Goal: Task Accomplishment & Management: Complete application form

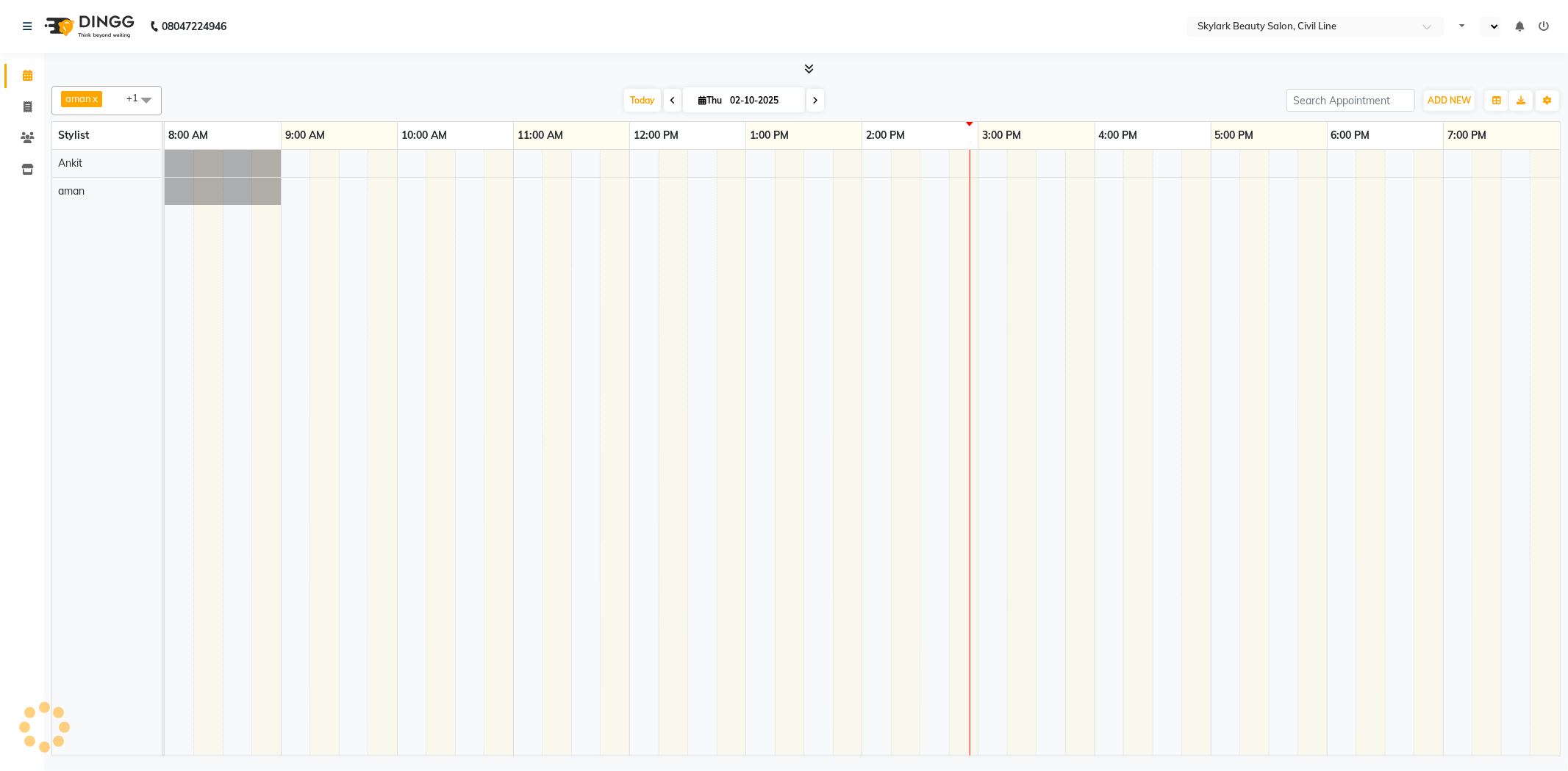
select select "en"
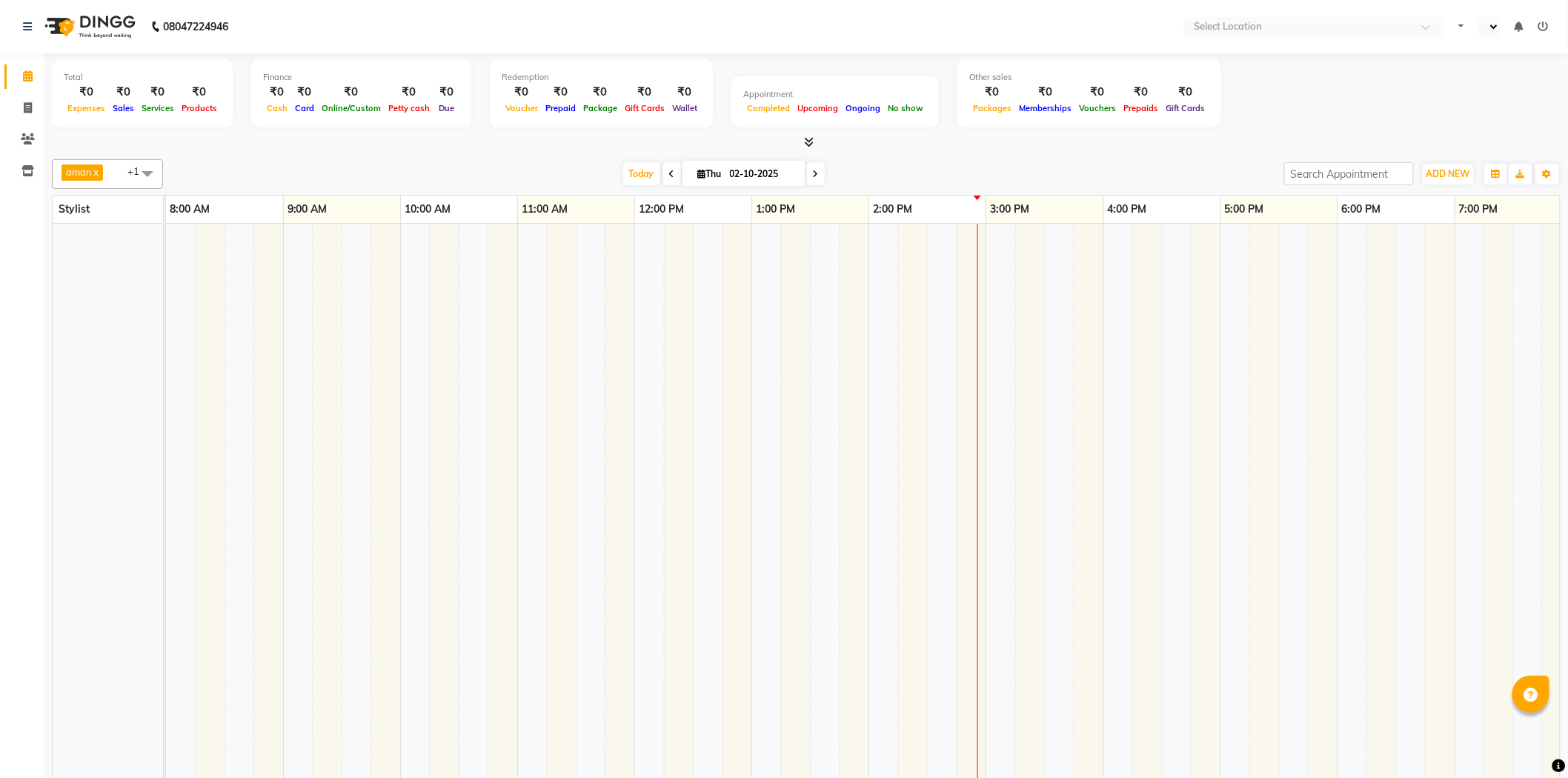
select select "en"
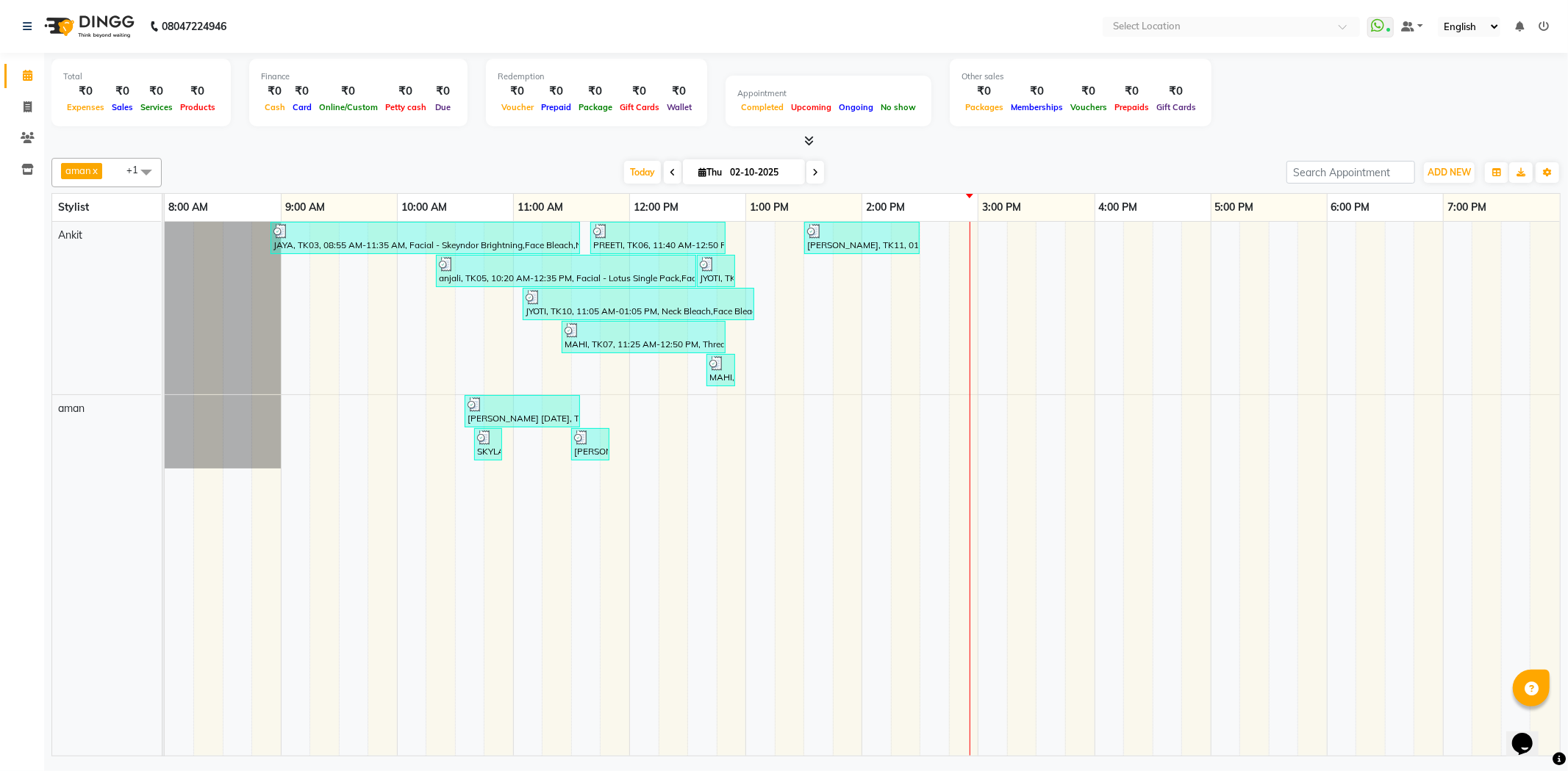
drag, startPoint x: 494, startPoint y: 185, endPoint x: 478, endPoint y: 184, distance: 16.0
click at [490, 186] on div "aman x Ankit x +1 Select All aman Ankit GAGAN WAHLA GURWINDER SINGH WASU Today …" at bounding box center [807, 172] width 1509 height 29
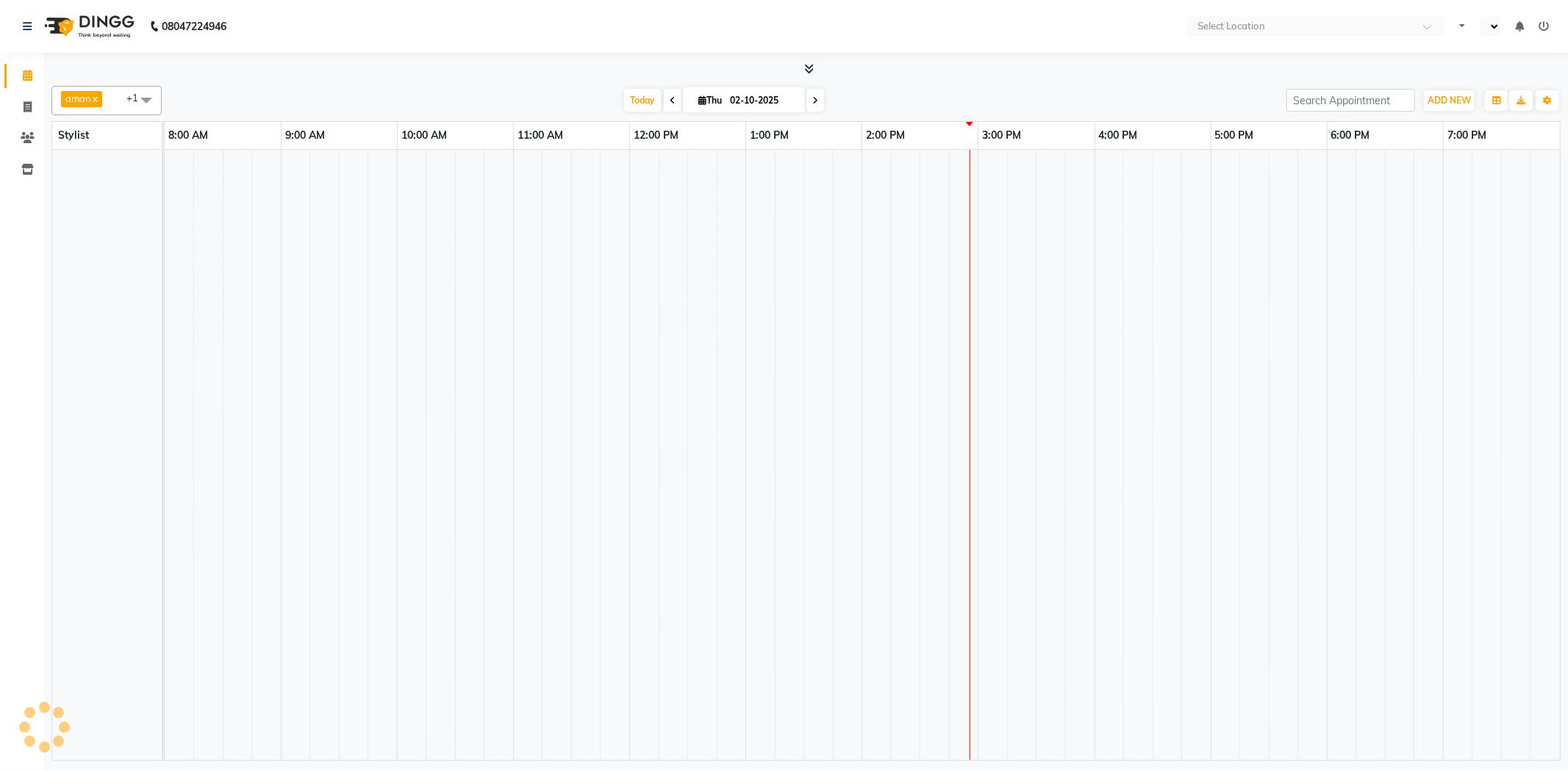
select select "en"
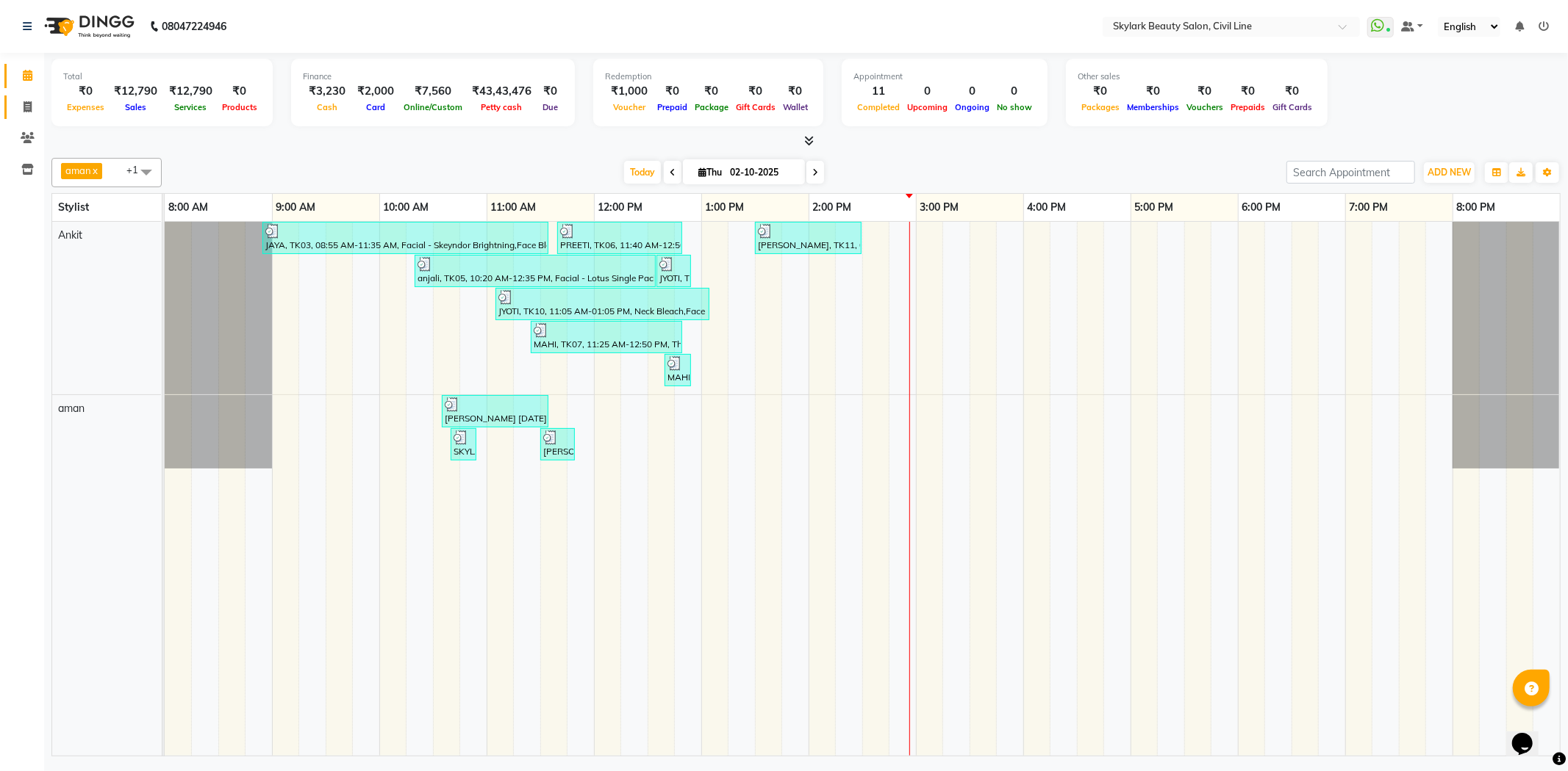
click at [29, 98] on link "Invoice" at bounding box center [23, 108] width 35 height 24
select select "service"
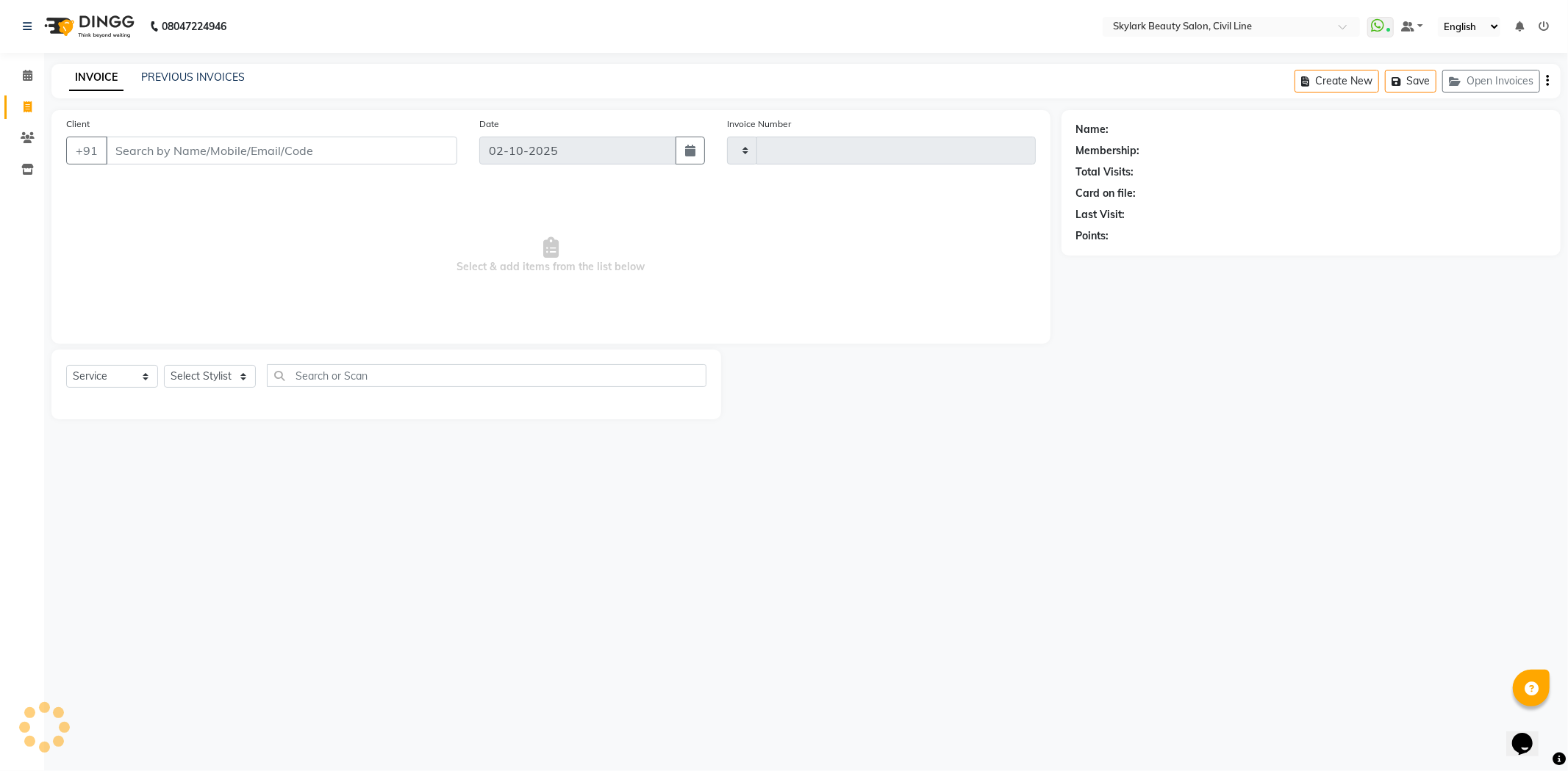
type input "7081"
select select "4588"
click at [138, 79] on div "INVOICE PREVIOUS INVOICES" at bounding box center [148, 77] width 193 height 16
click at [164, 79] on link "PREVIOUS INVOICES" at bounding box center [193, 77] width 104 height 14
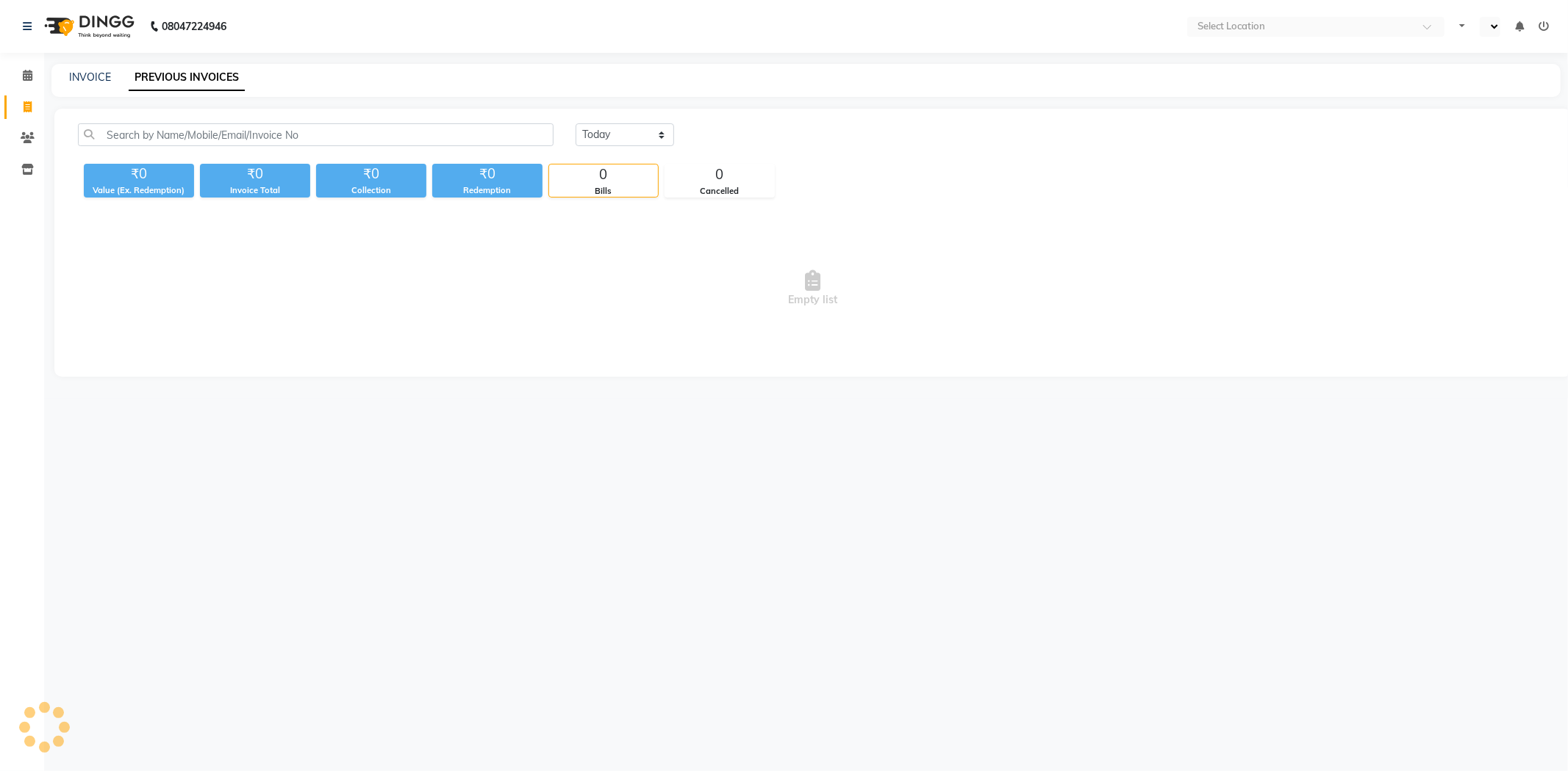
select select "en"
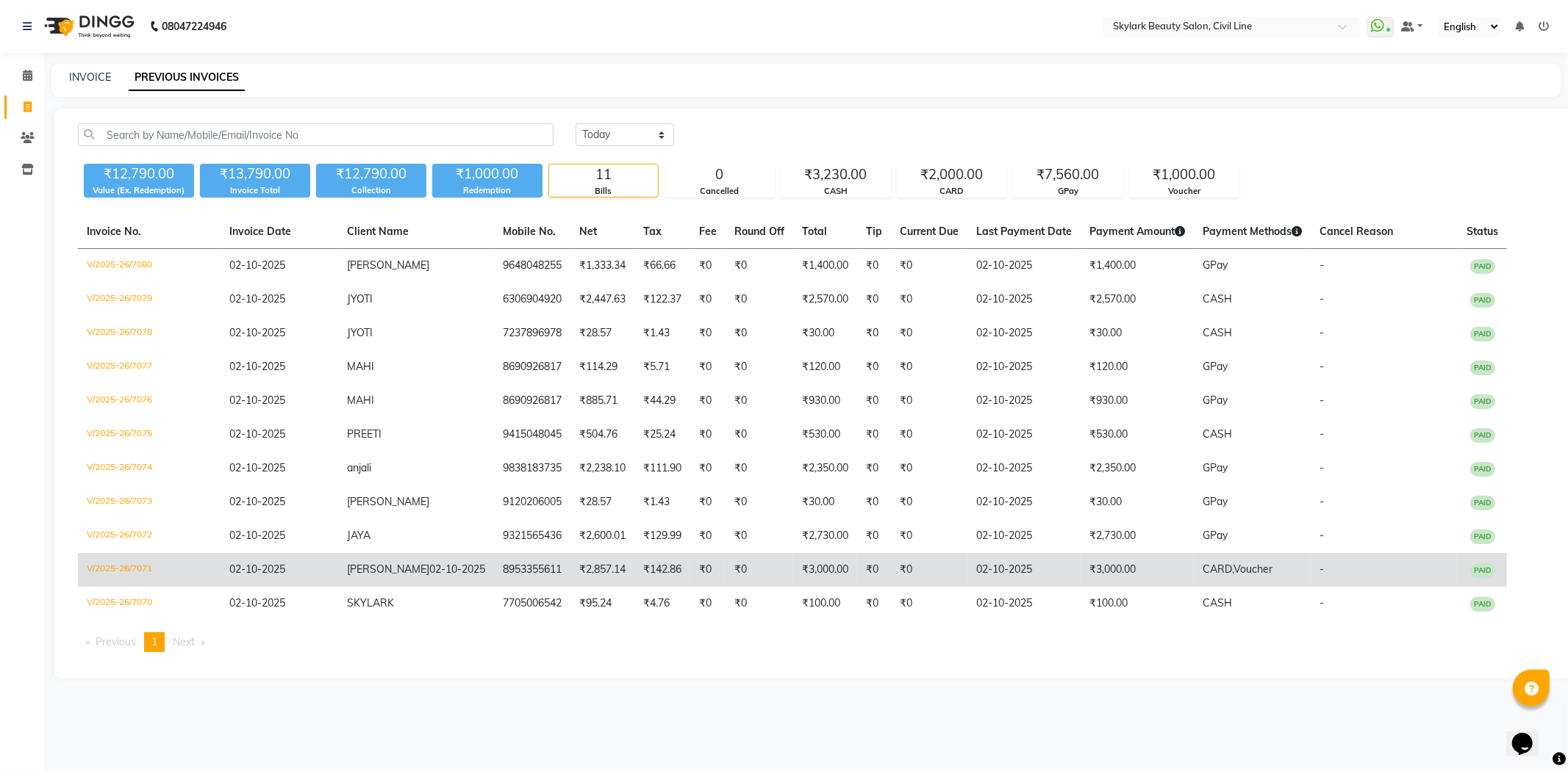
click at [838, 555] on td "₹3,000.00" at bounding box center [824, 569] width 64 height 34
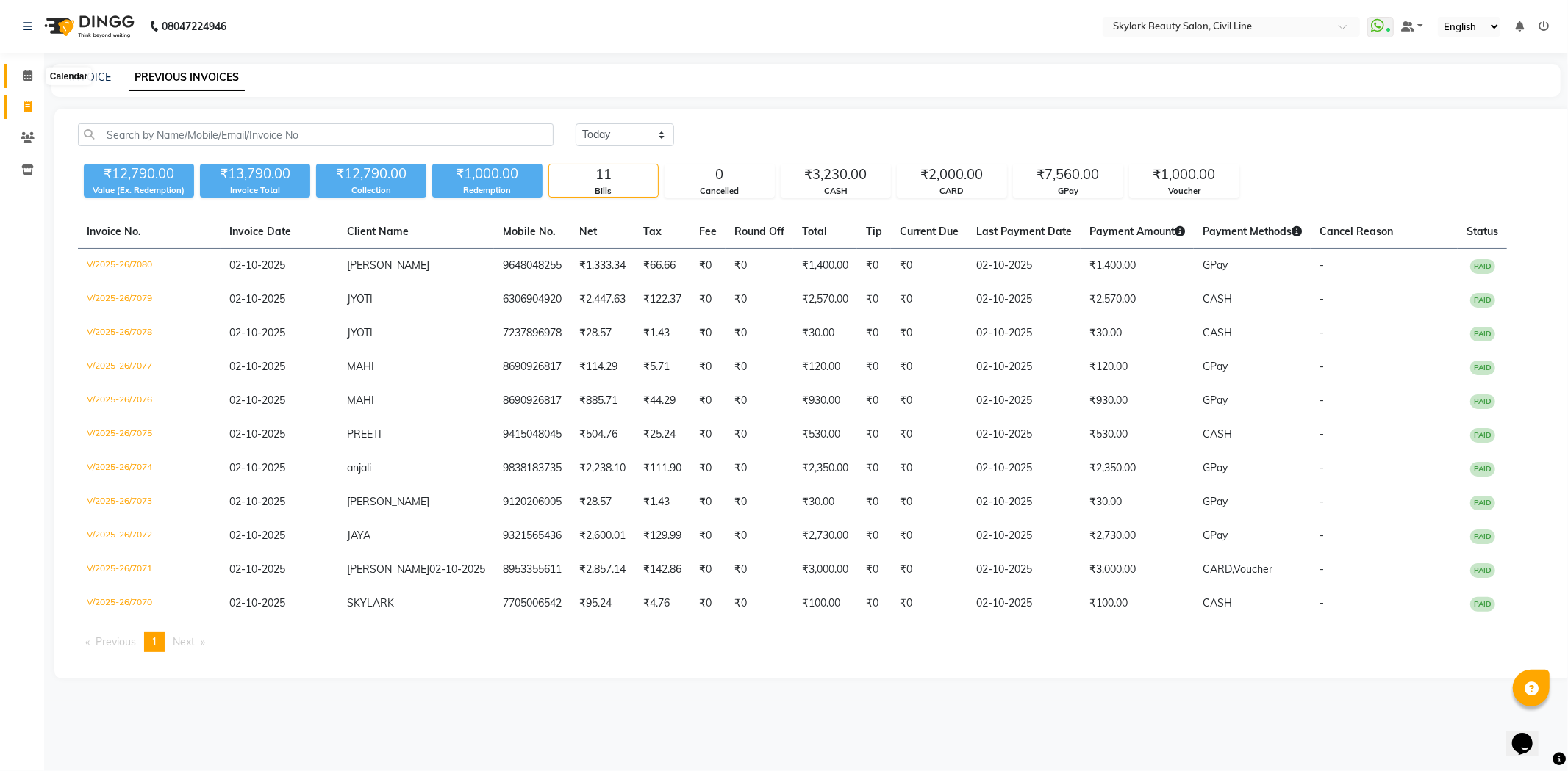
click at [23, 71] on icon at bounding box center [27, 74] width 10 height 11
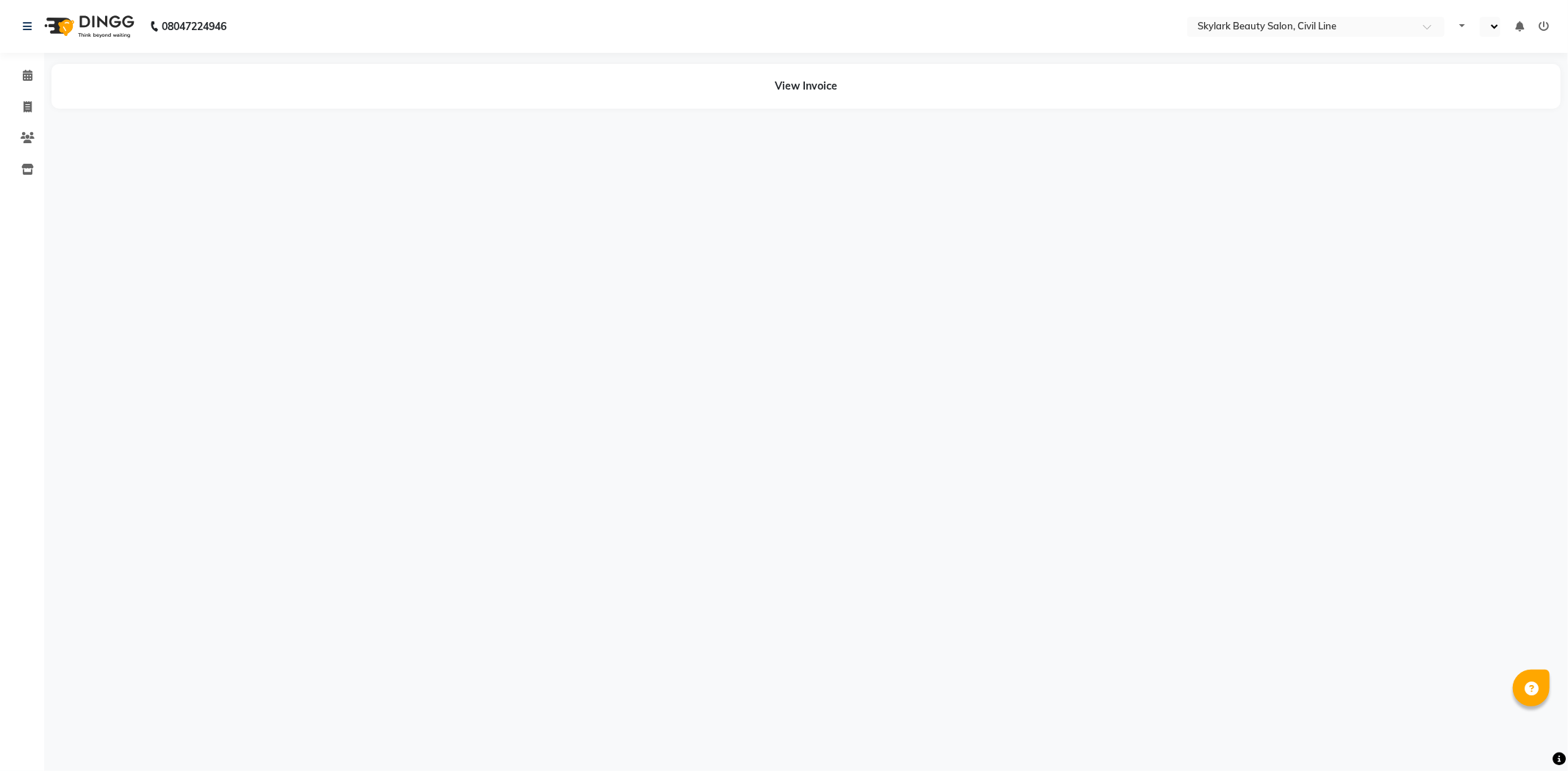
select select "en"
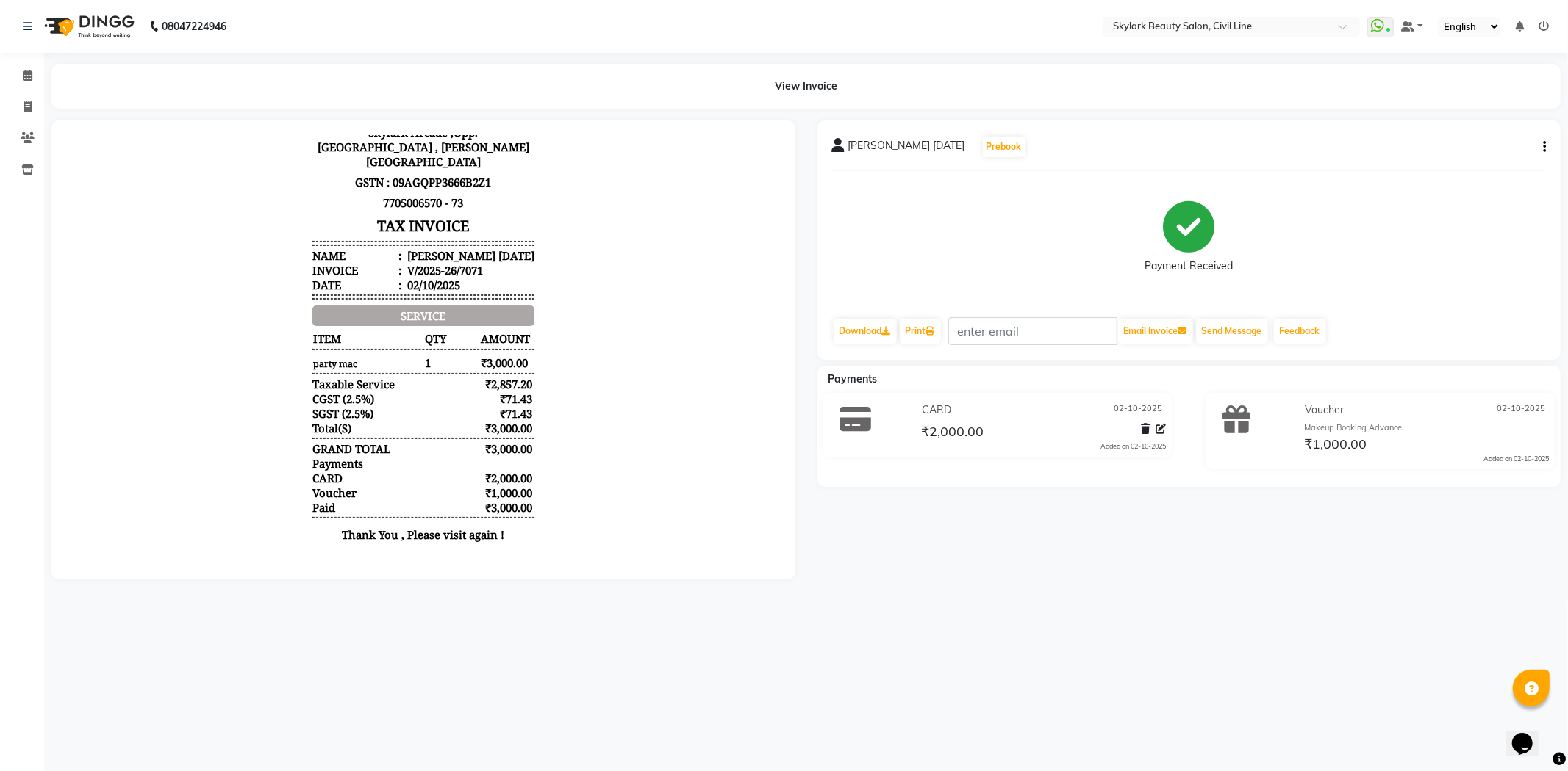
scroll to position [52, 0]
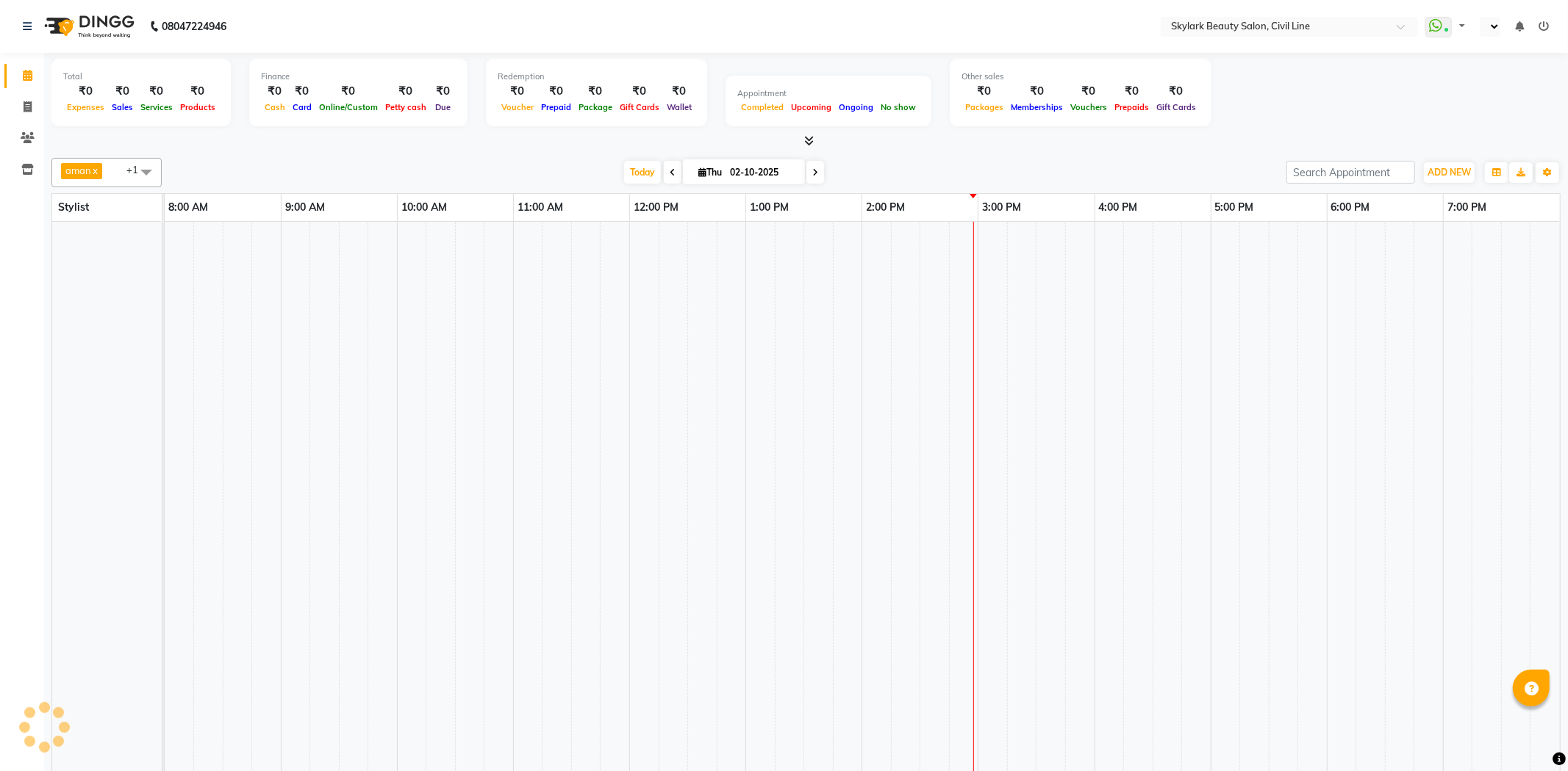
select select "en"
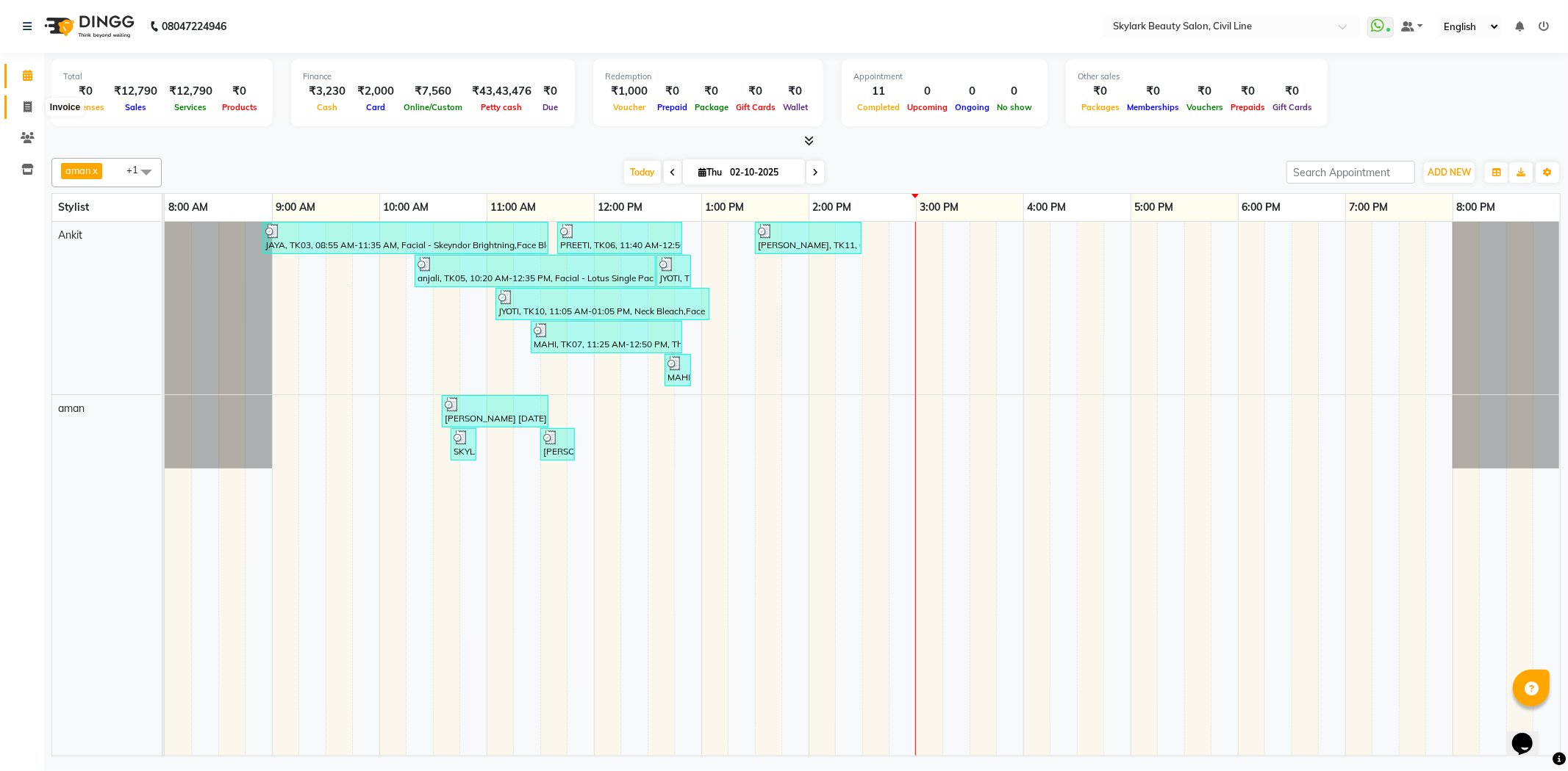
click at [23, 108] on icon at bounding box center [27, 107] width 8 height 11
select select "4588"
select select "service"
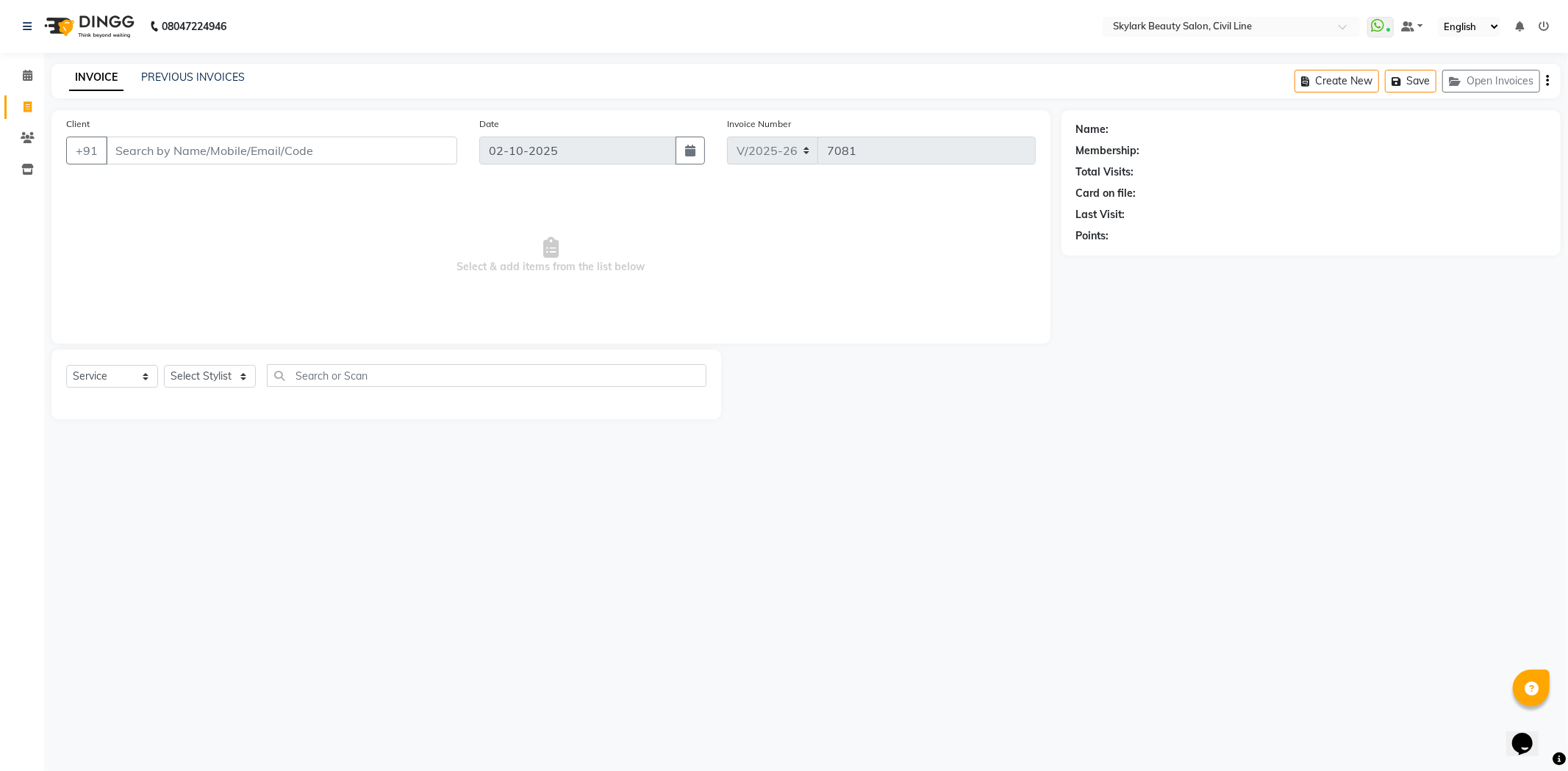
click at [24, 102] on icon at bounding box center [27, 107] width 8 height 11
select select "service"
type input "7081"
select select "4588"
click at [28, 81] on icon at bounding box center [27, 74] width 10 height 11
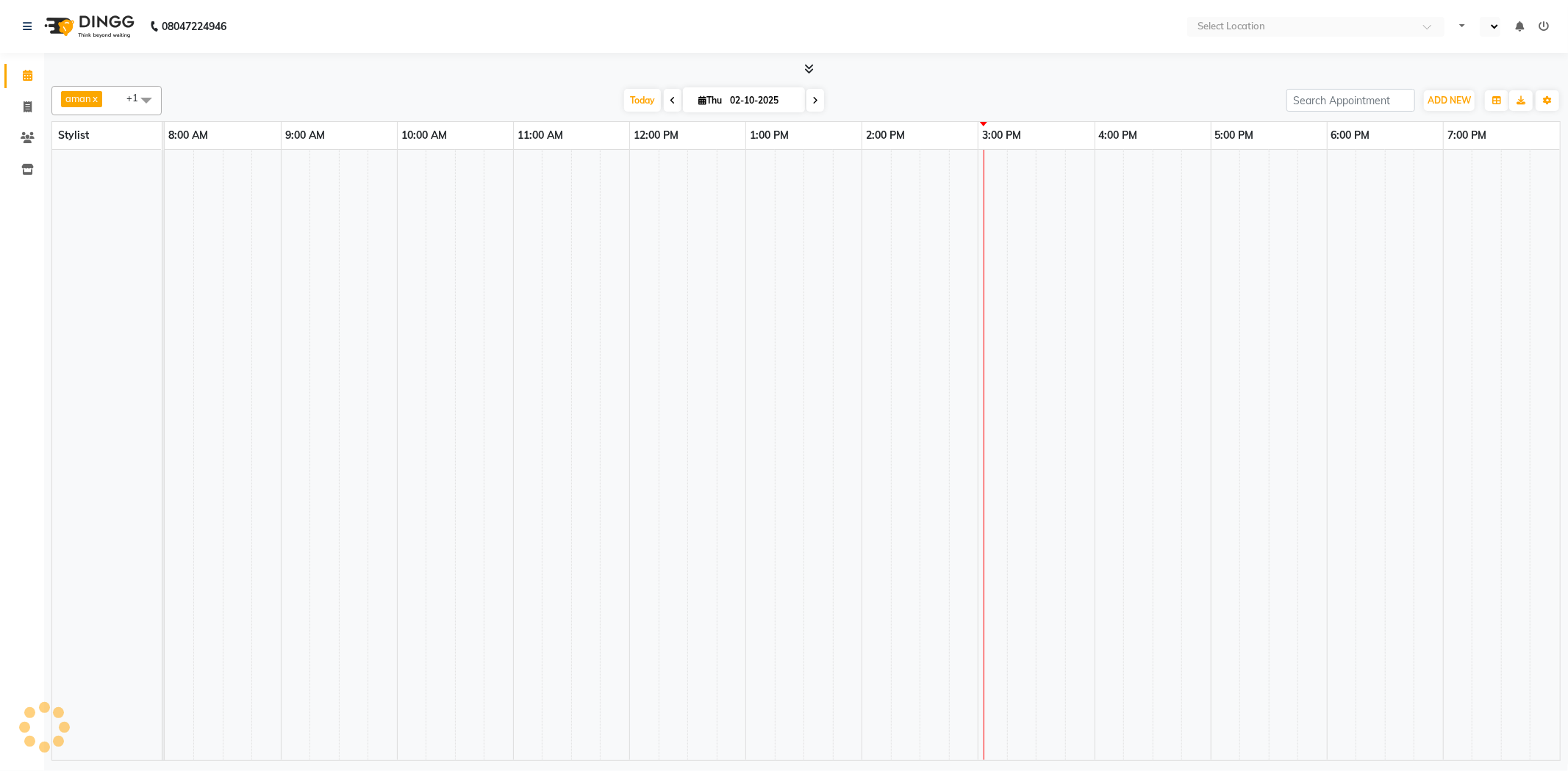
select select "en"
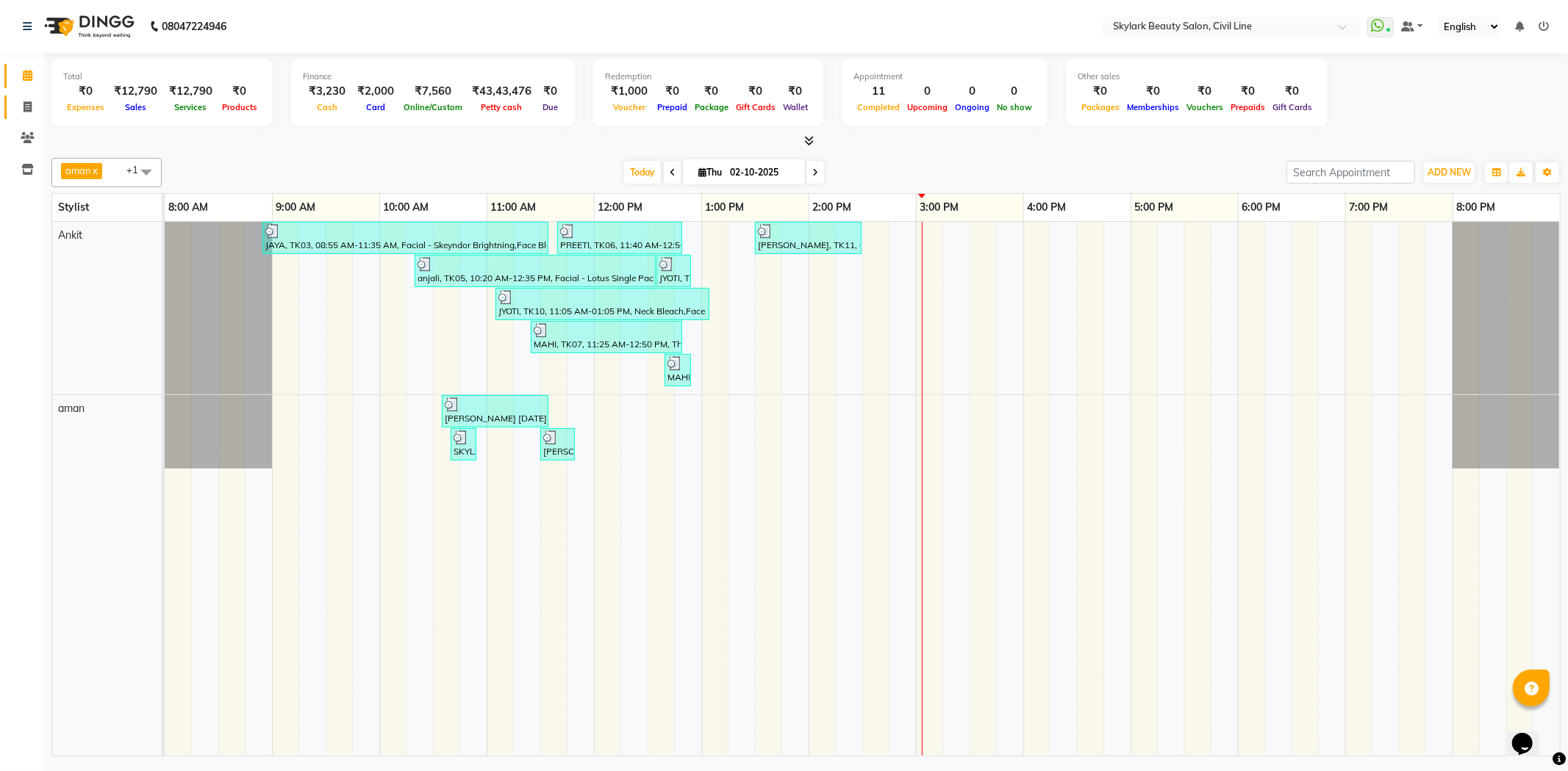
click at [30, 98] on link "Invoice" at bounding box center [23, 108] width 35 height 24
select select "4588"
select select "service"
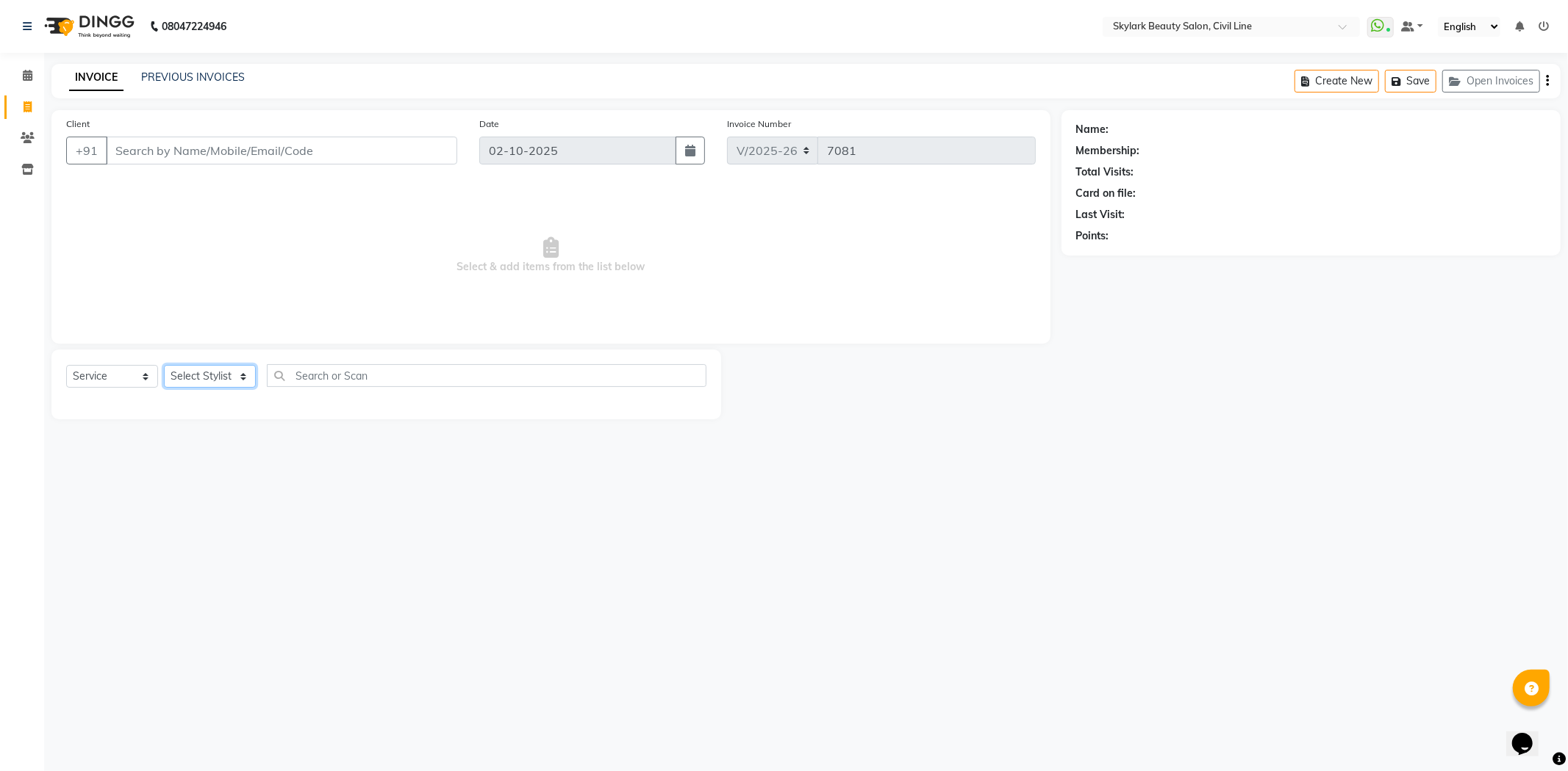
click at [216, 379] on select "Select Stylist aman Ankit GAGAN WAHLA GURWINDER SINGH WASU" at bounding box center [209, 376] width 92 height 23
select select "85071"
click at [163, 366] on select "Select Stylist aman Ankit GAGAN WAHLA GURWINDER SINGH WASU" at bounding box center [209, 376] width 92 height 23
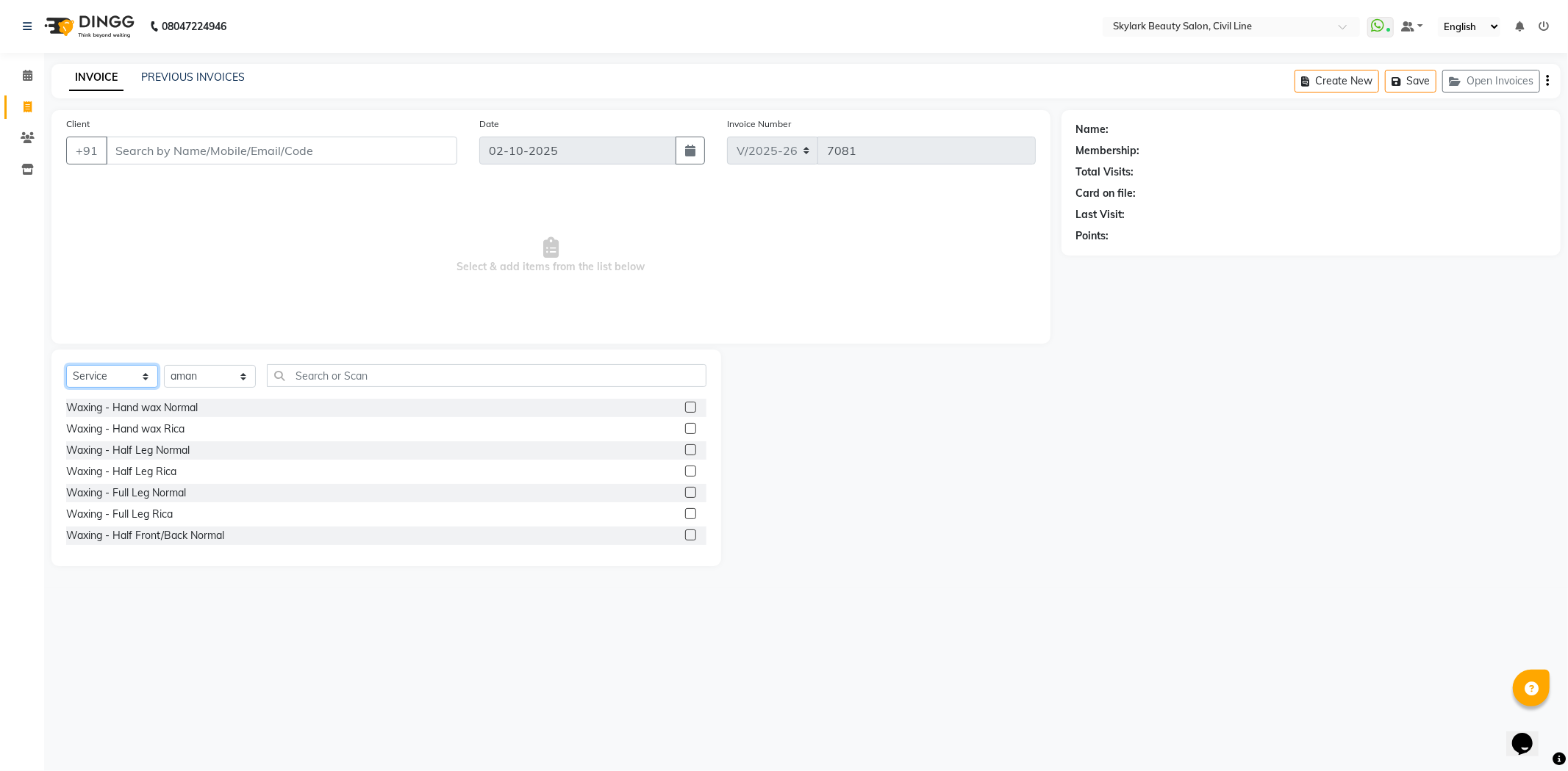
click at [149, 385] on select "Select Service Product Membership Package Voucher Prepaid Gift Card" at bounding box center [113, 376] width 92 height 23
select select "V"
click at [67, 366] on select "Select Service Product Membership Package Voucher Prepaid Gift Card" at bounding box center [113, 376] width 92 height 23
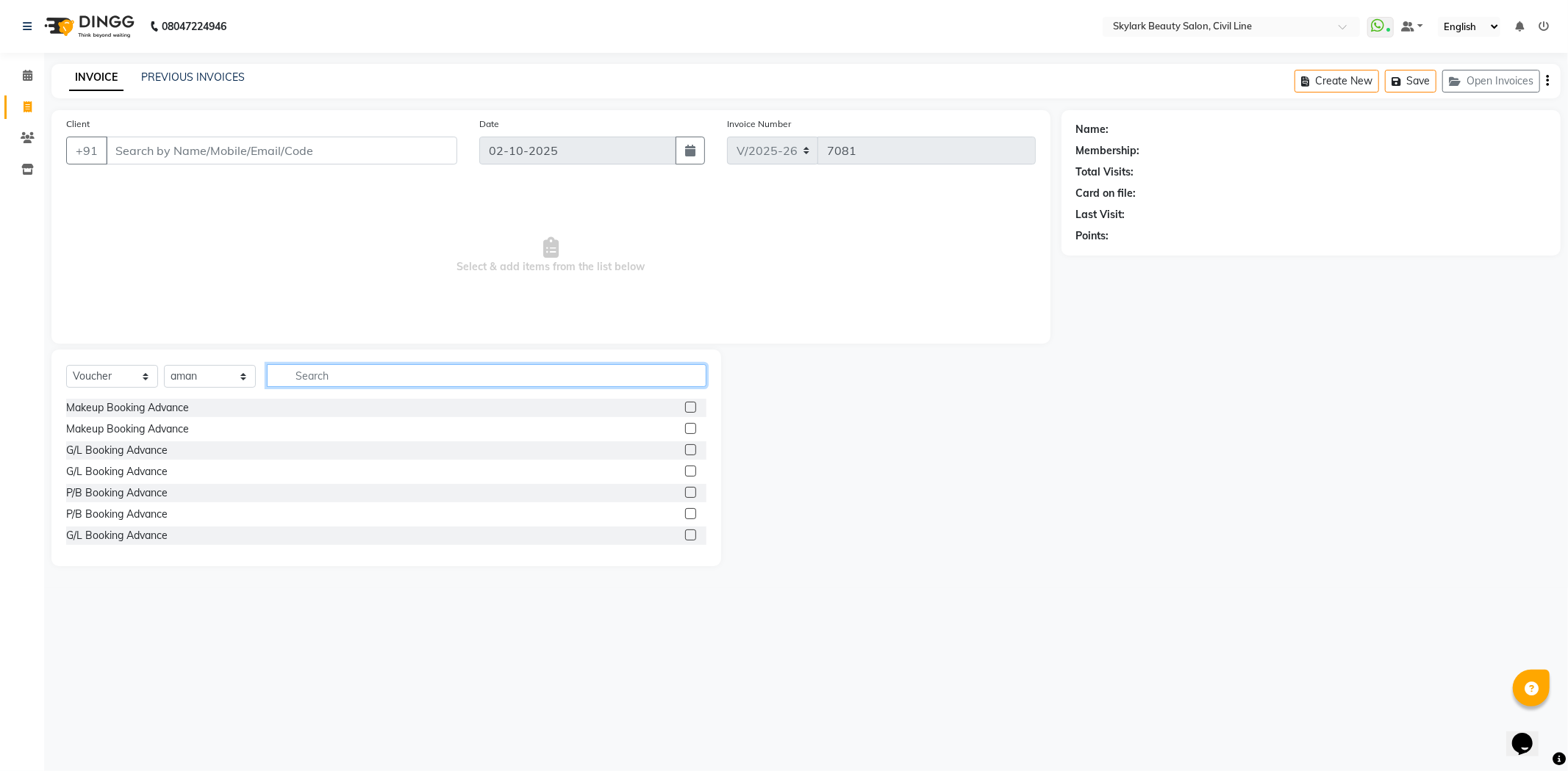
click at [377, 379] on input "text" at bounding box center [486, 375] width 439 height 23
click at [685, 407] on label at bounding box center [690, 407] width 11 height 11
click at [685, 407] on input "checkbox" at bounding box center [690, 408] width 10 height 10
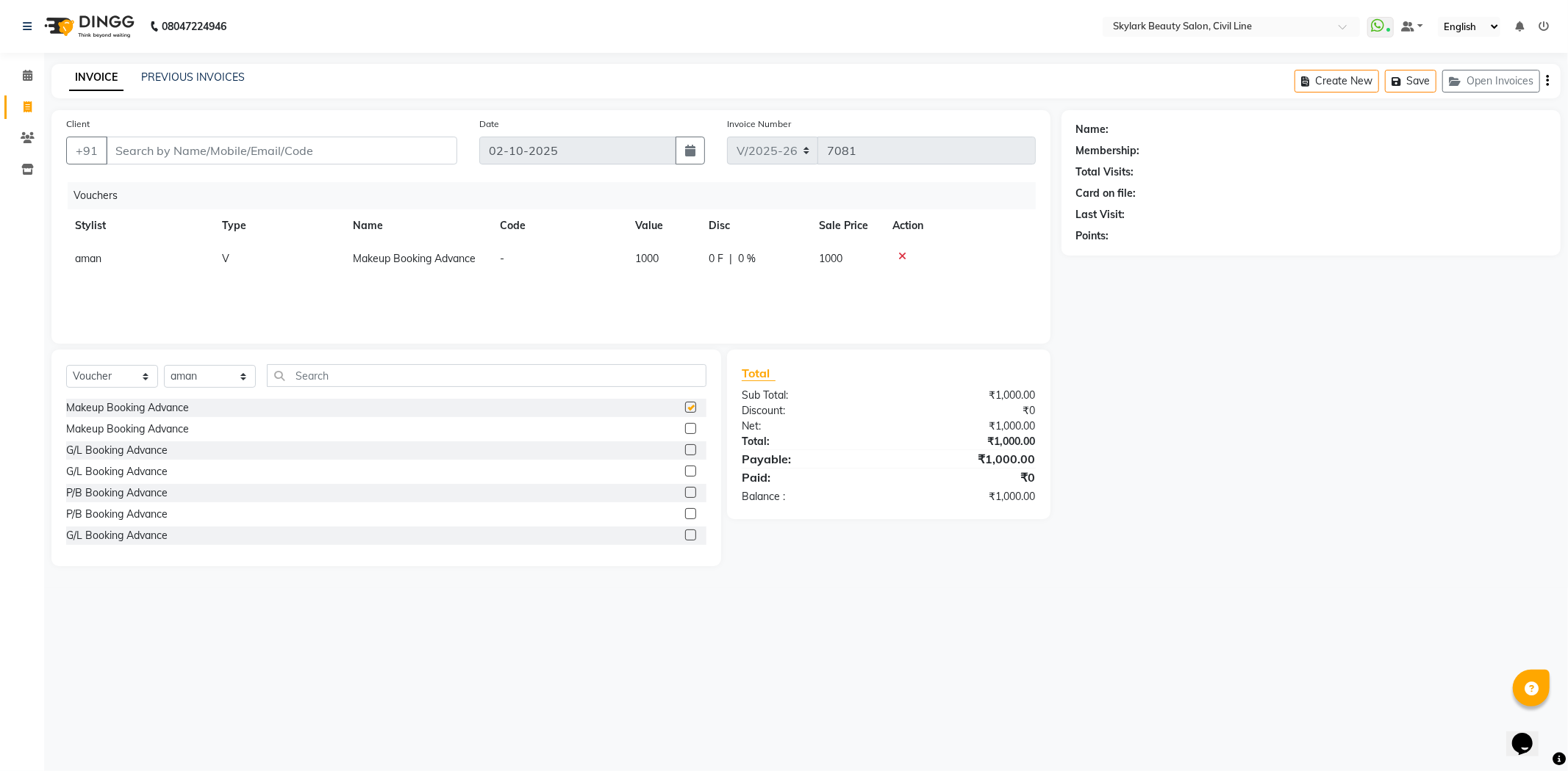
checkbox input "false"
click at [388, 156] on input "Client" at bounding box center [281, 151] width 351 height 28
type input "8874379908"
click at [394, 155] on span "Add Client" at bounding box center [419, 150] width 58 height 15
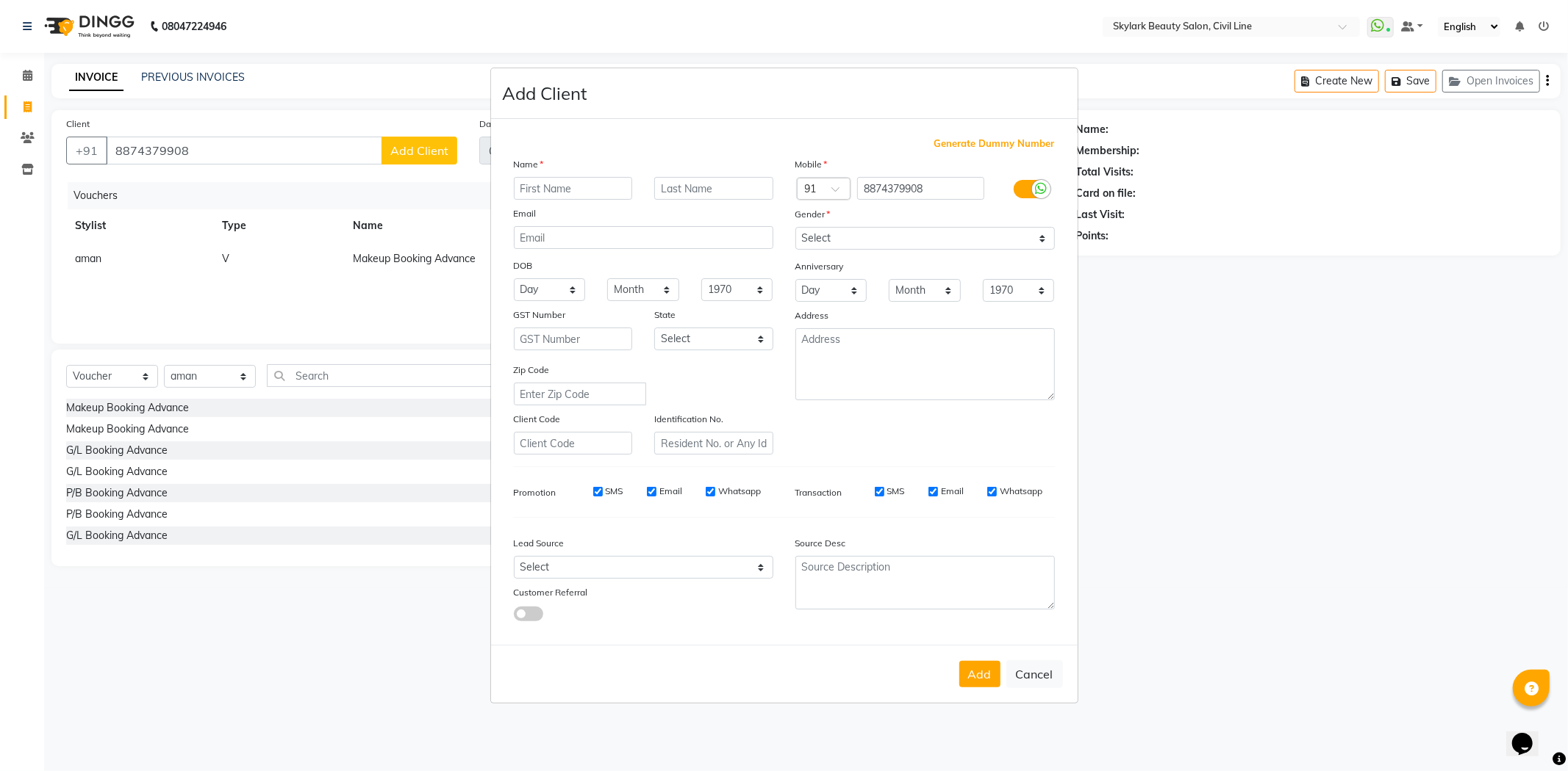
click at [537, 184] on input "text" at bounding box center [574, 188] width 119 height 23
type input "NIDHI SINGH"
type input "3-DEC-2025"
click at [886, 241] on select "Select Male Female Other Prefer Not To Say" at bounding box center [924, 238] width 259 height 23
select select "female"
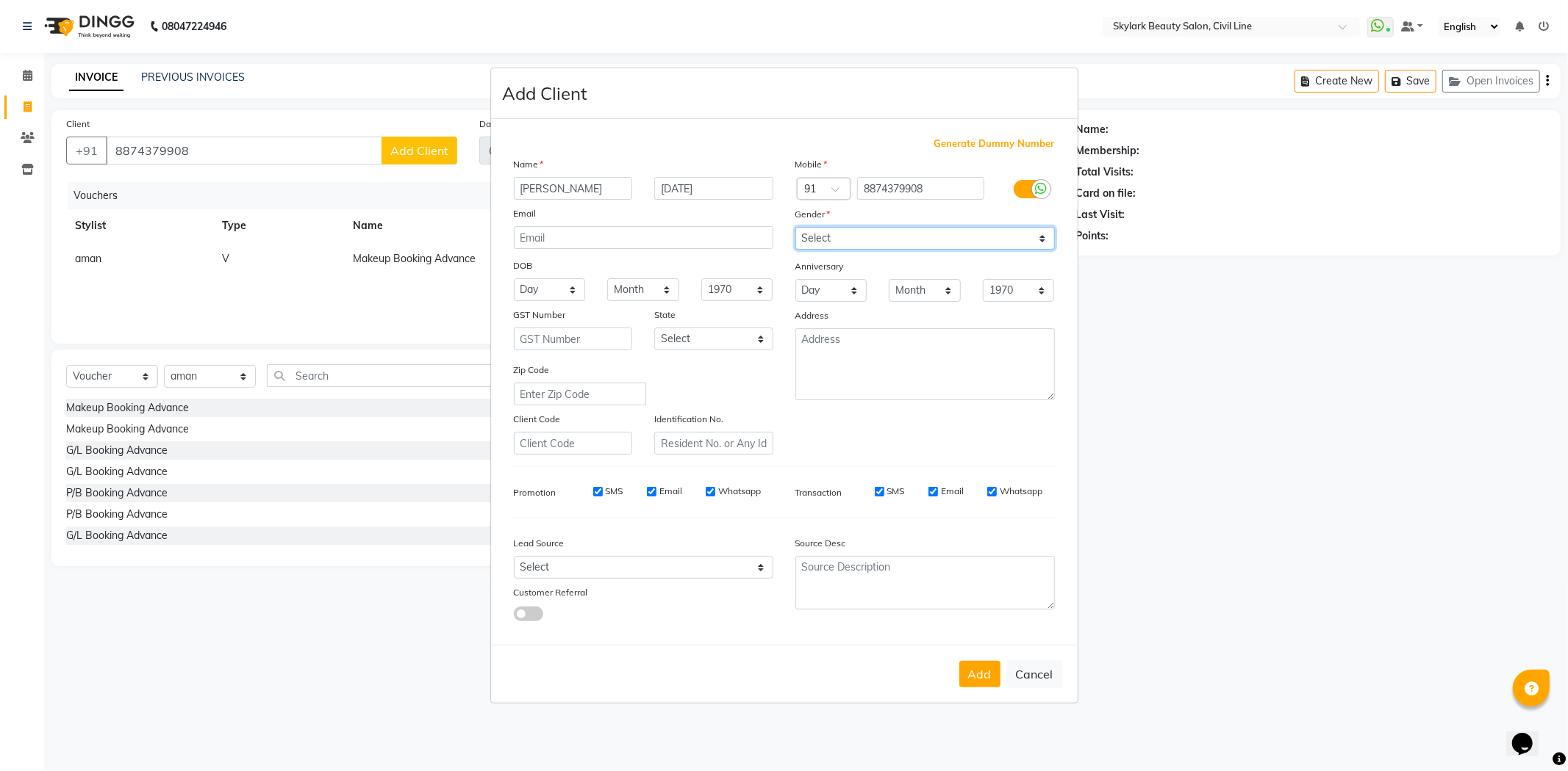
click at [795, 227] on select "Select Male Female Other Prefer Not To Say" at bounding box center [924, 238] width 259 height 23
click at [606, 261] on div "DOB" at bounding box center [644, 267] width 282 height 23
click at [985, 674] on button "Add" at bounding box center [980, 674] width 41 height 26
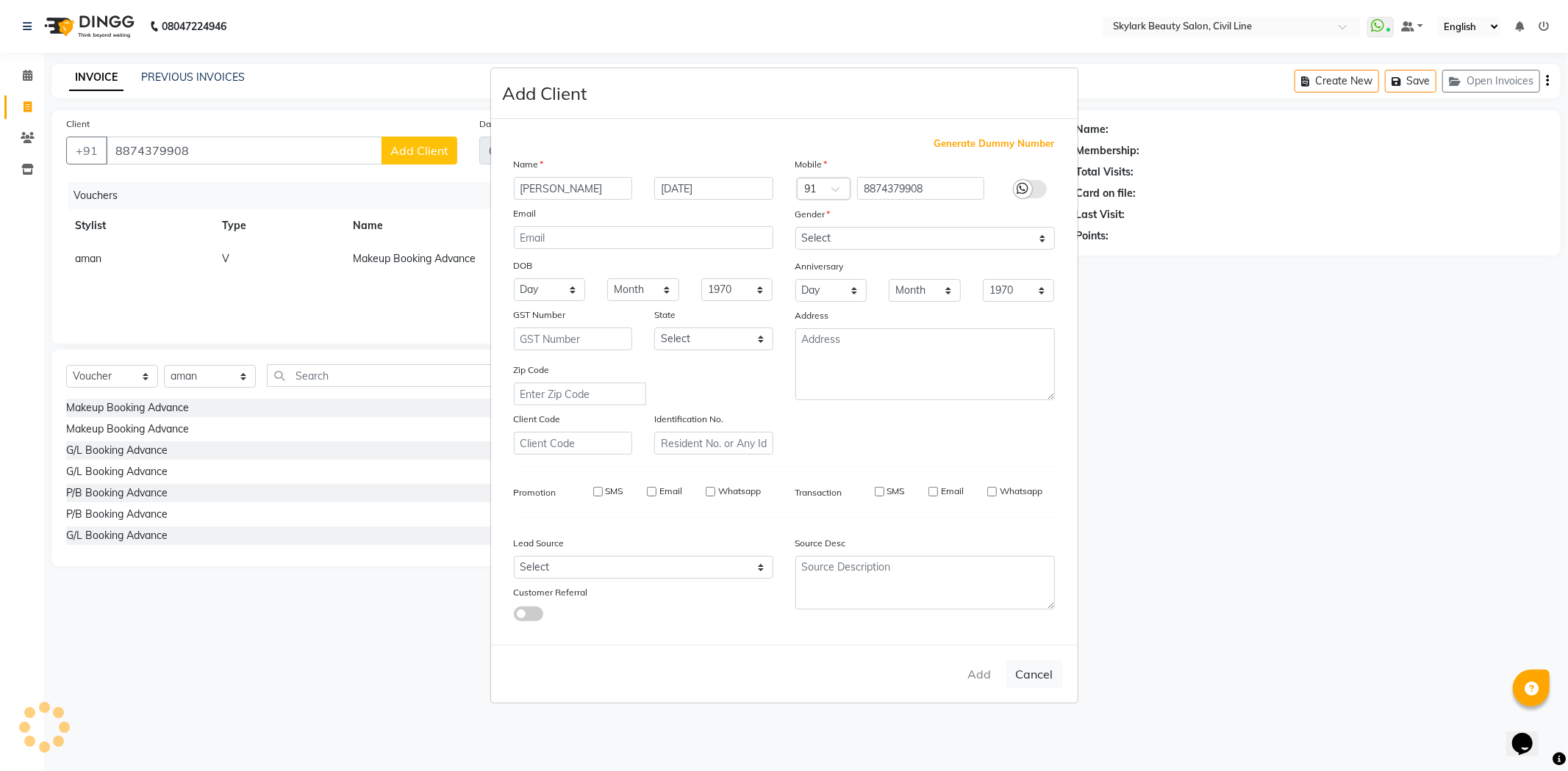
select select
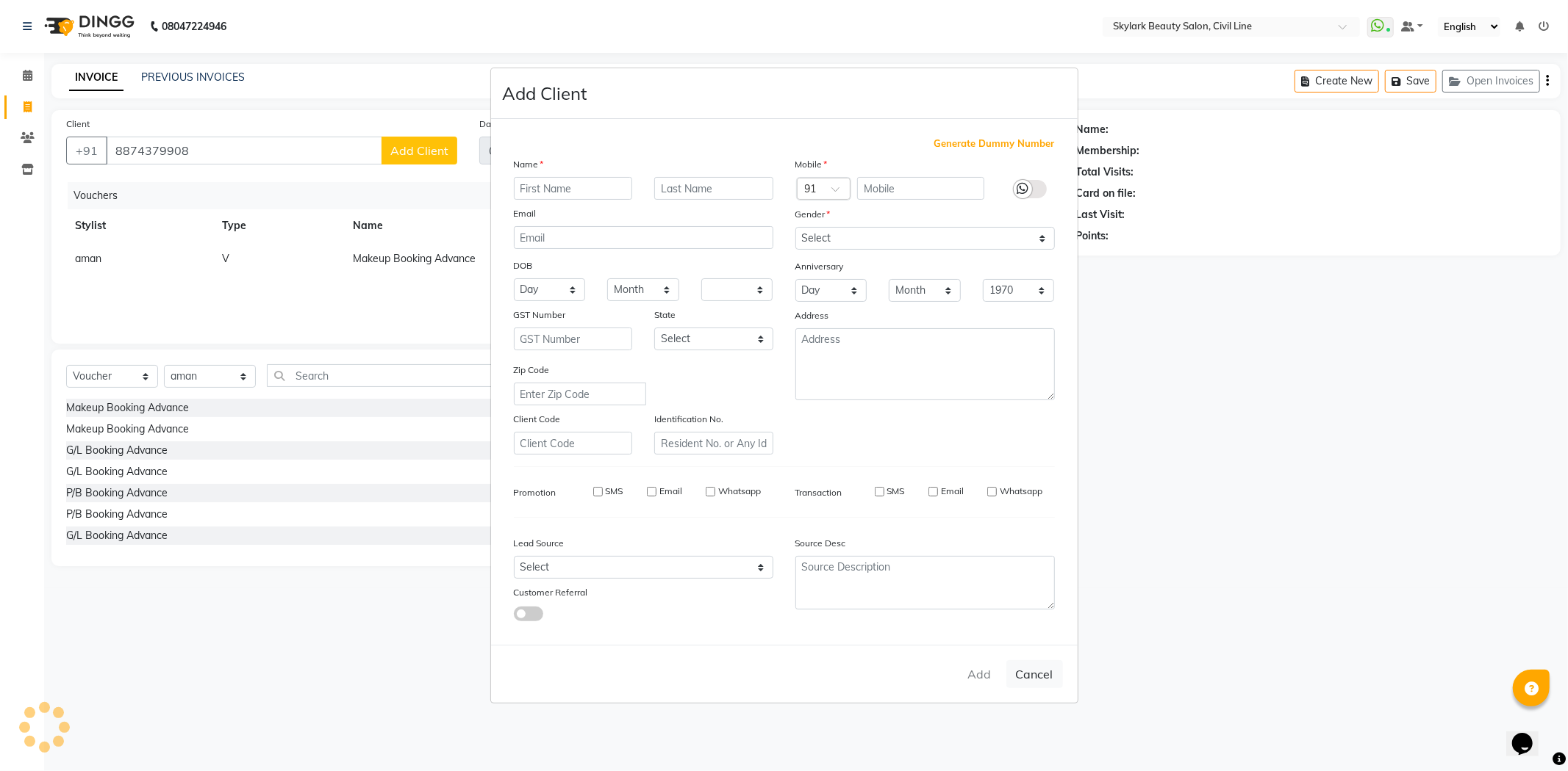
select select
checkbox input "false"
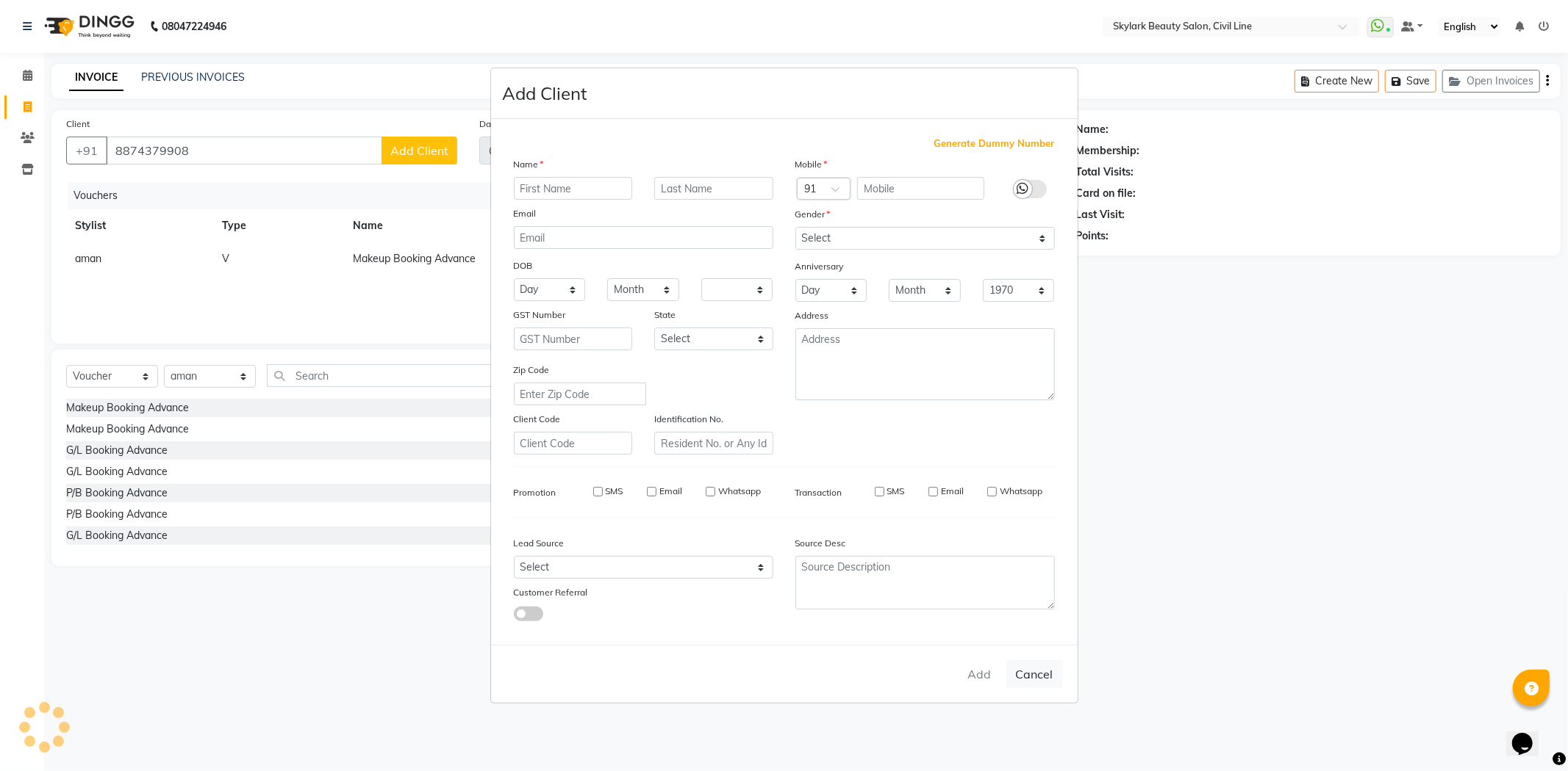
checkbox input "false"
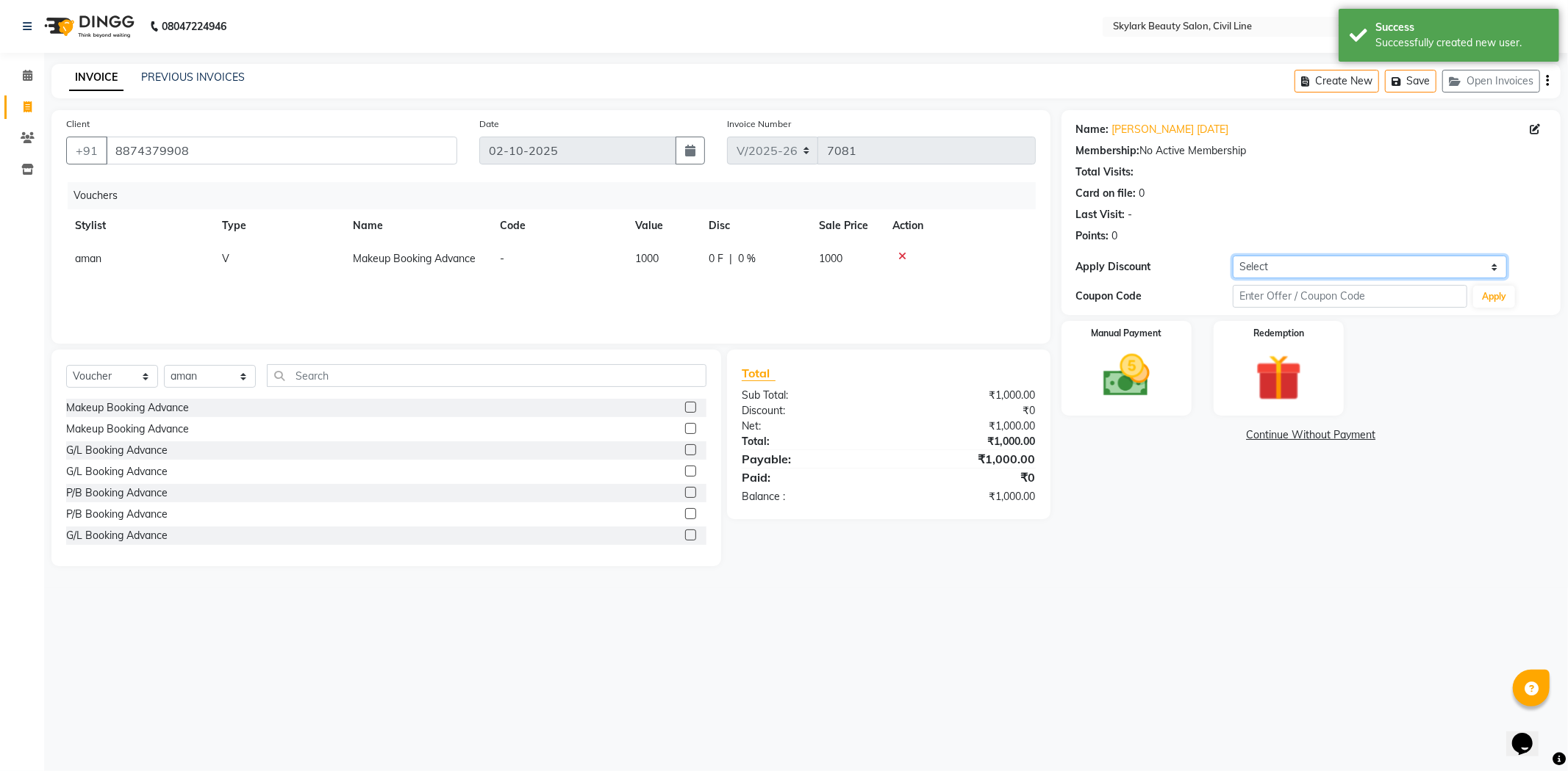
click at [1417, 268] on select "Select Coupon → Package 10 Coupon → Review 5 Coupon → Birthday Offer" at bounding box center [1369, 266] width 274 height 23
click at [1078, 397] on div "Manual Payment" at bounding box center [1126, 368] width 135 height 99
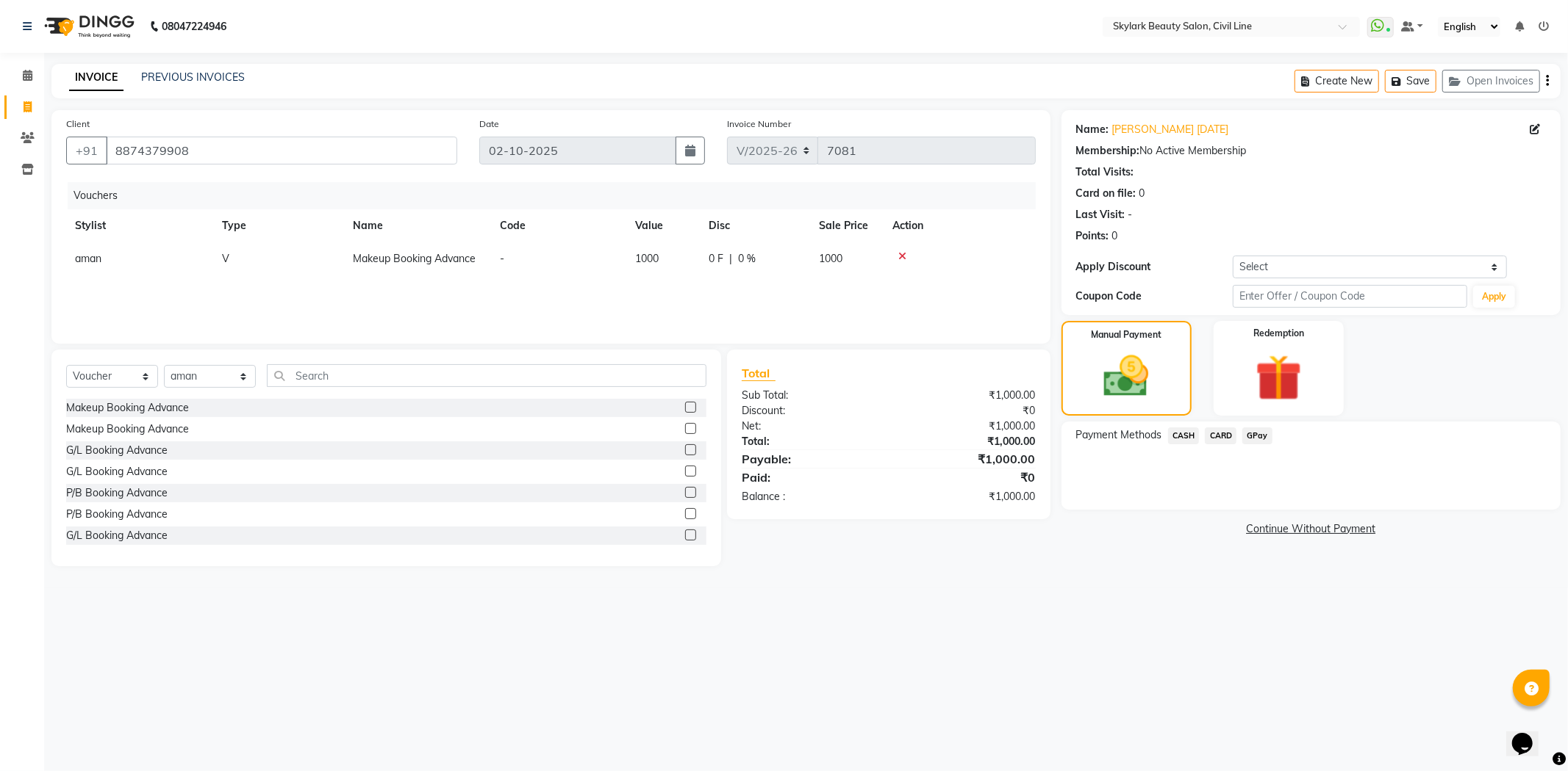
click at [1262, 438] on span "GPay" at bounding box center [1257, 435] width 30 height 17
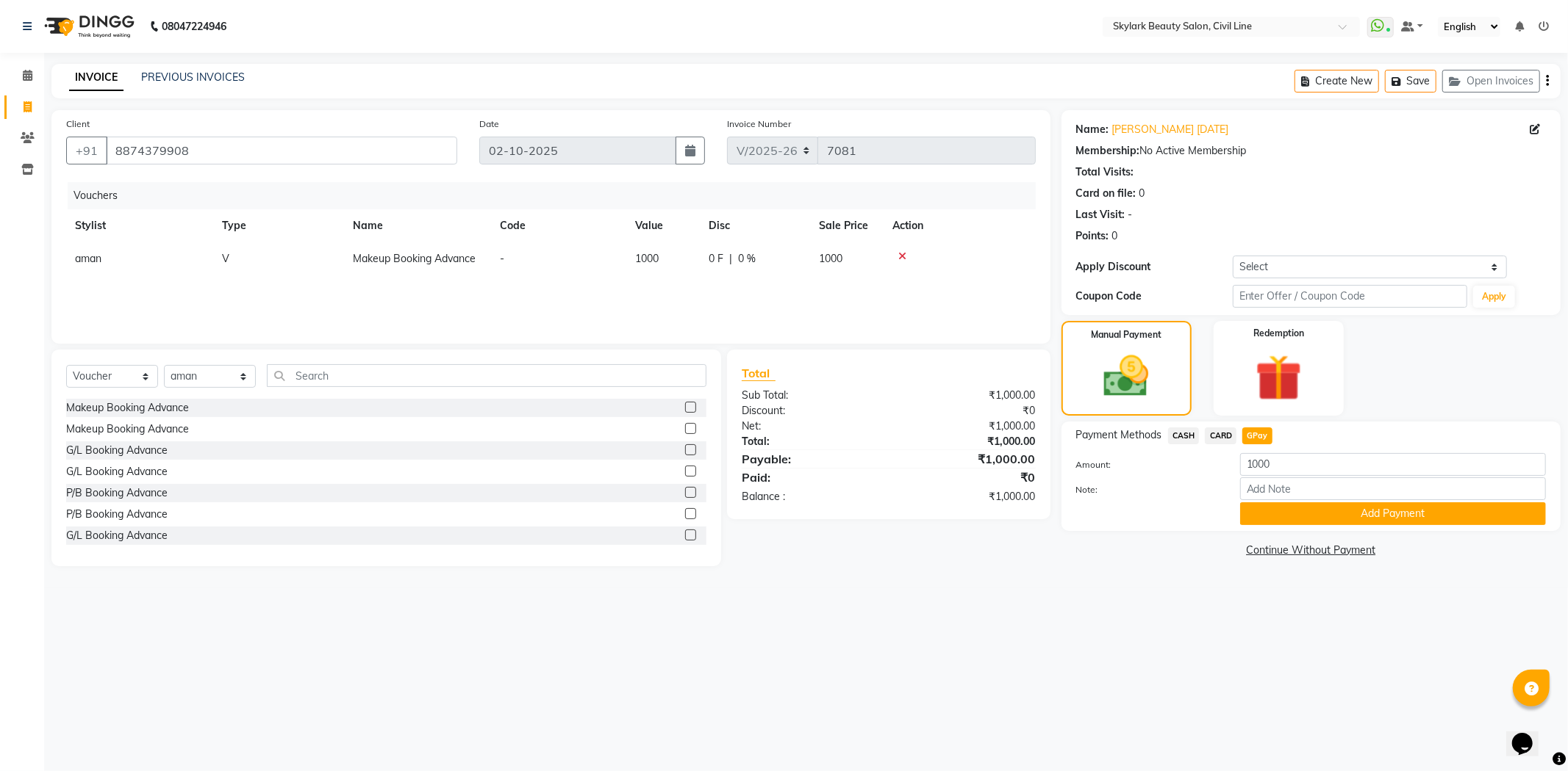
click at [1291, 526] on div "Payment Methods CASH CARD GPay Amount: 1000 Note: Add Payment" at bounding box center [1311, 476] width 499 height 110
click at [1297, 515] on button "Add Payment" at bounding box center [1393, 514] width 305 height 23
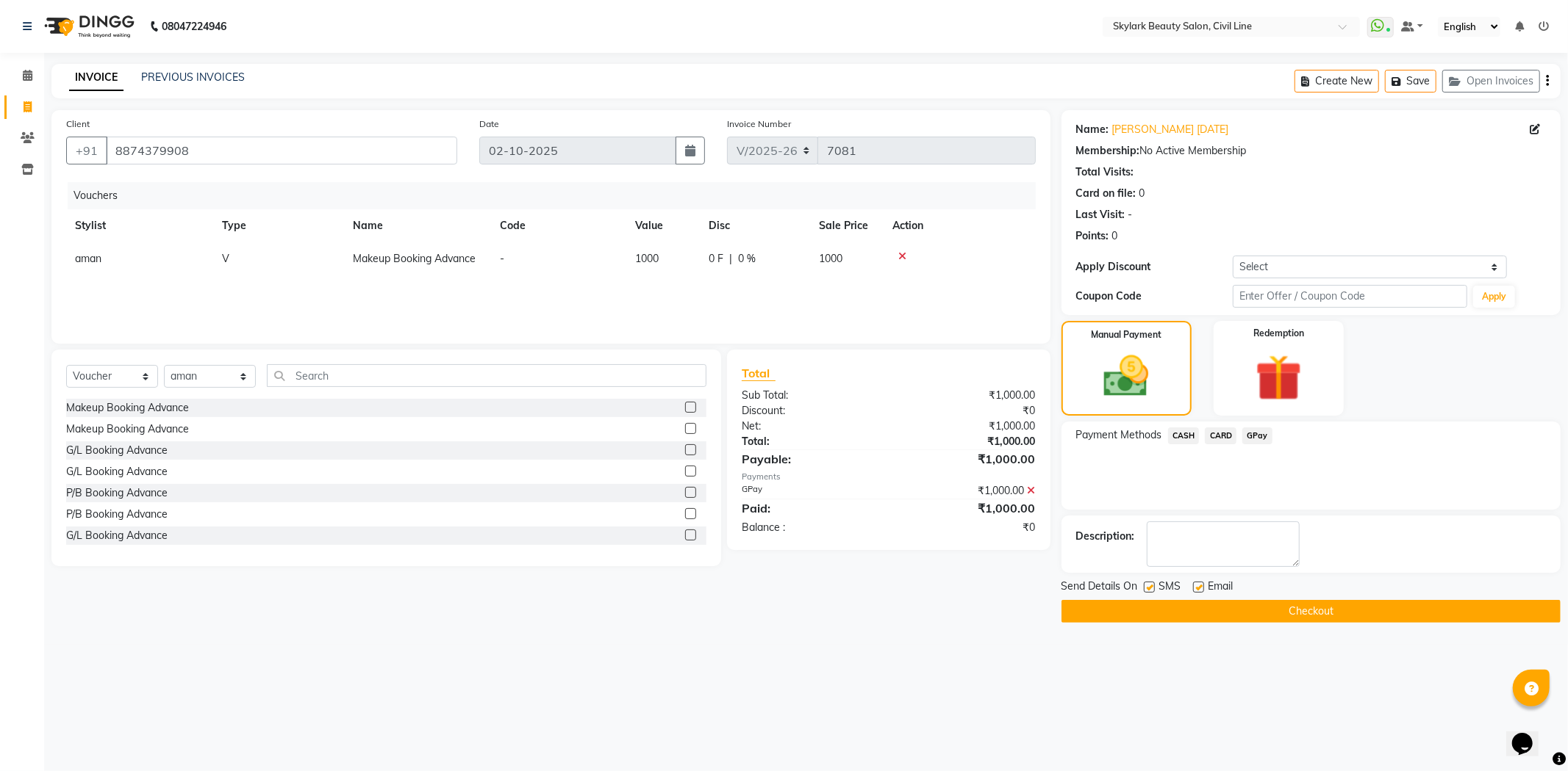
click at [1273, 605] on button "Checkout" at bounding box center [1311, 611] width 499 height 23
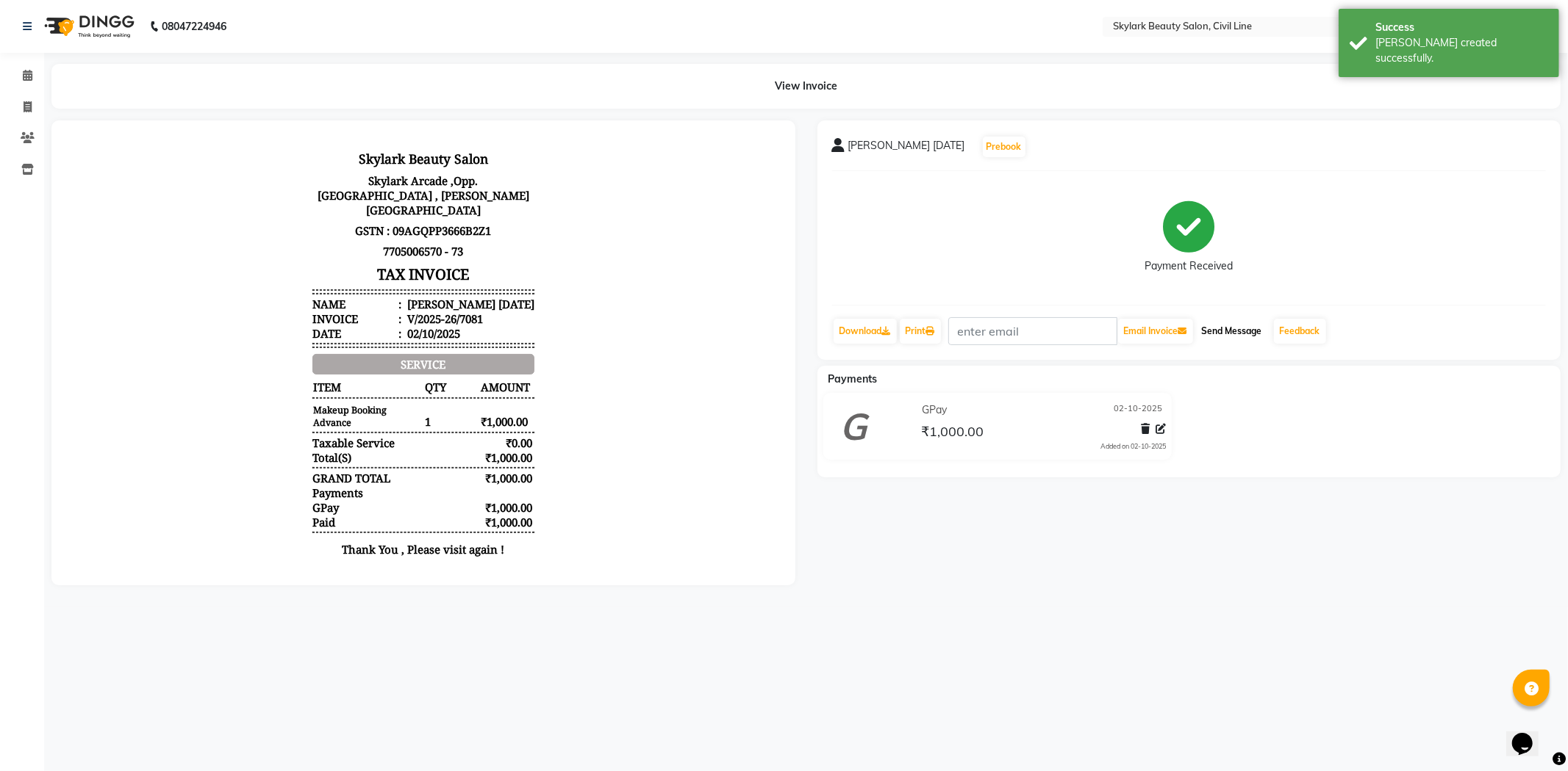
click at [1256, 326] on button "Send Message" at bounding box center [1232, 332] width 72 height 25
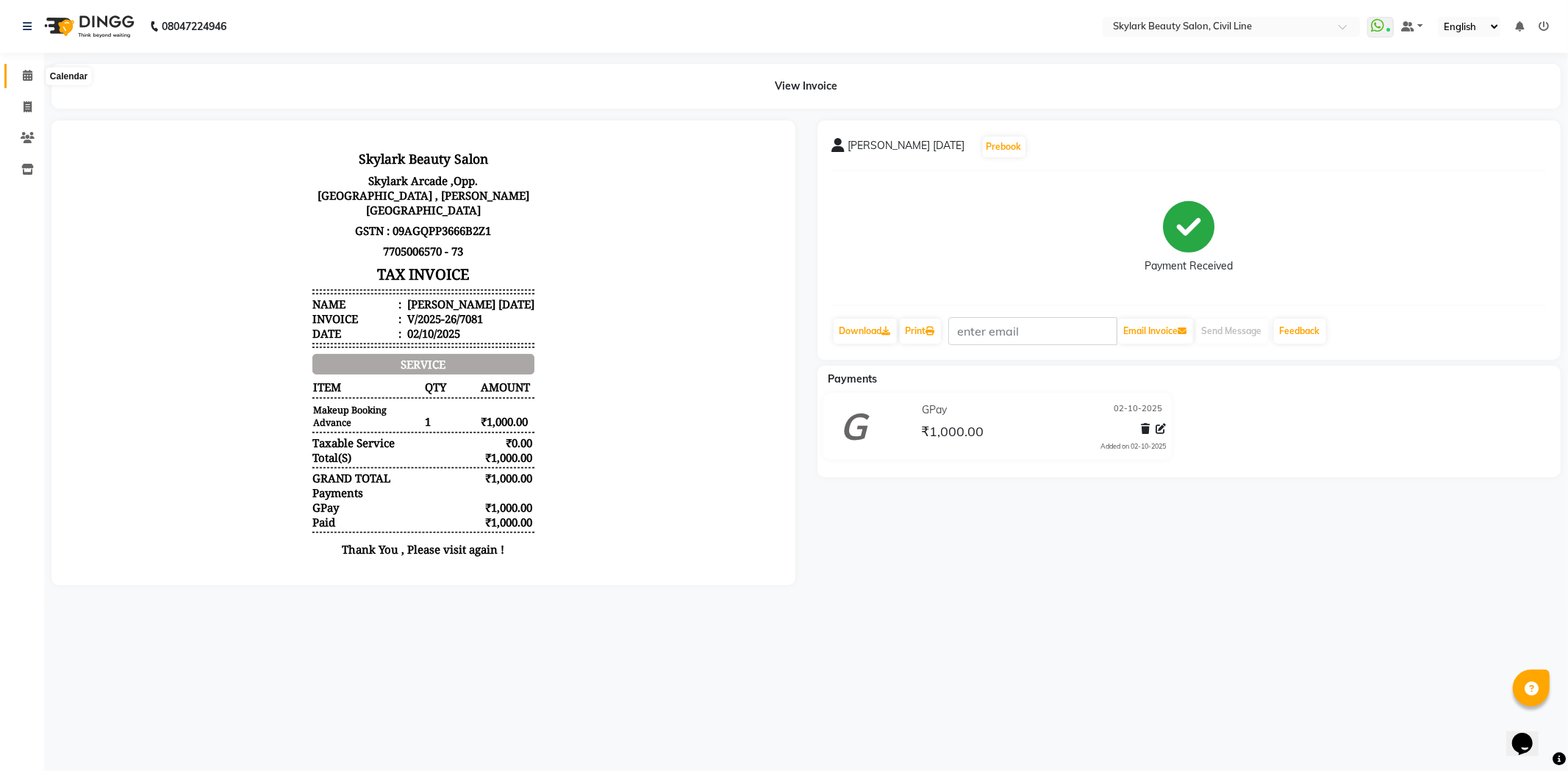
click at [23, 81] on icon at bounding box center [27, 74] width 10 height 11
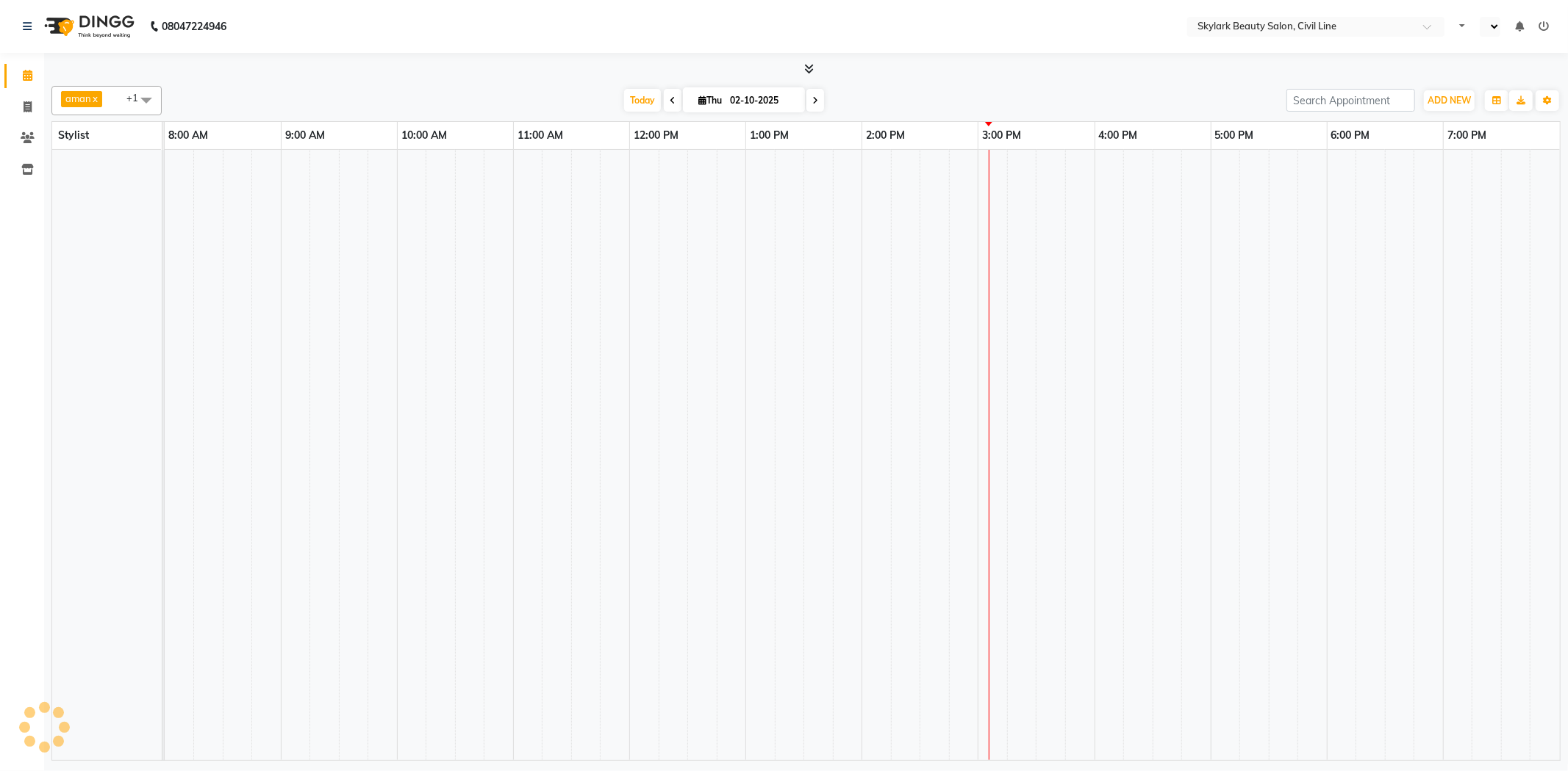
select select "en"
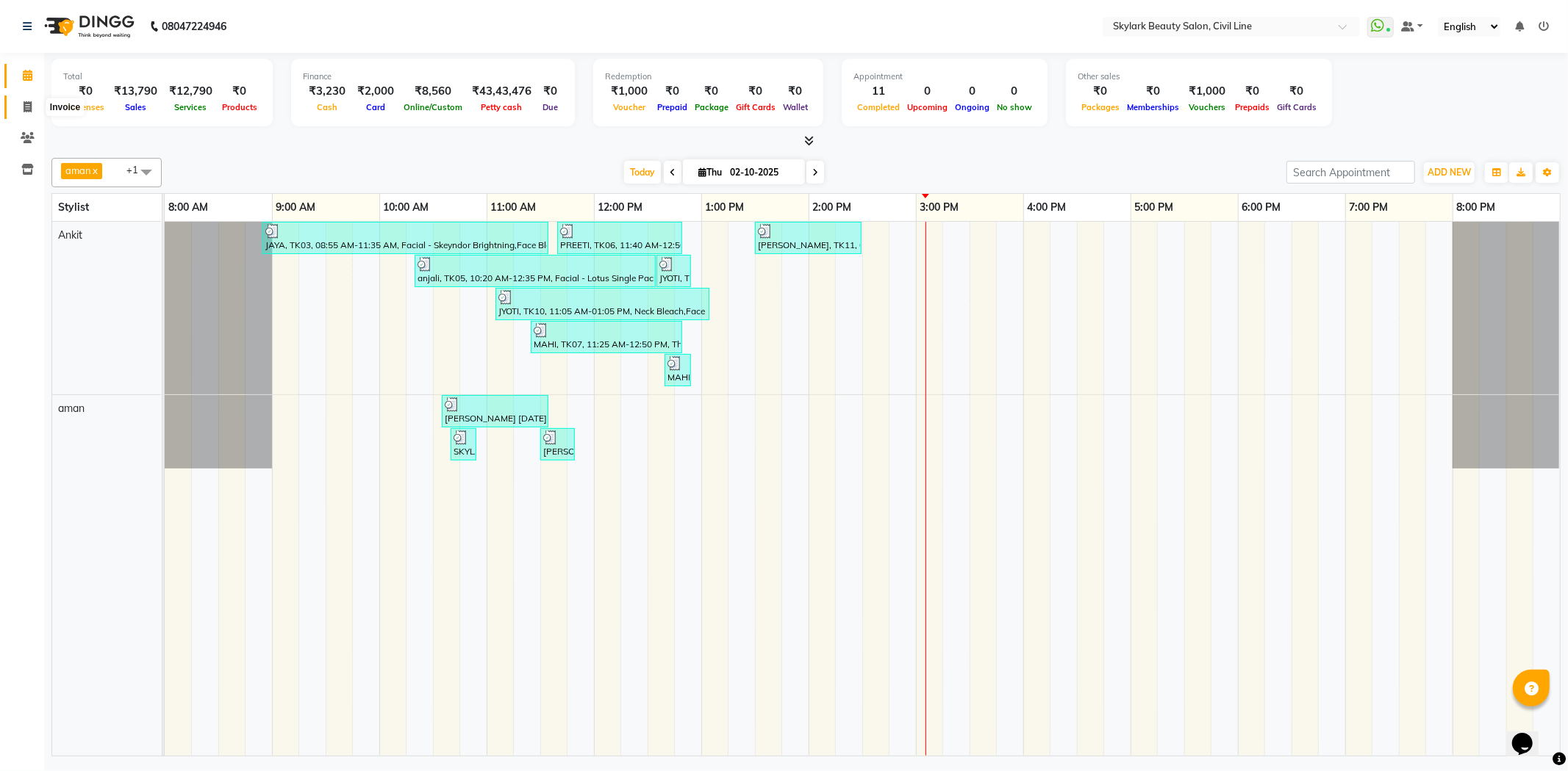
click at [32, 104] on span at bounding box center [27, 107] width 25 height 17
select select "4588"
select select "service"
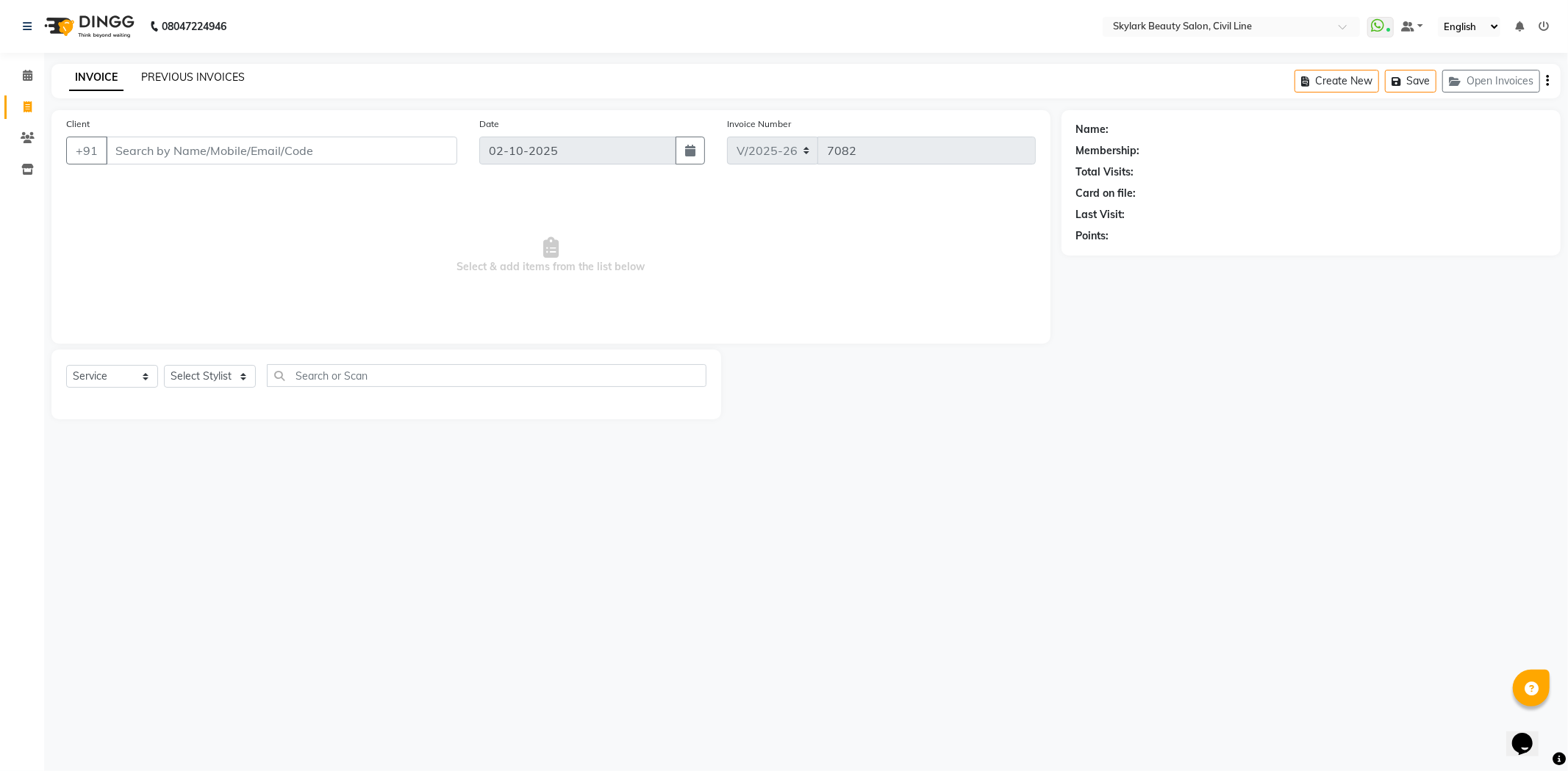
click at [221, 71] on link "PREVIOUS INVOICES" at bounding box center [193, 77] width 104 height 14
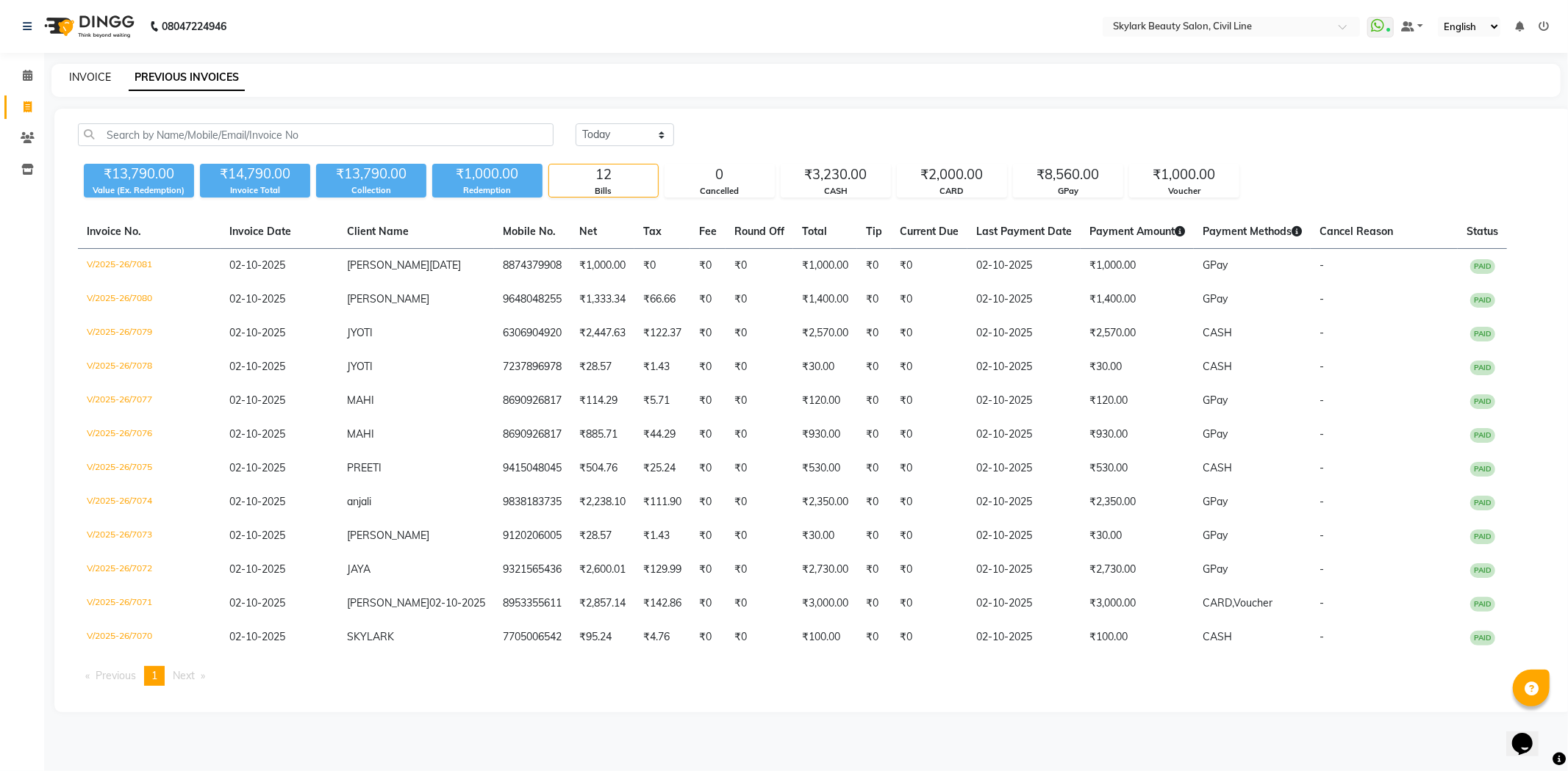
click at [98, 81] on link "INVOICE" at bounding box center [90, 77] width 42 height 14
select select "service"
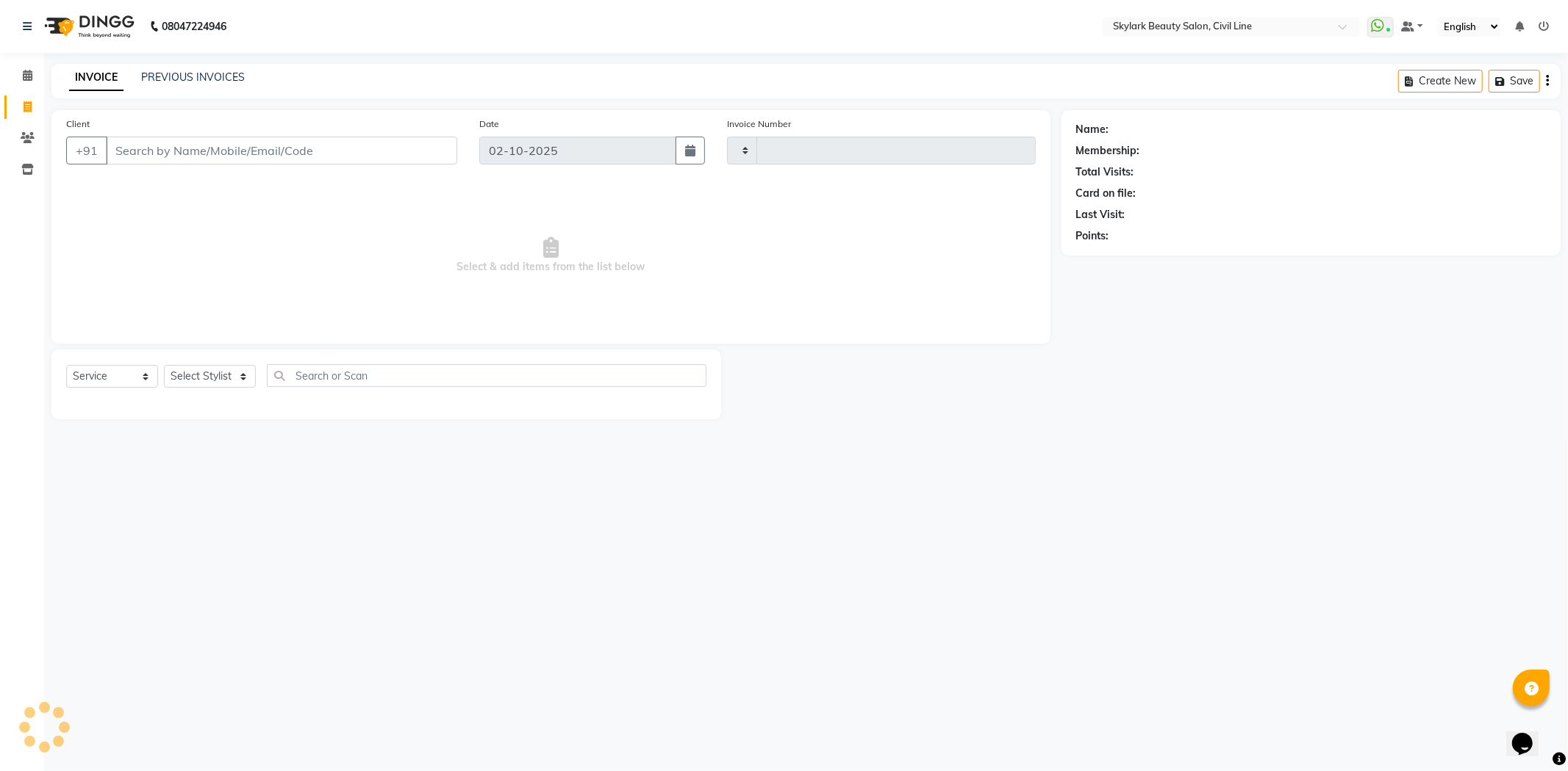
type input "7082"
select select "4588"
click at [896, 381] on div at bounding box center [892, 384] width 341 height 69
click at [219, 380] on select "Select Stylist aman Ankit GAGAN WAHLA GURWINDER SINGH WASU" at bounding box center [209, 376] width 92 height 23
select select "85071"
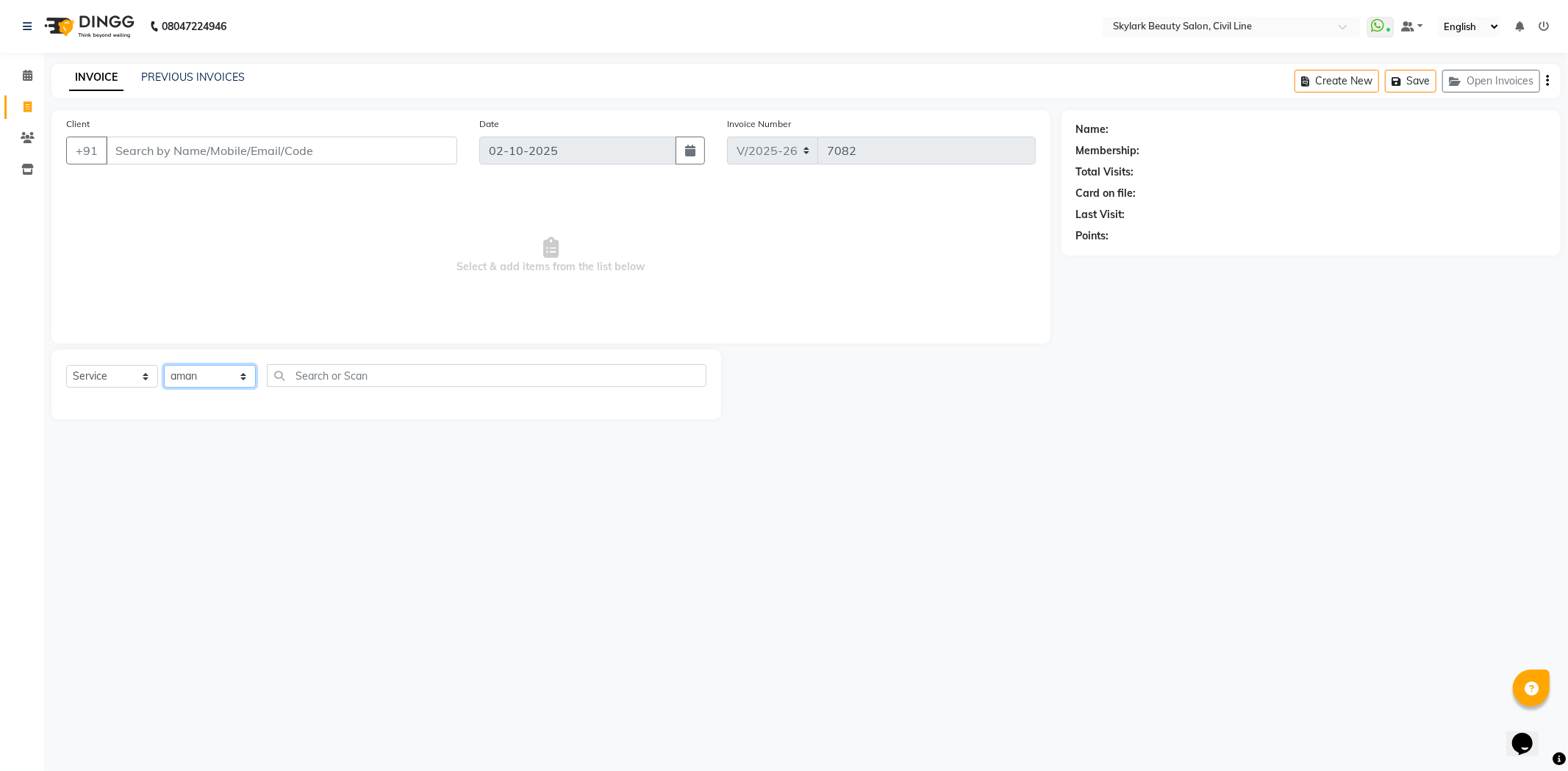
click at [163, 366] on select "Select Stylist aman Ankit GAGAN WAHLA GURWINDER SINGH WASU" at bounding box center [209, 376] width 92 height 23
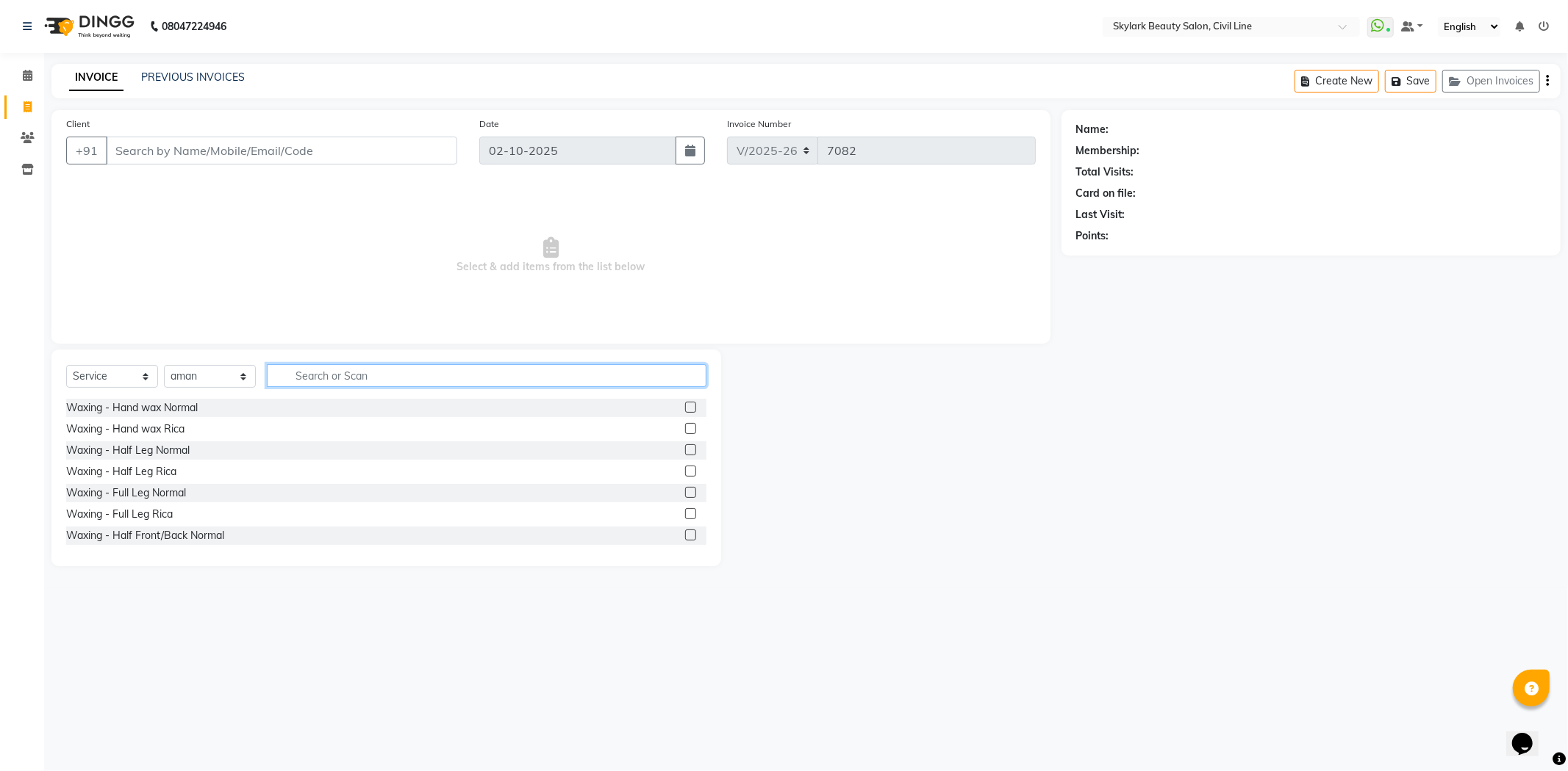
click at [364, 371] on input "text" at bounding box center [486, 375] width 439 height 23
drag, startPoint x: 27, startPoint y: 73, endPoint x: 931, endPoint y: 119, distance: 905.2
click at [27, 73] on icon at bounding box center [27, 74] width 10 height 11
click at [595, 368] on input "text" at bounding box center [486, 375] width 439 height 23
type input "LOTUS"
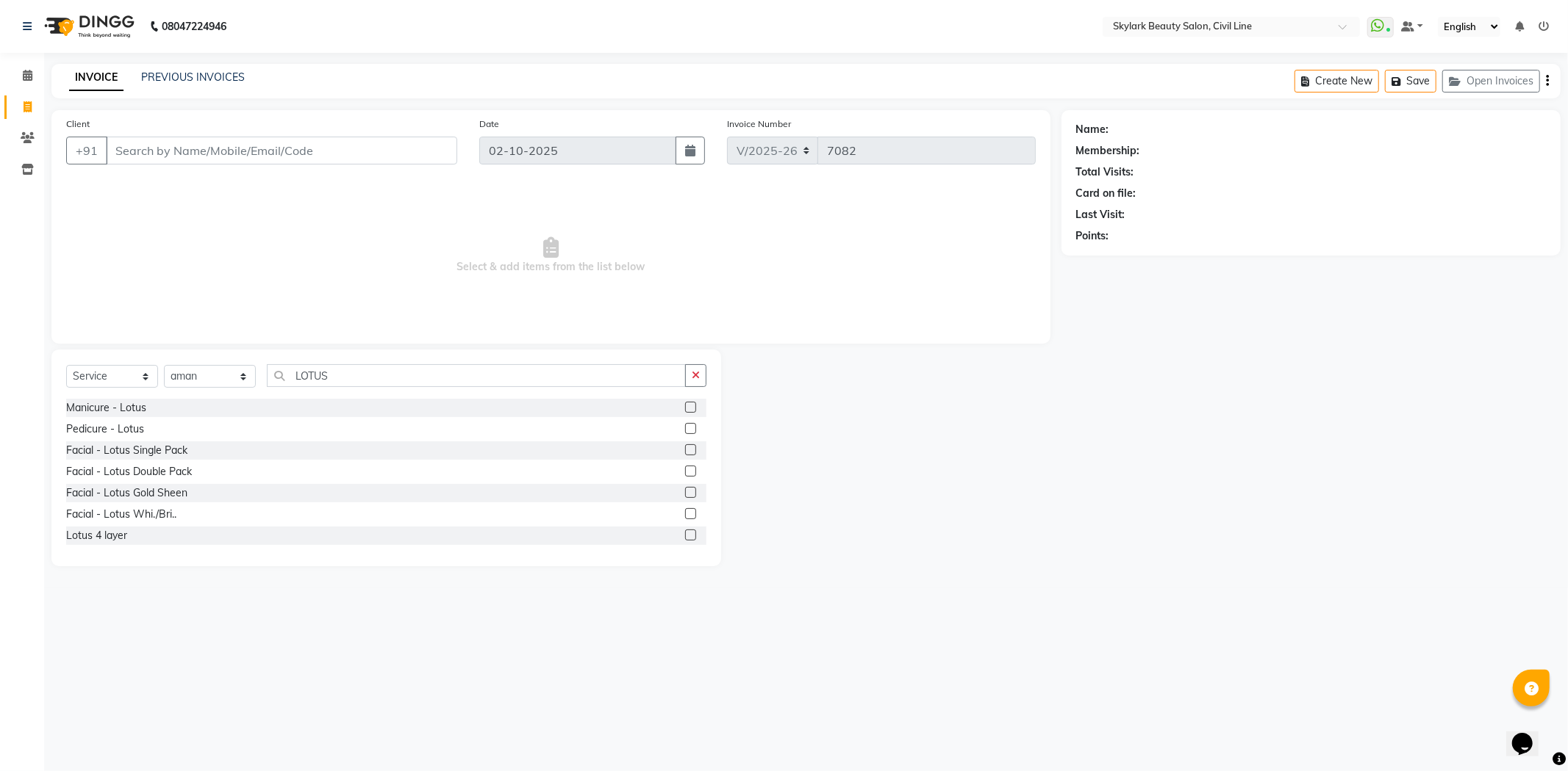
click at [685, 444] on div at bounding box center [690, 452] width 10 height 16
click at [685, 446] on label at bounding box center [690, 449] width 11 height 11
click at [685, 446] on input "checkbox" at bounding box center [690, 451] width 10 height 10
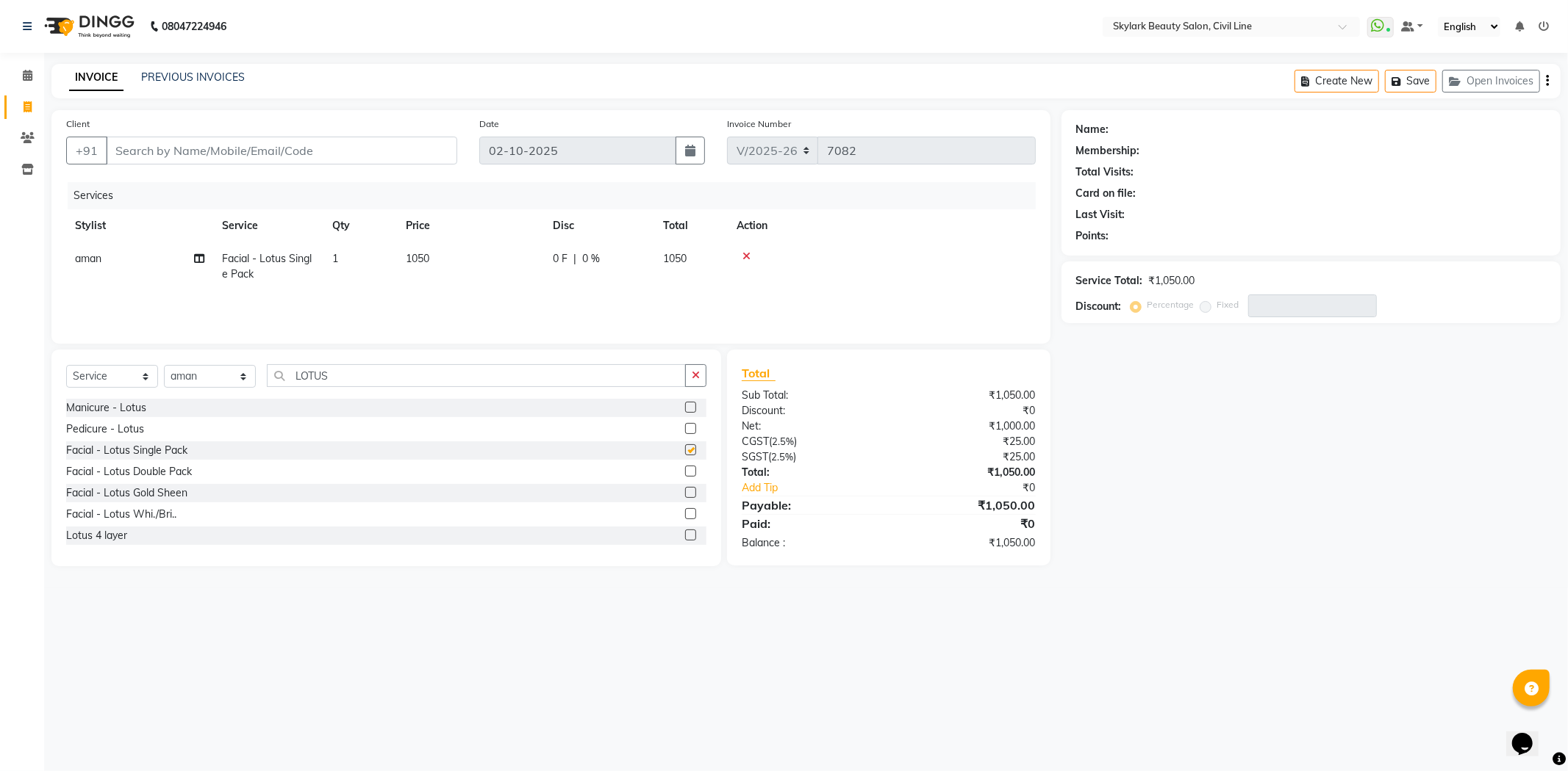
checkbox input "false"
drag, startPoint x: 492, startPoint y: 372, endPoint x: 483, endPoint y: 375, distance: 9.5
click at [493, 376] on input "LOTUS" at bounding box center [477, 375] width 419 height 23
type input "L"
type input "WA"
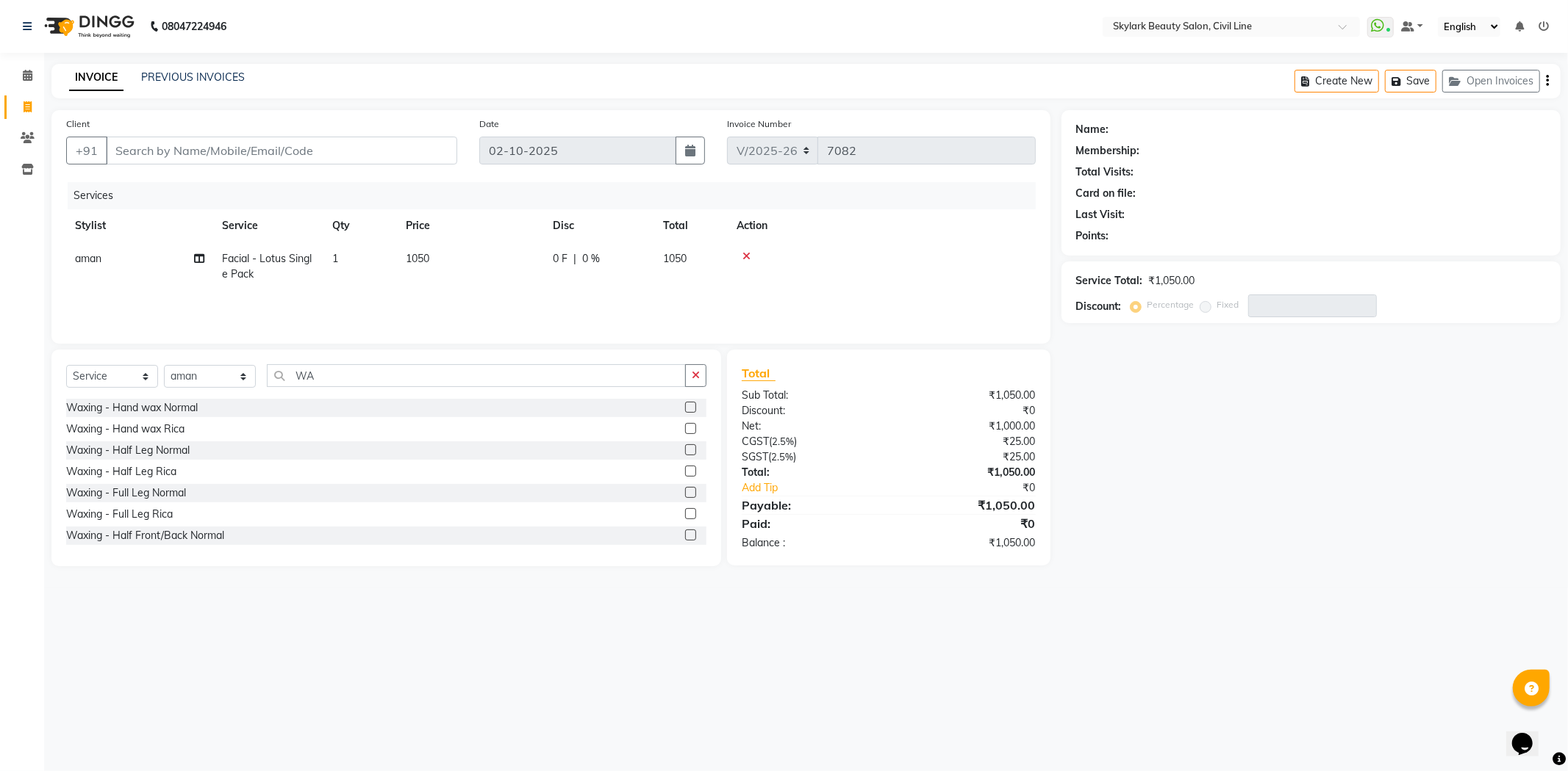
click at [685, 408] on label at bounding box center [690, 407] width 11 height 11
click at [685, 408] on input "checkbox" at bounding box center [690, 408] width 10 height 10
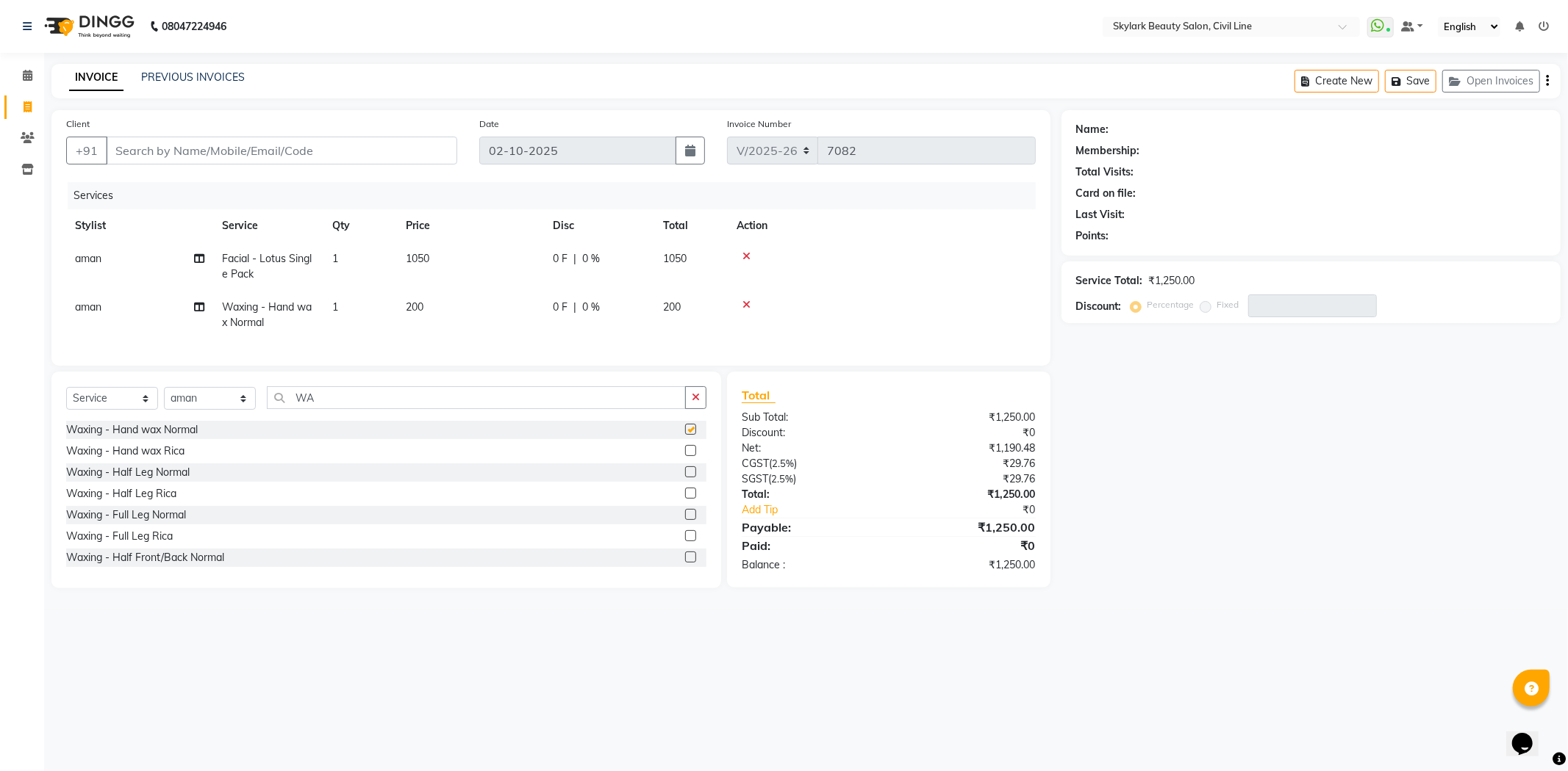
checkbox input "false"
click at [449, 409] on input "WA" at bounding box center [477, 397] width 419 height 23
type input "W"
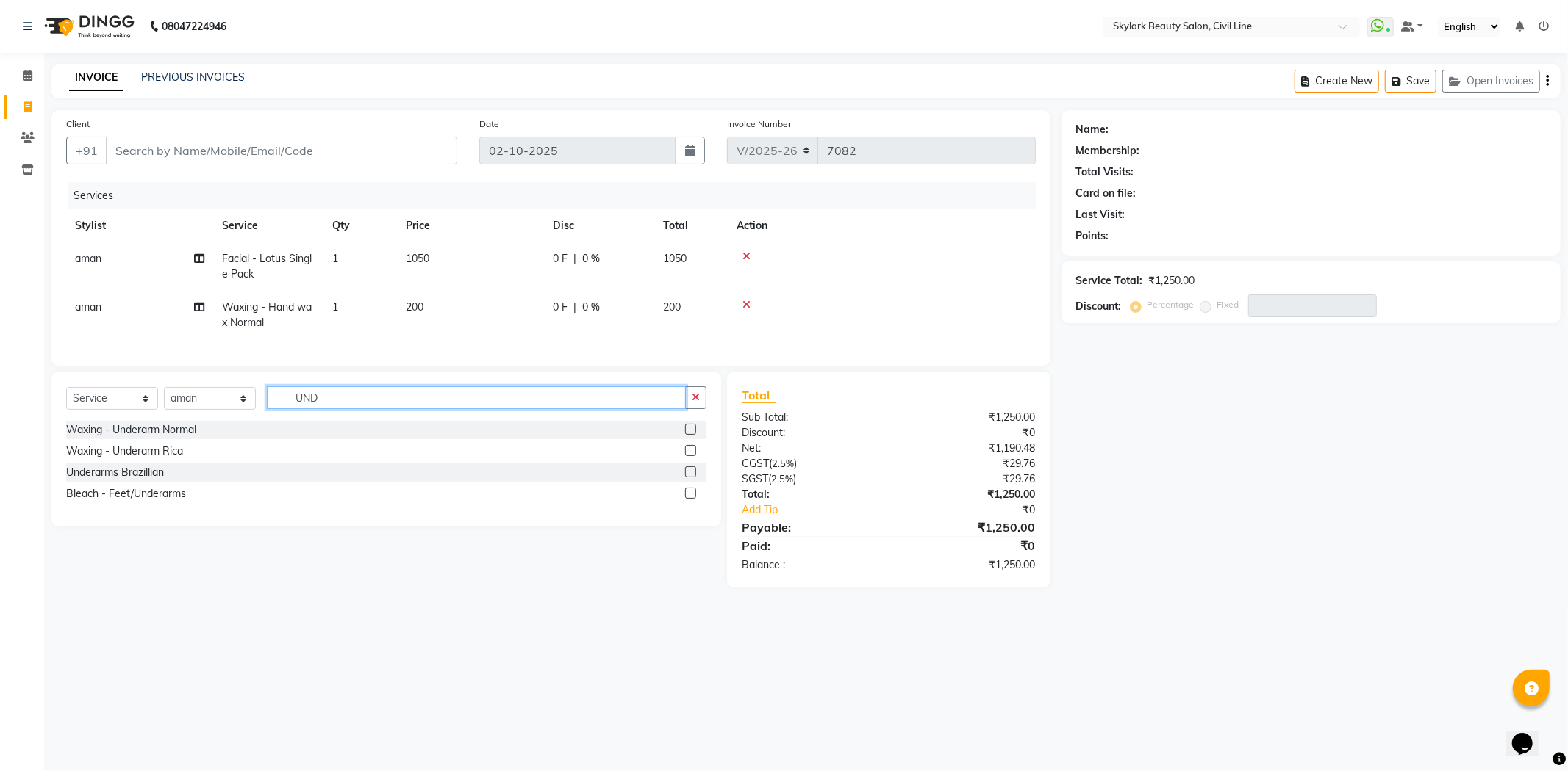
type input "UND"
click at [692, 435] on label at bounding box center [690, 429] width 11 height 11
click at [692, 435] on input "checkbox" at bounding box center [690, 431] width 10 height 10
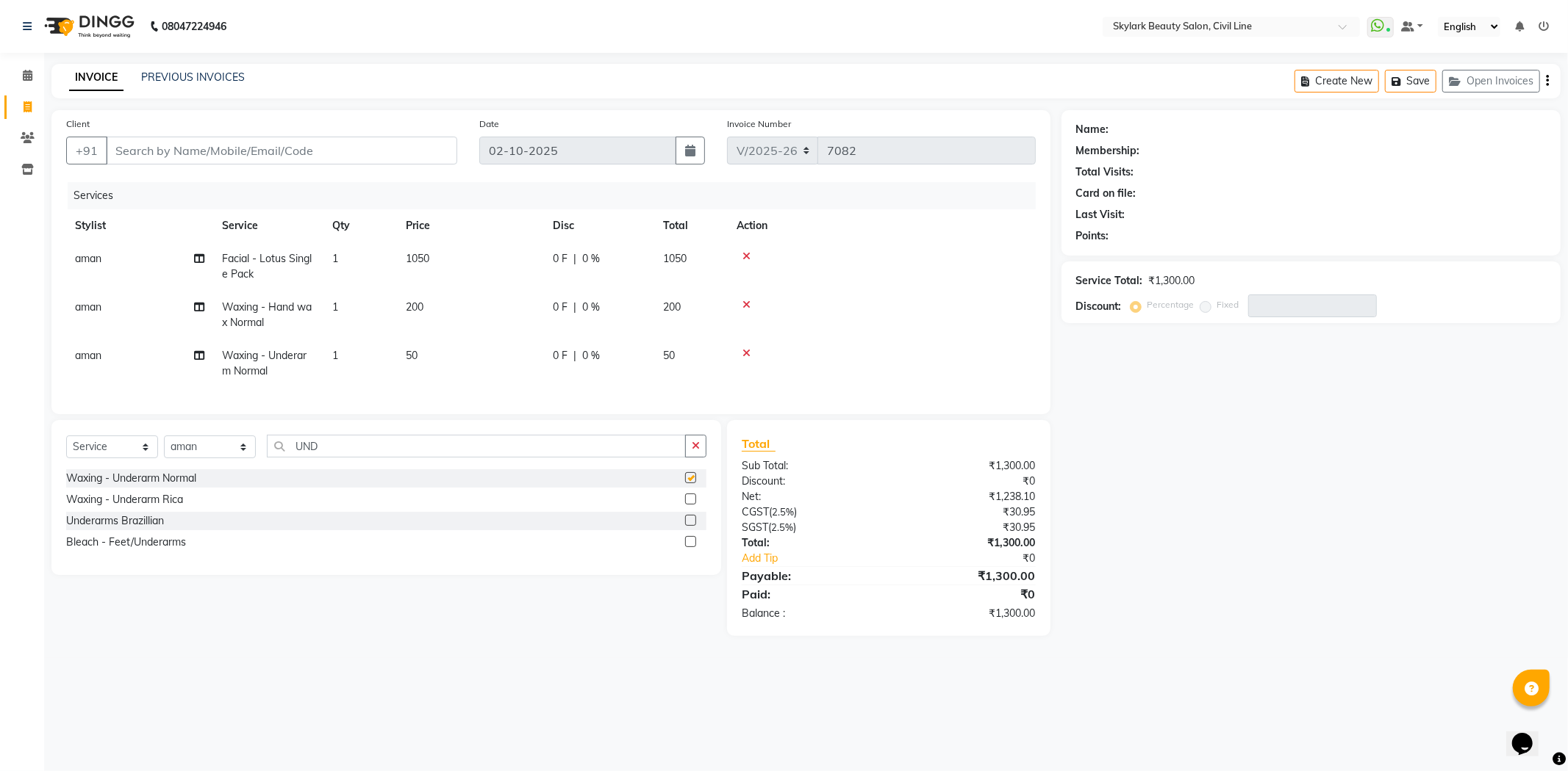
checkbox input "false"
click at [614, 453] on input "UND" at bounding box center [477, 446] width 419 height 23
type input "U"
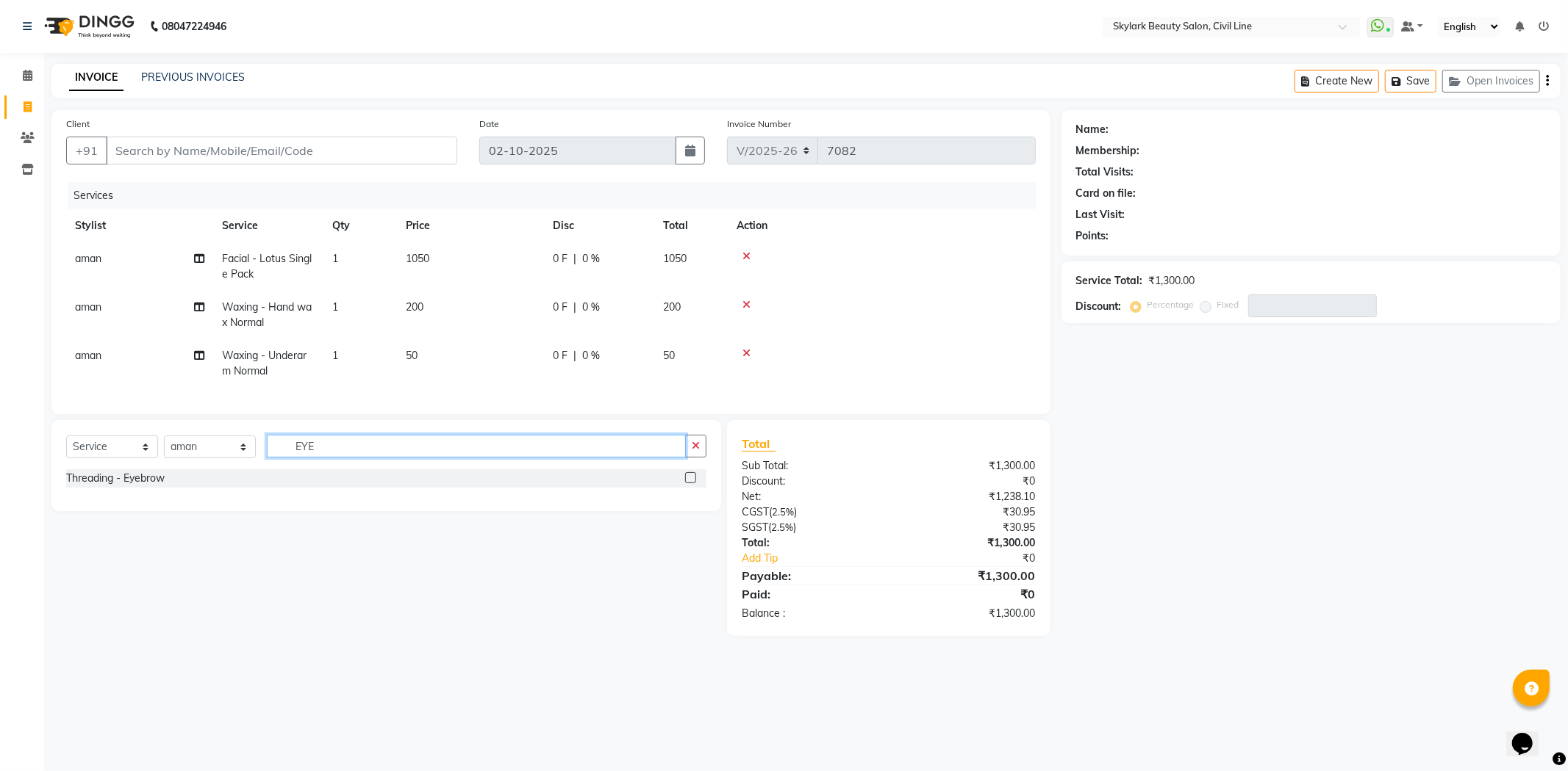
type input "EYE"
click at [689, 483] on label at bounding box center [690, 477] width 11 height 11
click at [689, 483] on input "checkbox" at bounding box center [690, 478] width 10 height 10
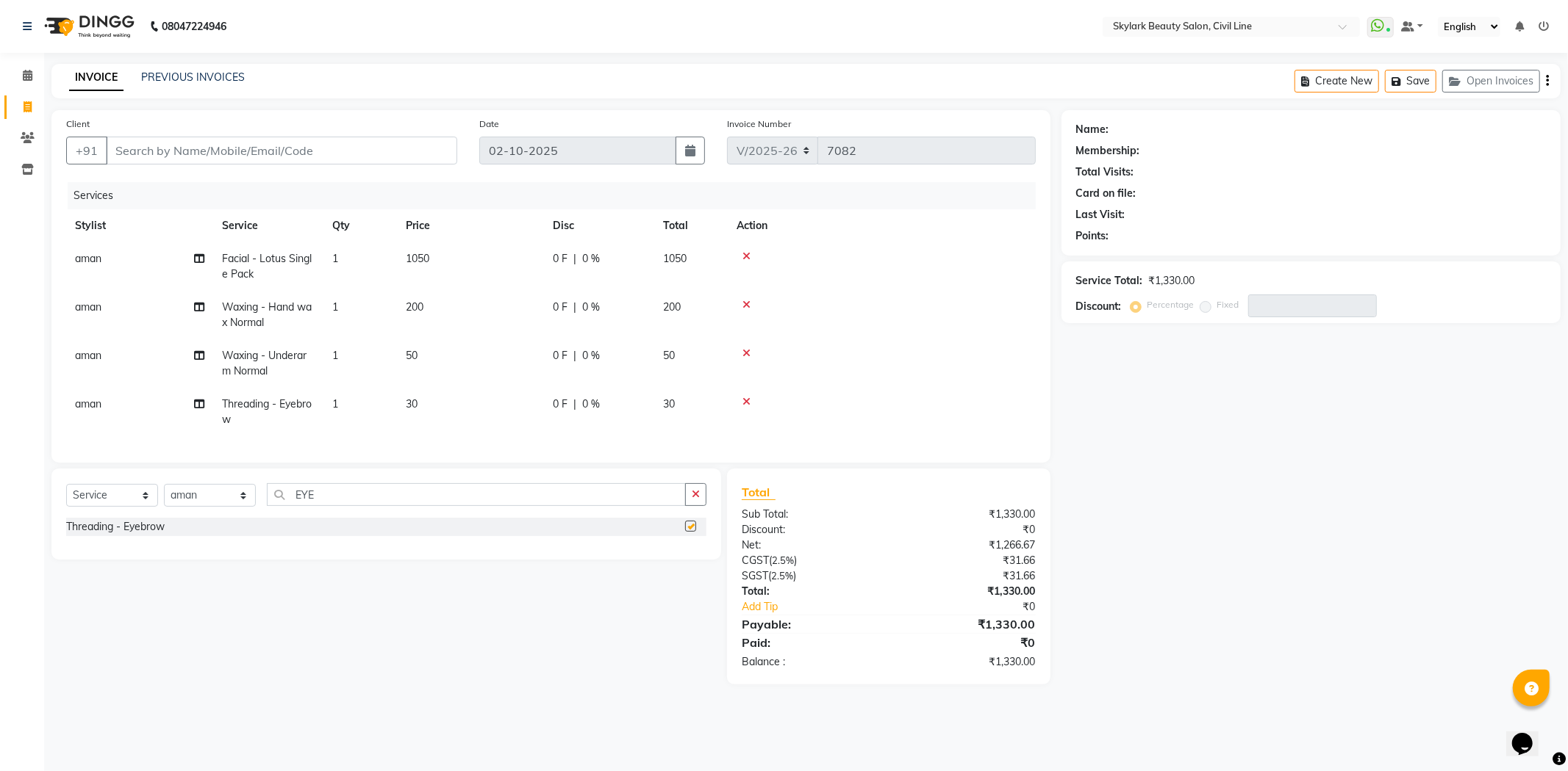
checkbox input "false"
click at [696, 500] on icon "button" at bounding box center [696, 494] width 8 height 11
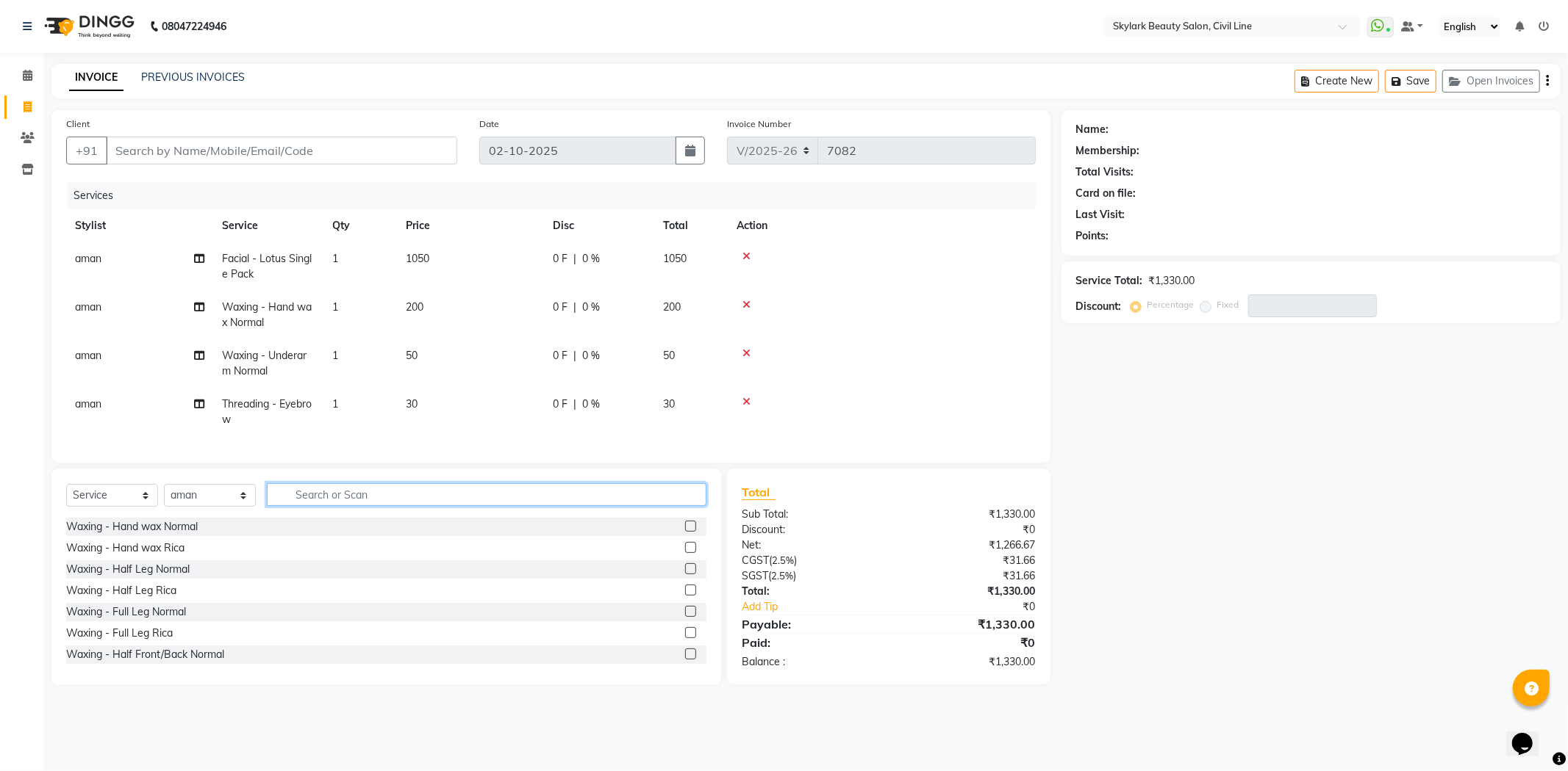
click at [621, 506] on input "text" at bounding box center [486, 494] width 439 height 23
type input "UP"
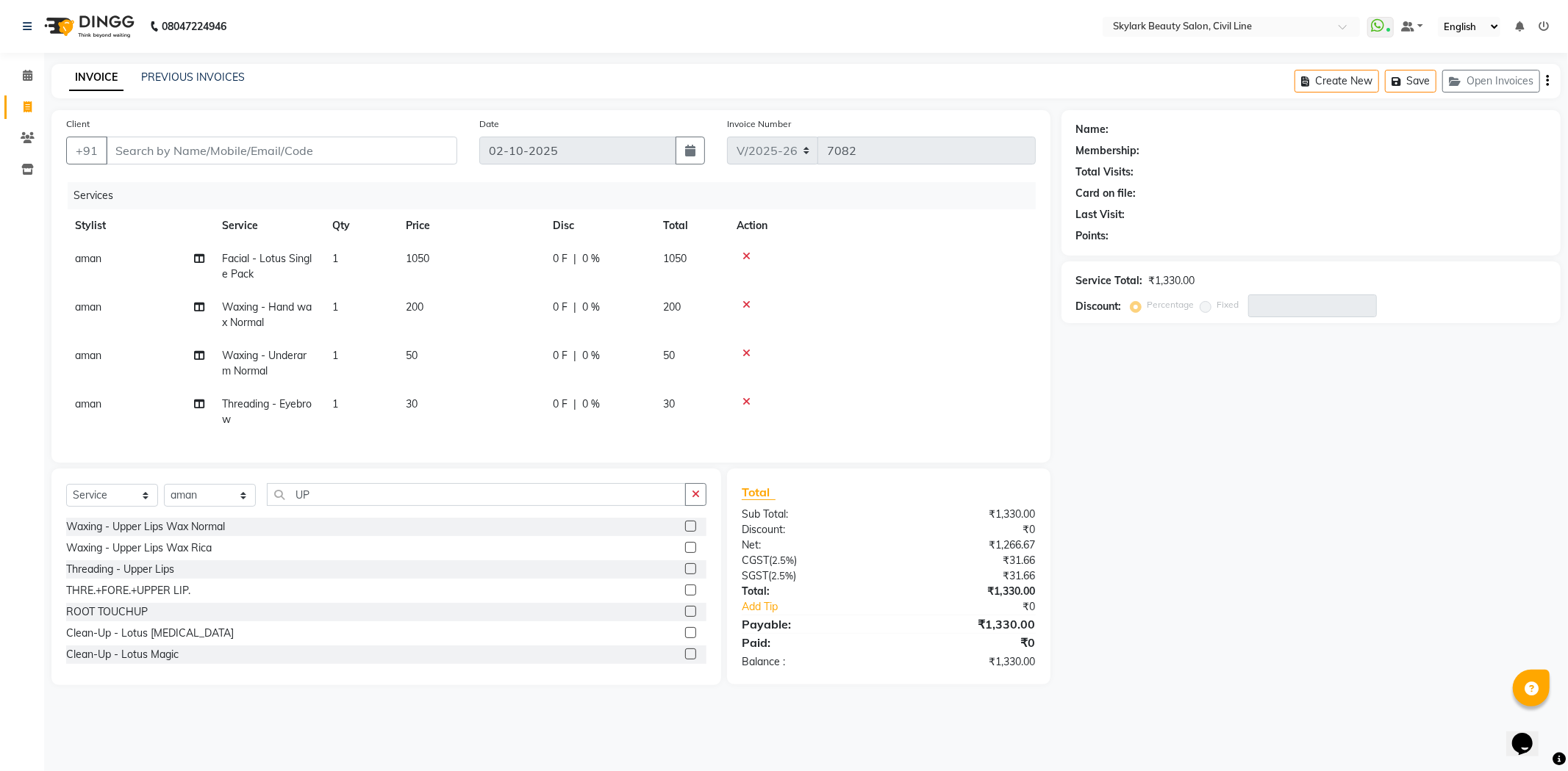
click at [685, 574] on label at bounding box center [690, 568] width 11 height 11
click at [685, 574] on input "checkbox" at bounding box center [690, 569] width 10 height 10
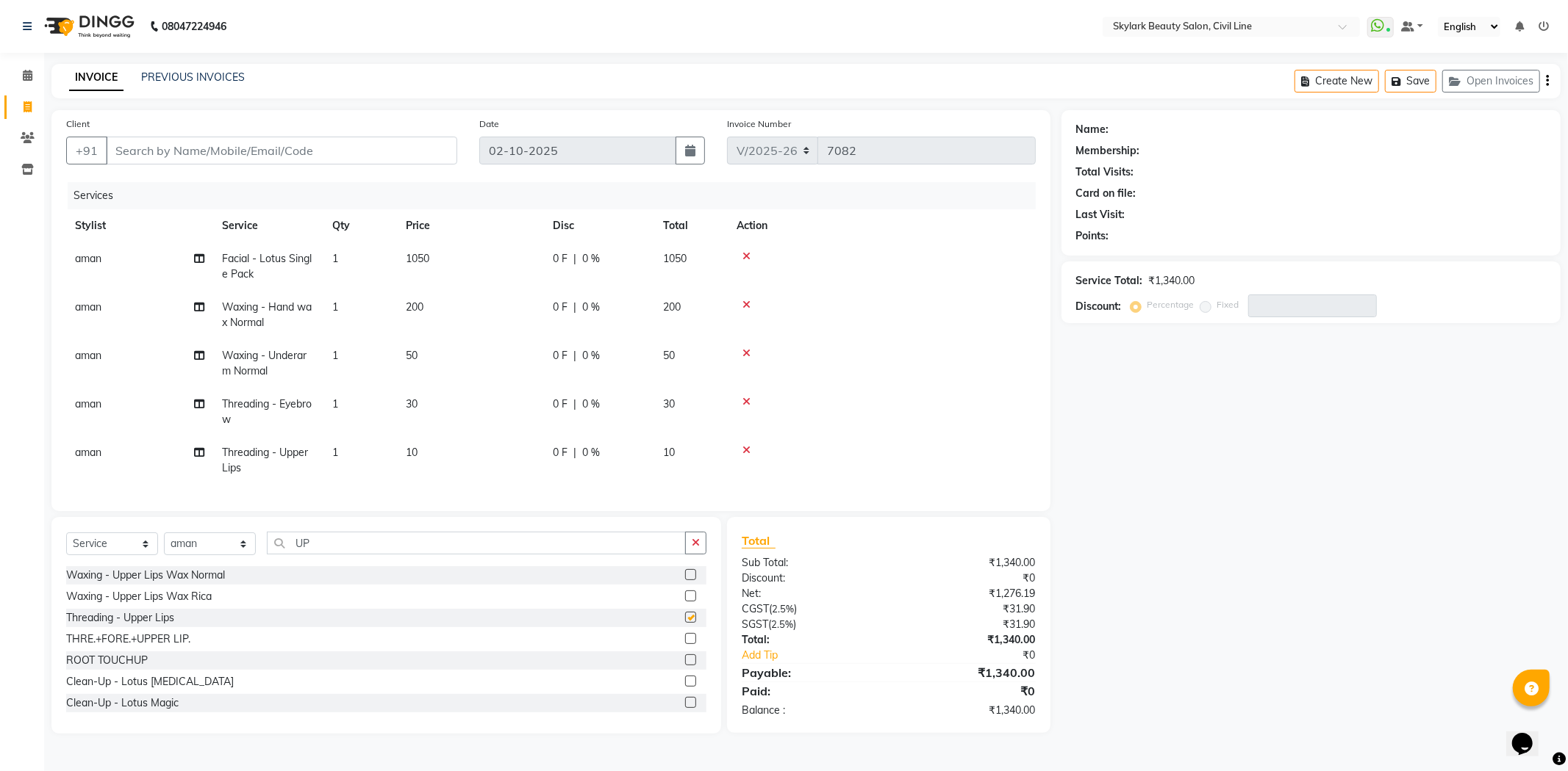
checkbox input "false"
click at [371, 555] on input "UP" at bounding box center [477, 543] width 419 height 23
type input "U"
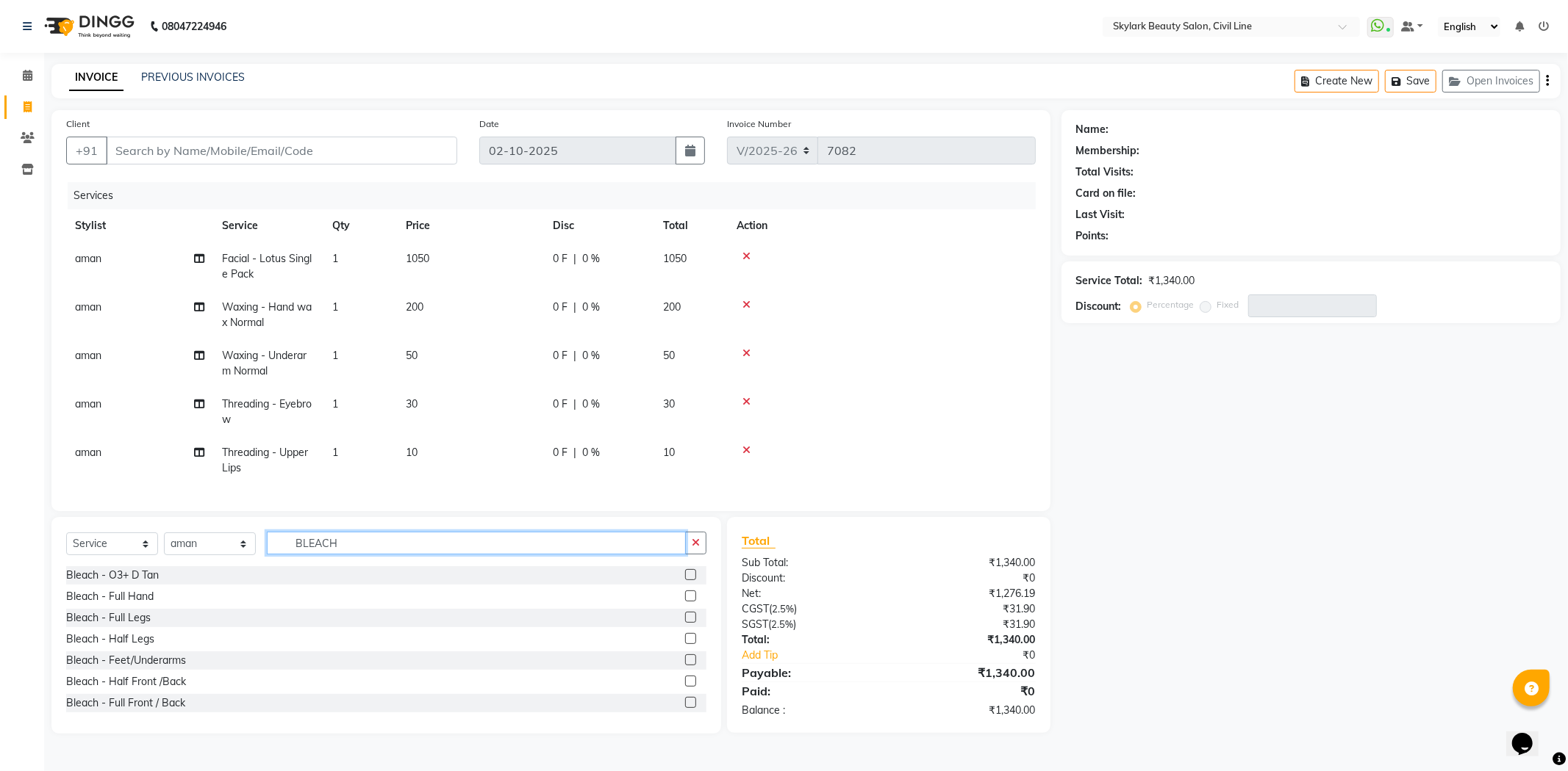
type input "BLEACH"
click at [685, 580] on label at bounding box center [690, 574] width 11 height 11
click at [685, 580] on input "checkbox" at bounding box center [690, 575] width 10 height 10
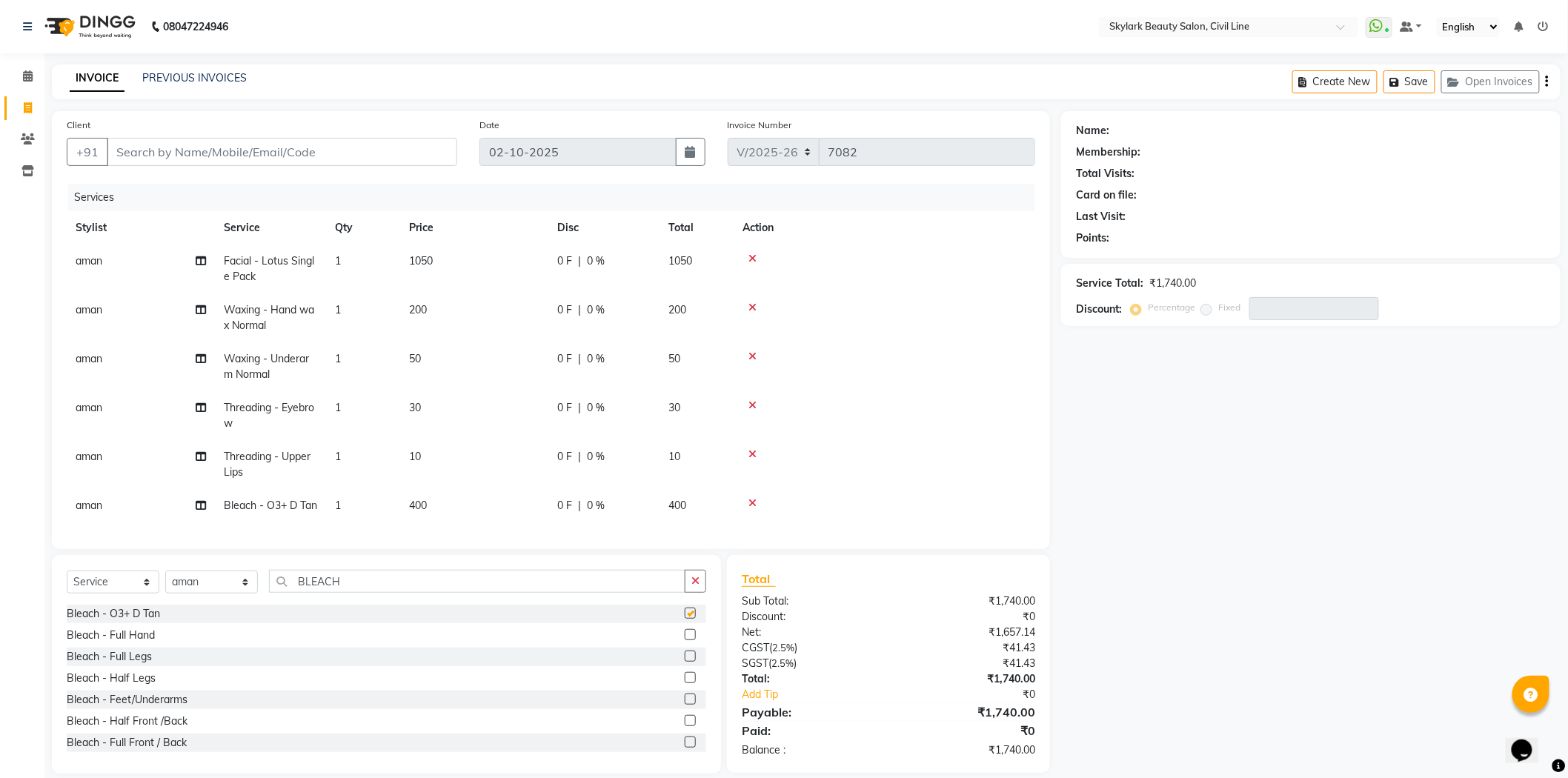
checkbox input "false"
click at [754, 500] on icon at bounding box center [752, 504] width 8 height 11
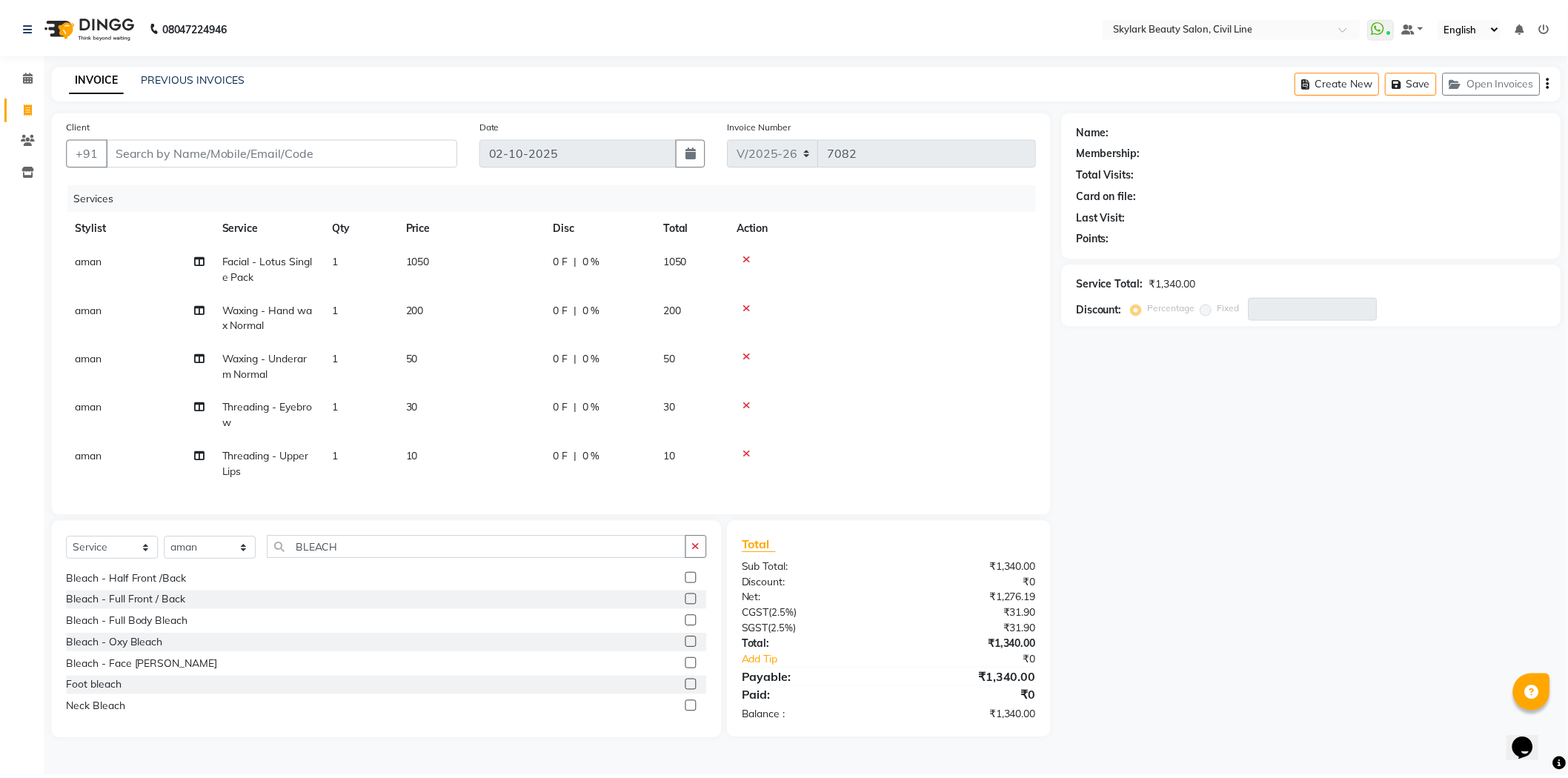
scroll to position [130, 0]
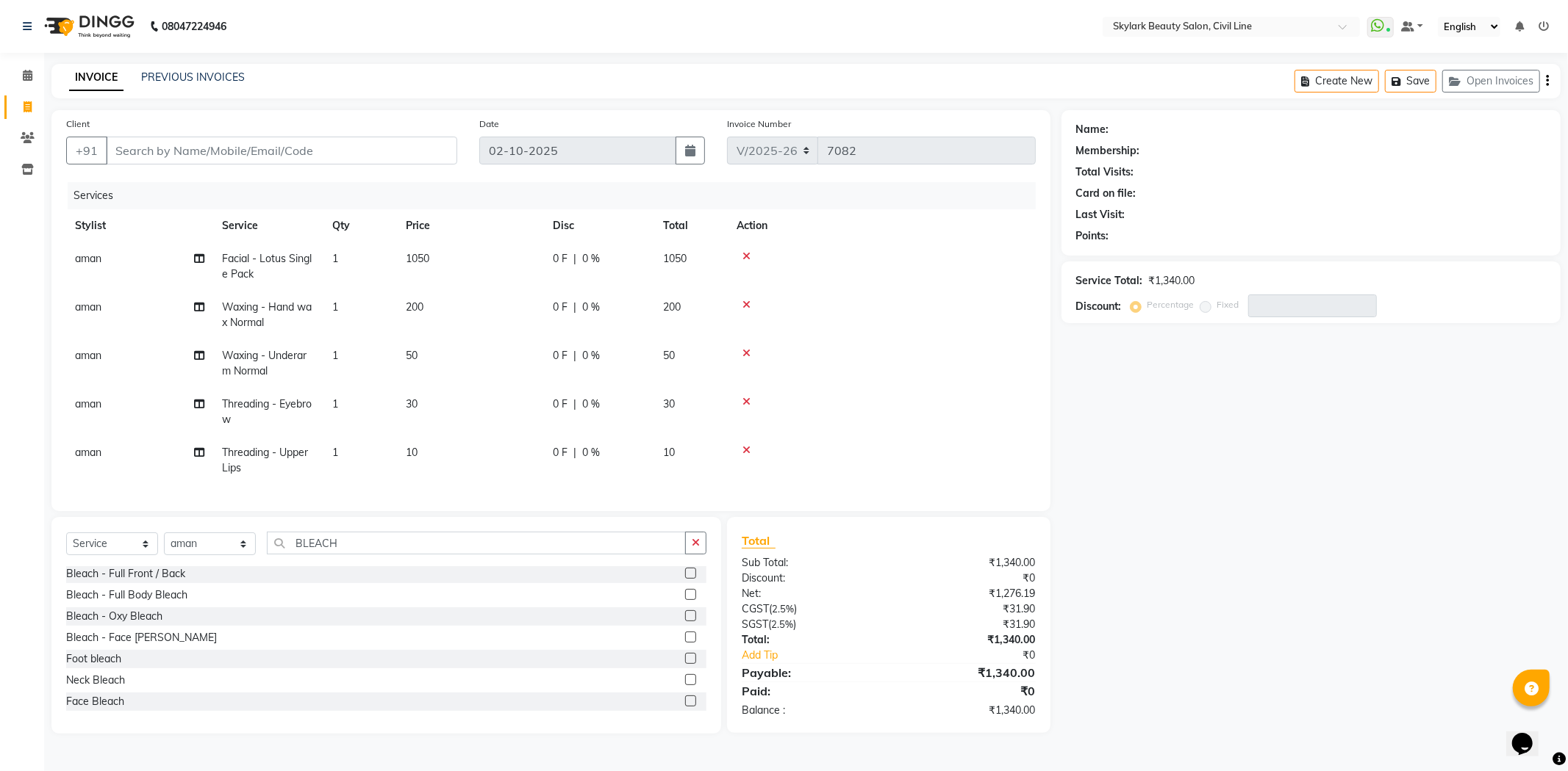
click at [685, 706] on label at bounding box center [690, 701] width 11 height 11
click at [685, 706] on input "checkbox" at bounding box center [690, 703] width 10 height 10
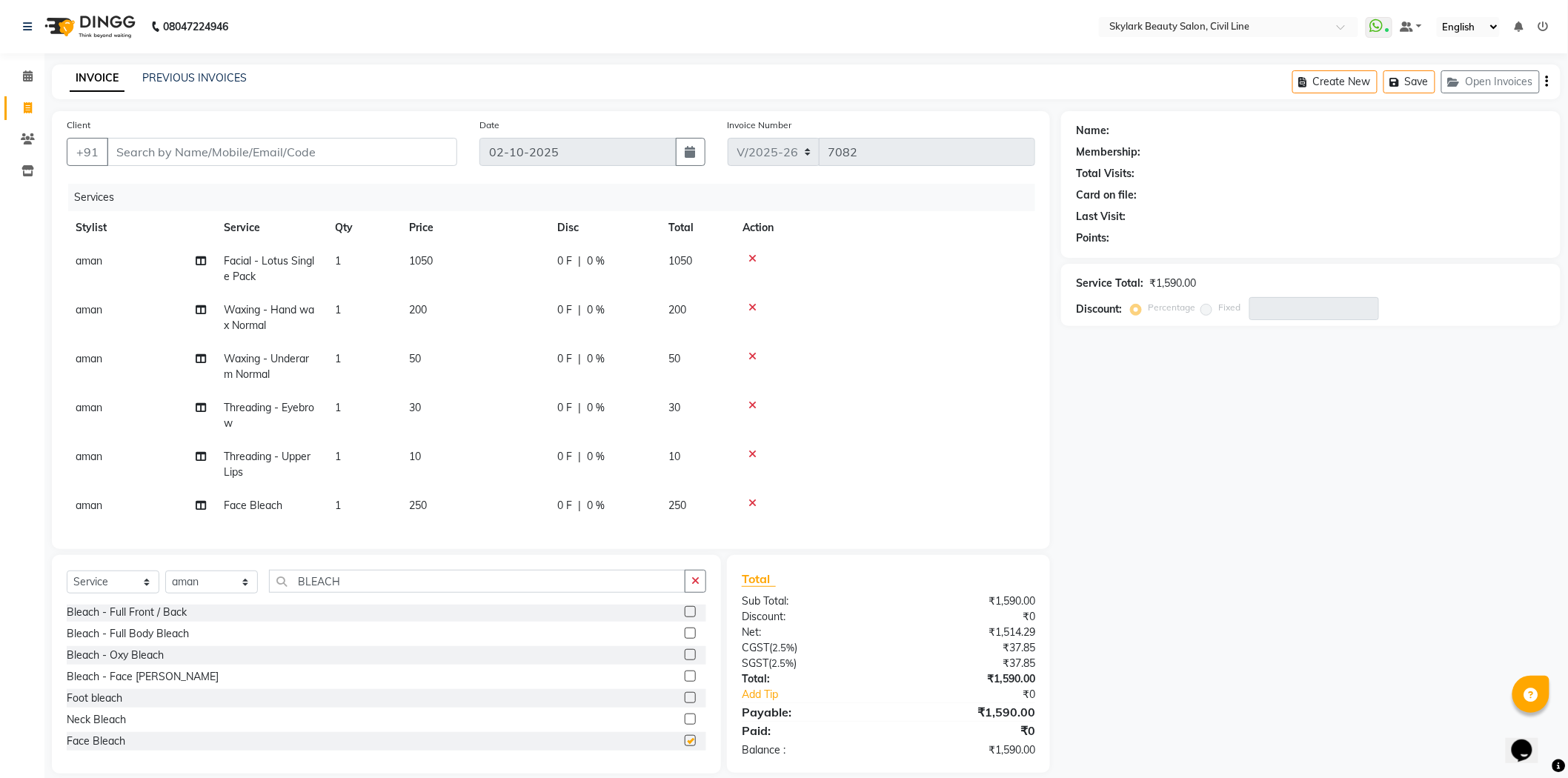
checkbox input "false"
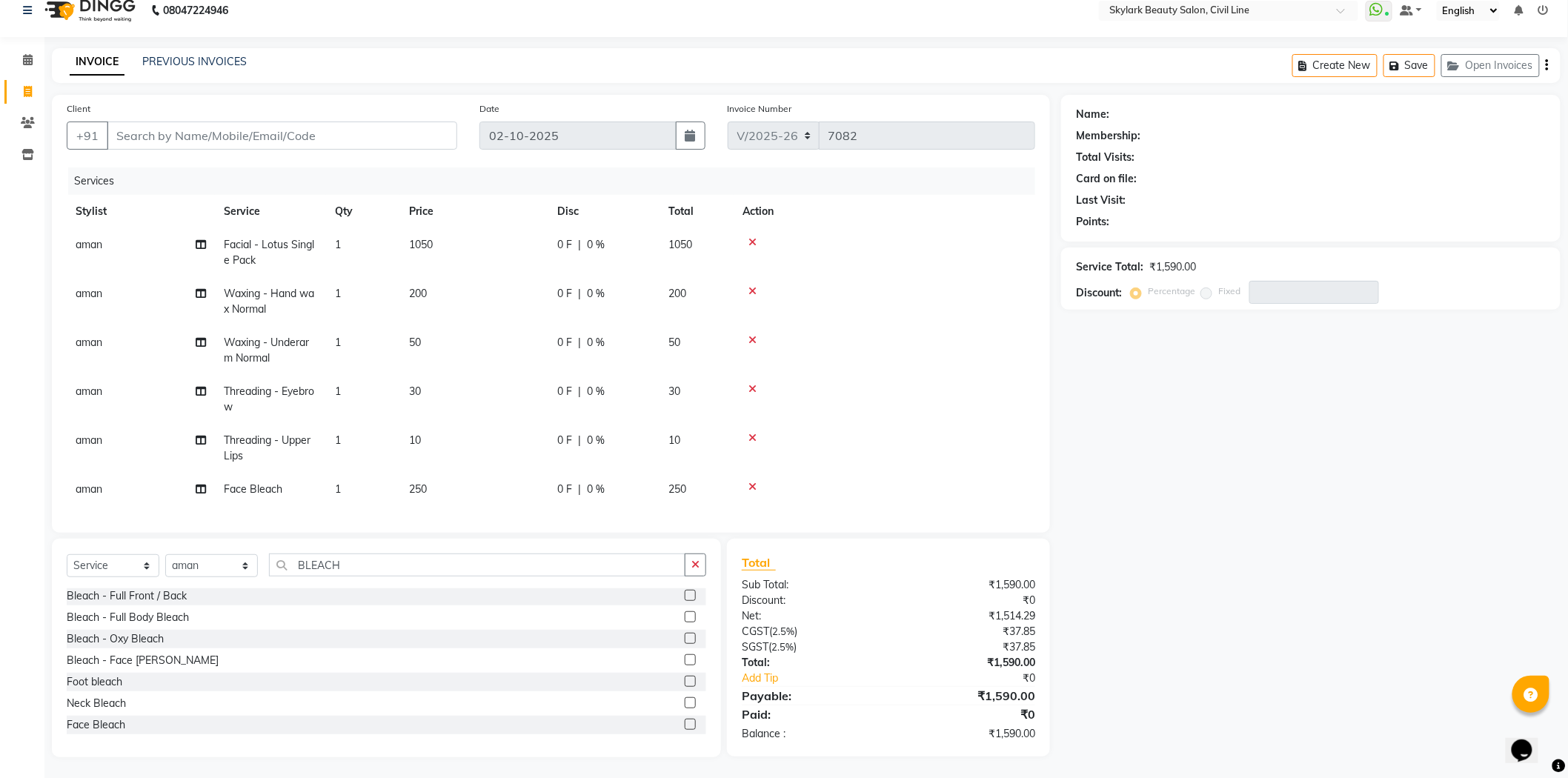
scroll to position [31, 0]
click at [194, 131] on input "Client" at bounding box center [281, 134] width 350 height 29
type input "9"
type input "0"
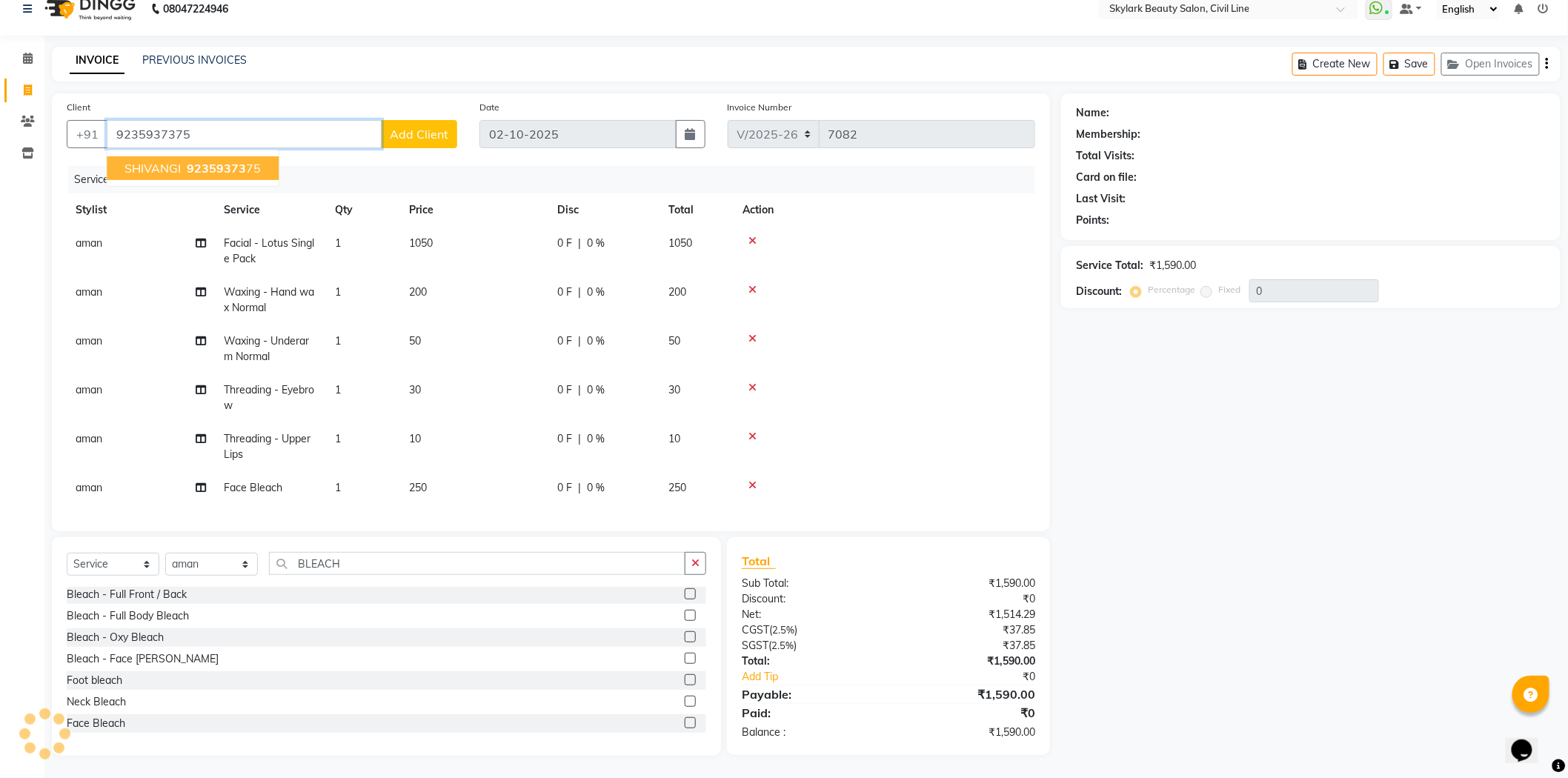
type input "9235937375"
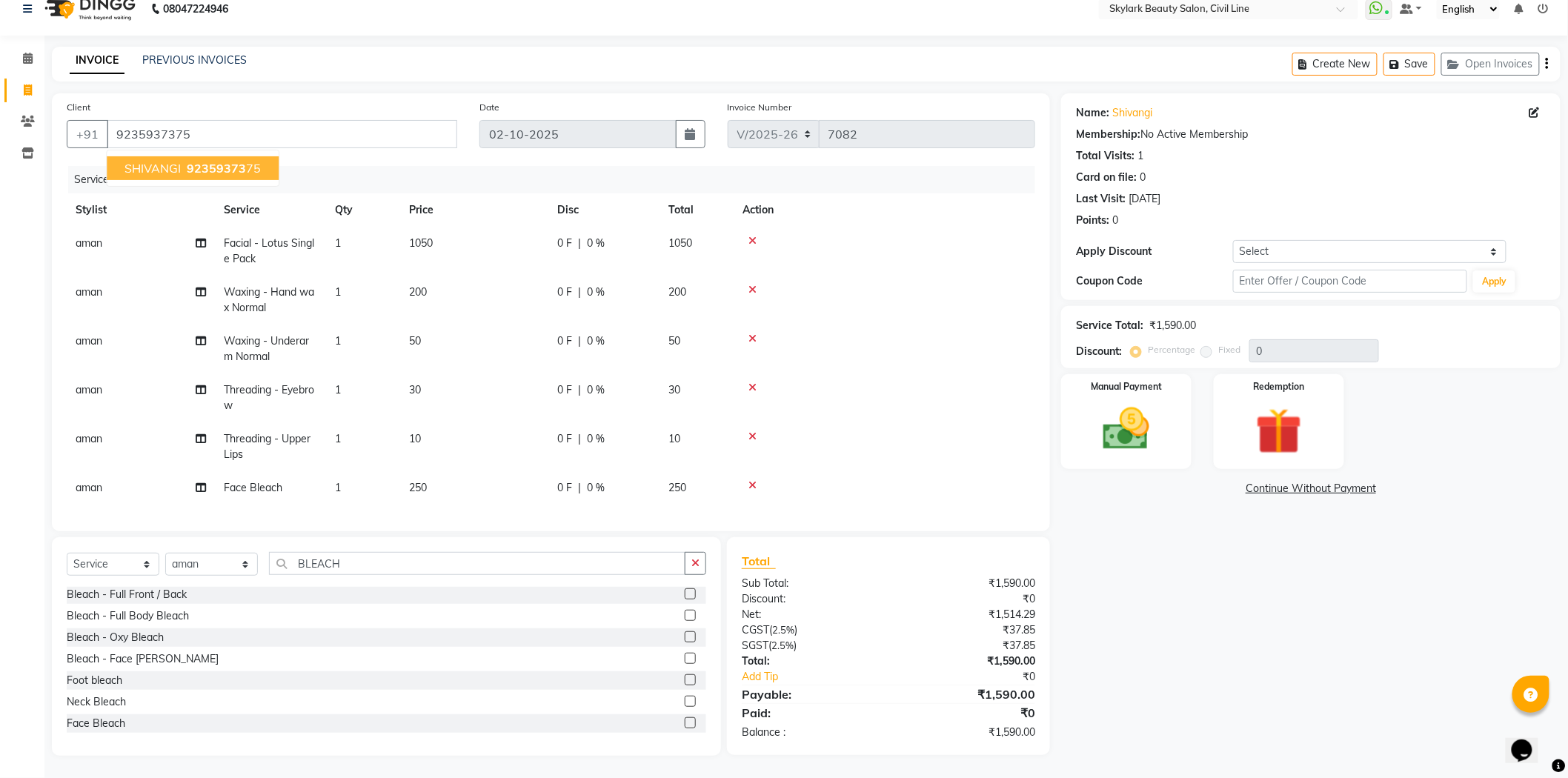
click at [194, 161] on span "92359373" at bounding box center [216, 168] width 59 height 15
click at [1142, 587] on div "Name: Shivangi Membership: No Active Membership Total Visits: 1 Card on file: 0…" at bounding box center [1315, 425] width 510 height 662
click at [1136, 411] on div "Manual Payment" at bounding box center [1126, 422] width 135 height 99
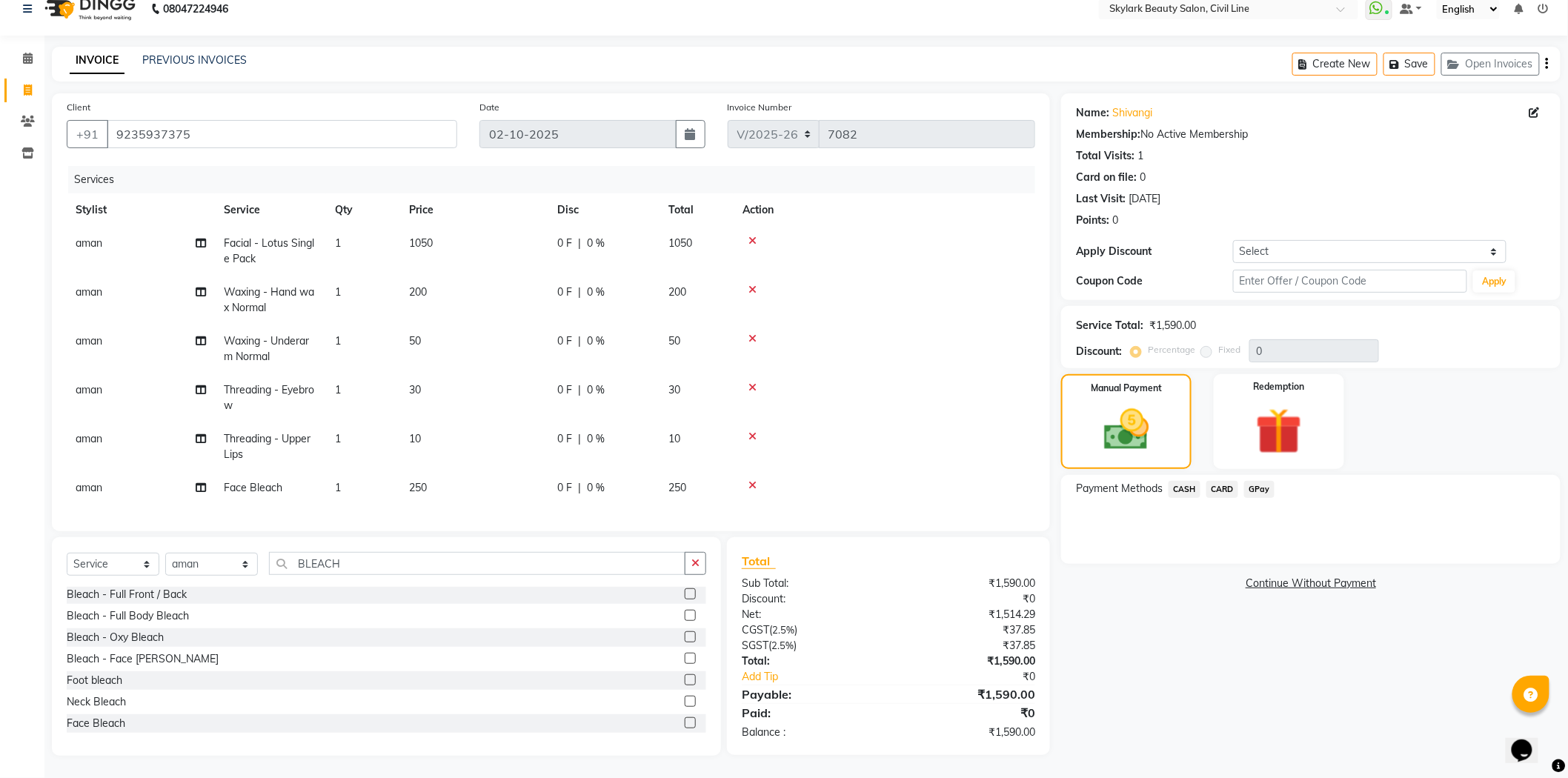
click at [1266, 481] on span "GPay" at bounding box center [1259, 489] width 31 height 17
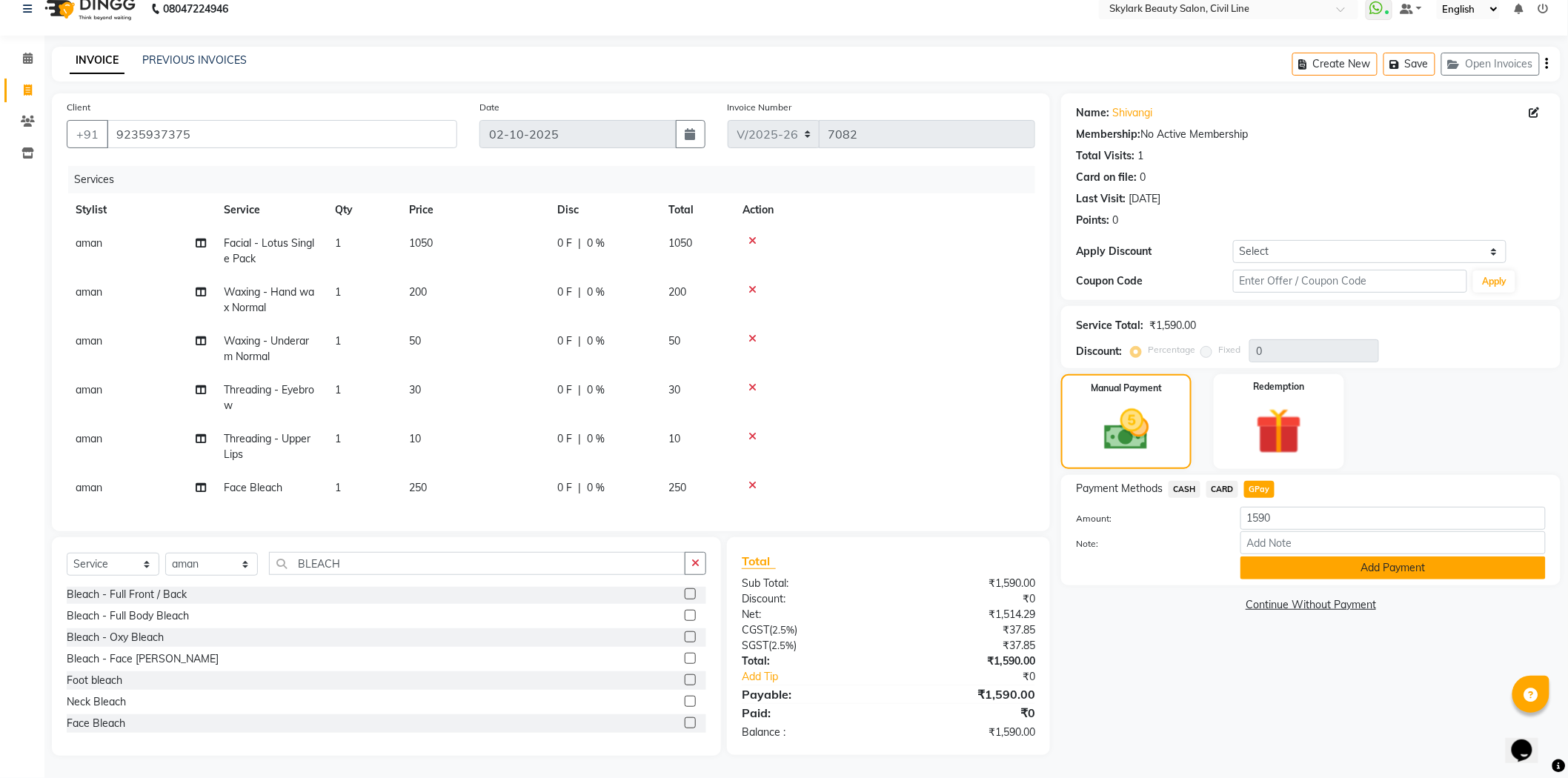
click at [1291, 557] on button "Add Payment" at bounding box center [1392, 568] width 305 height 23
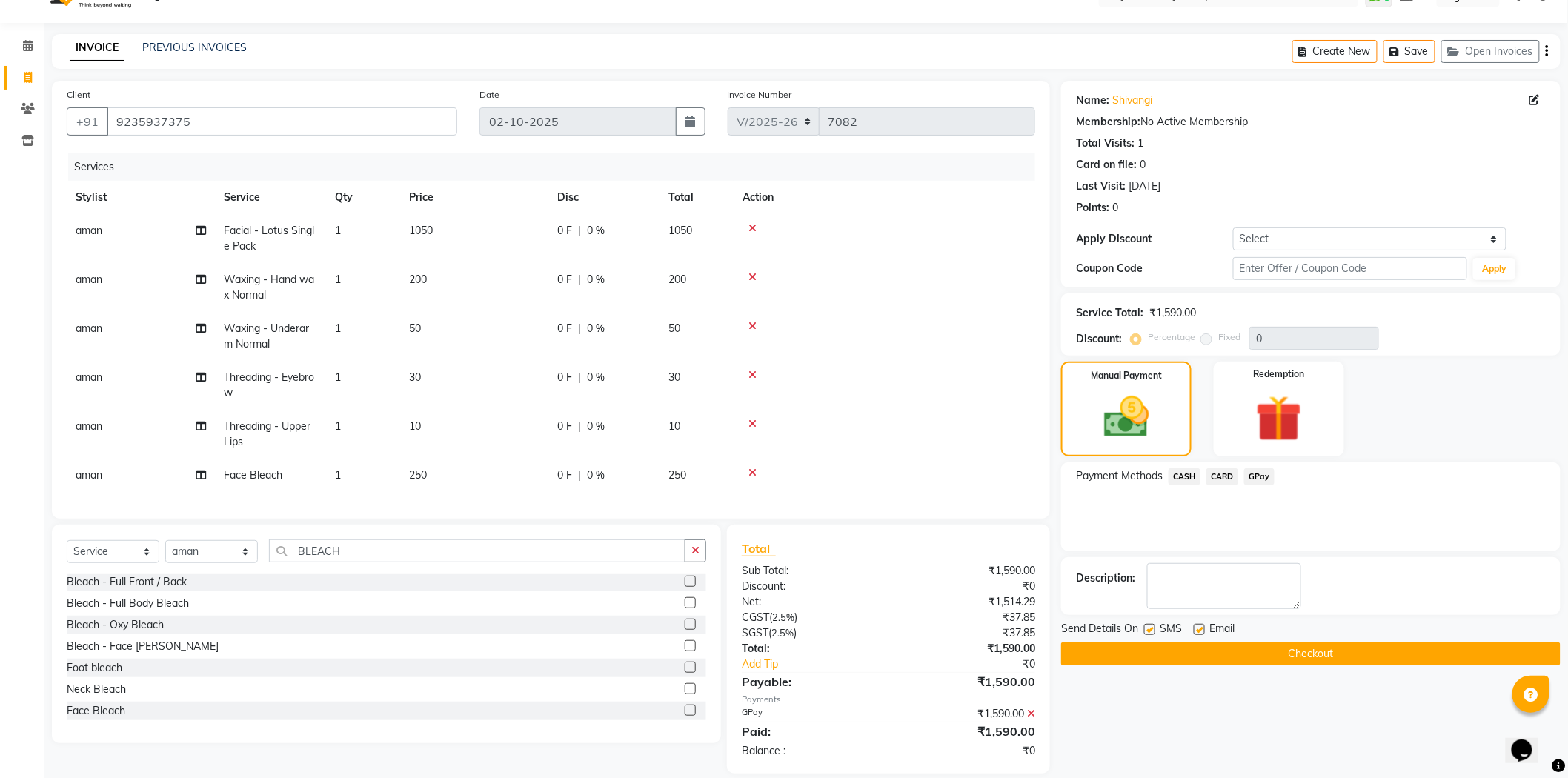
click at [1293, 649] on button "Checkout" at bounding box center [1310, 654] width 499 height 23
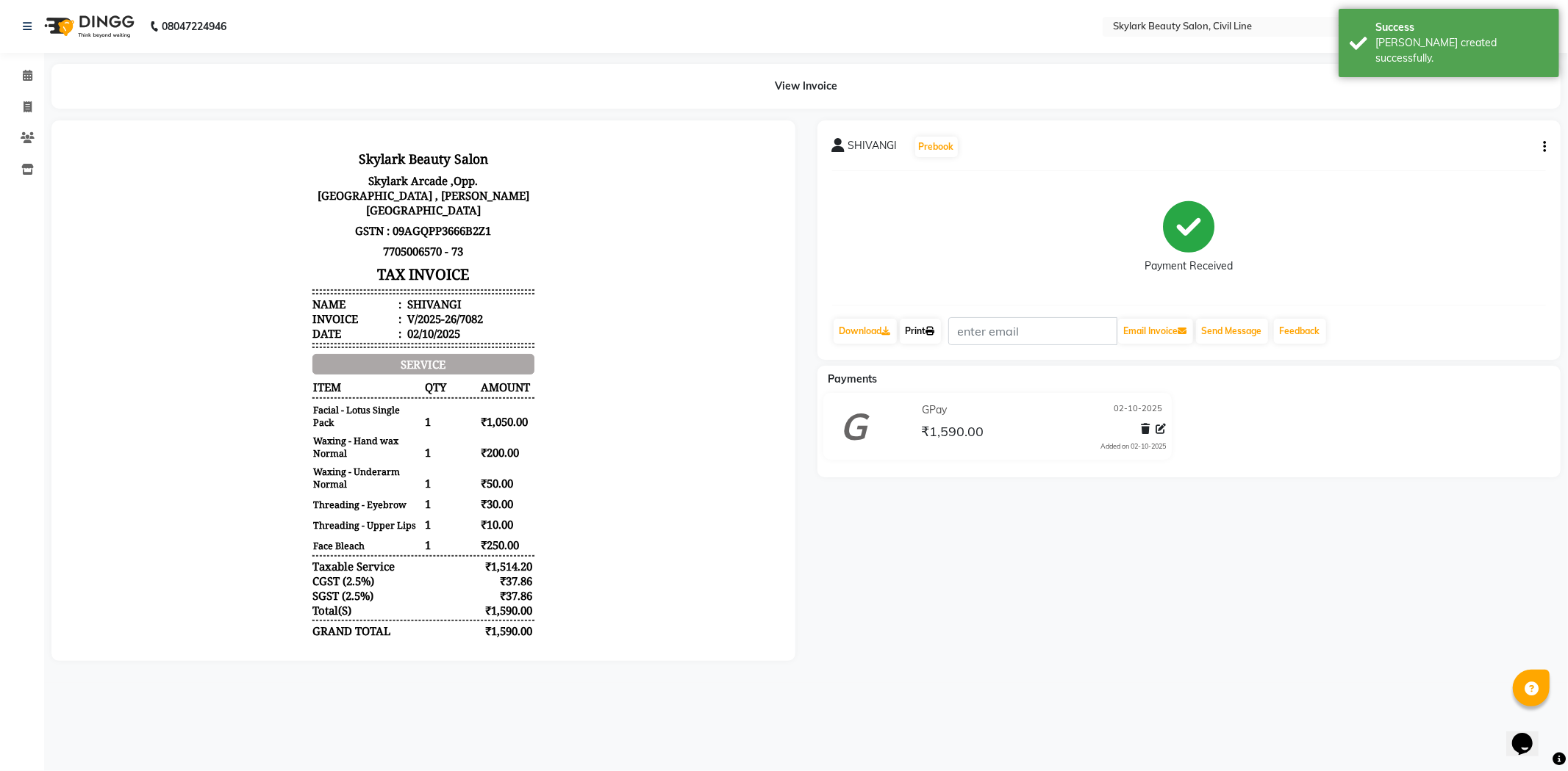
click at [922, 326] on link "Print" at bounding box center [920, 332] width 41 height 25
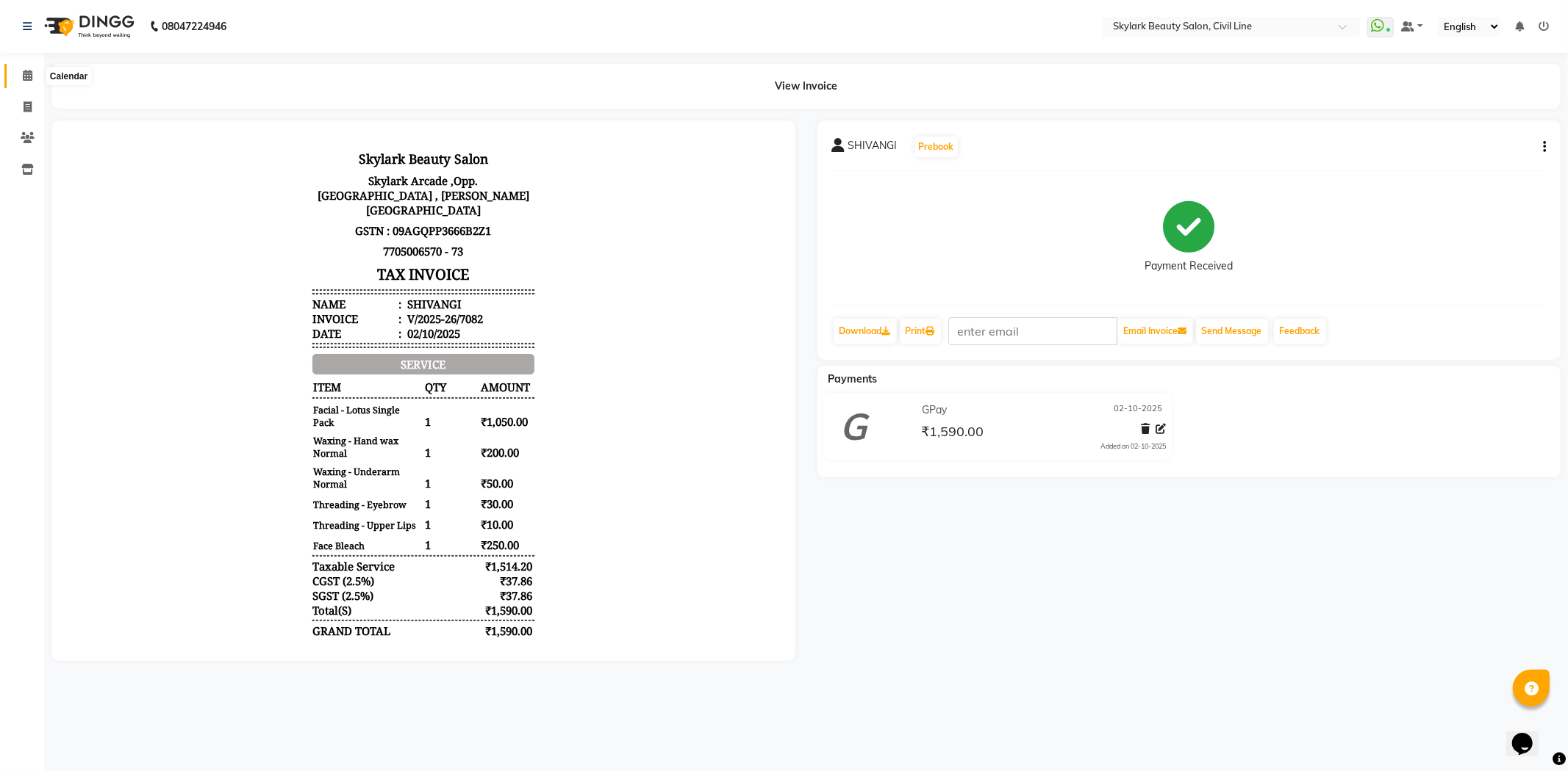
click at [28, 74] on icon at bounding box center [27, 74] width 10 height 11
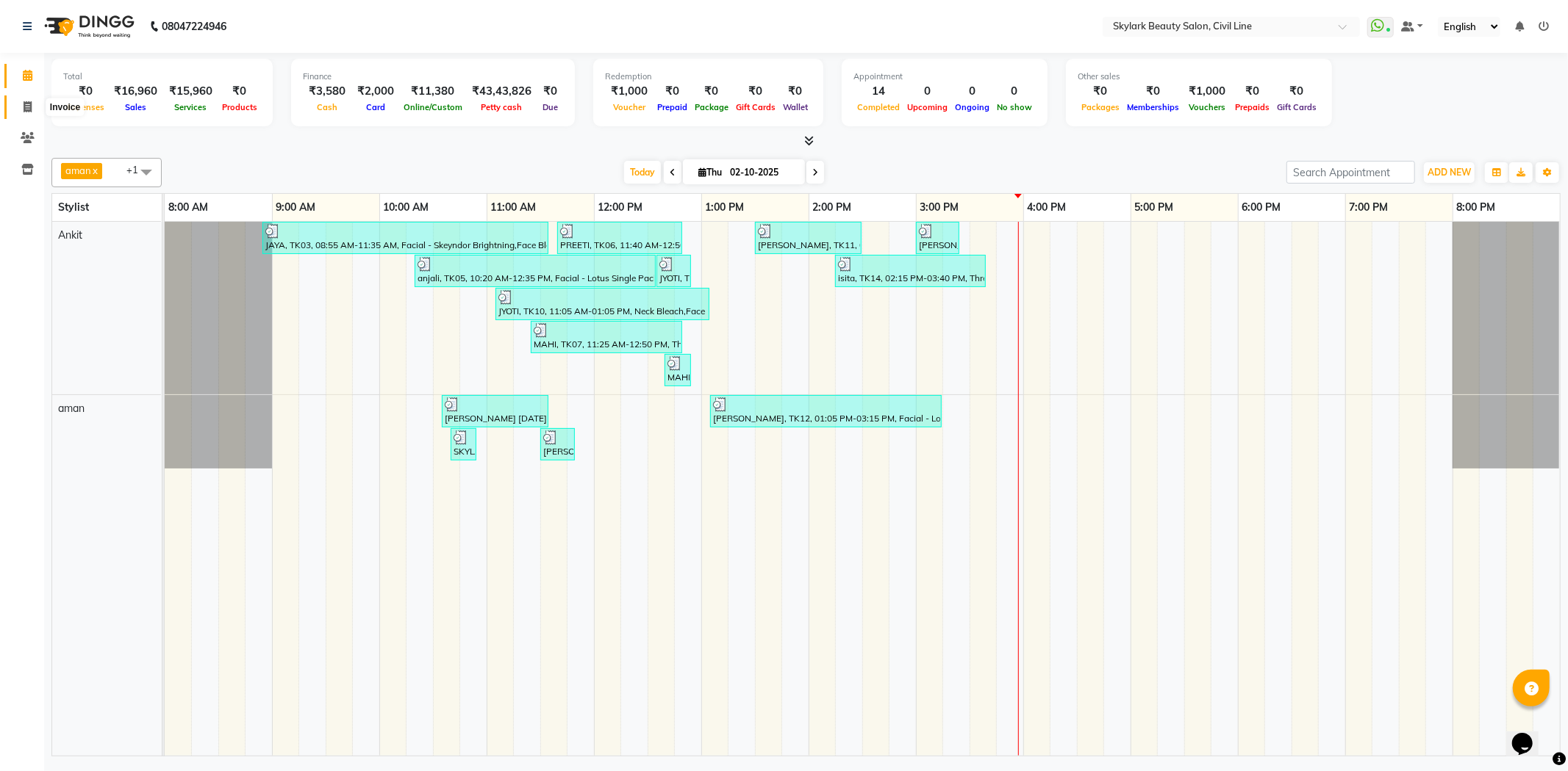
click at [24, 113] on icon at bounding box center [27, 107] width 8 height 11
select select "4588"
select select "service"
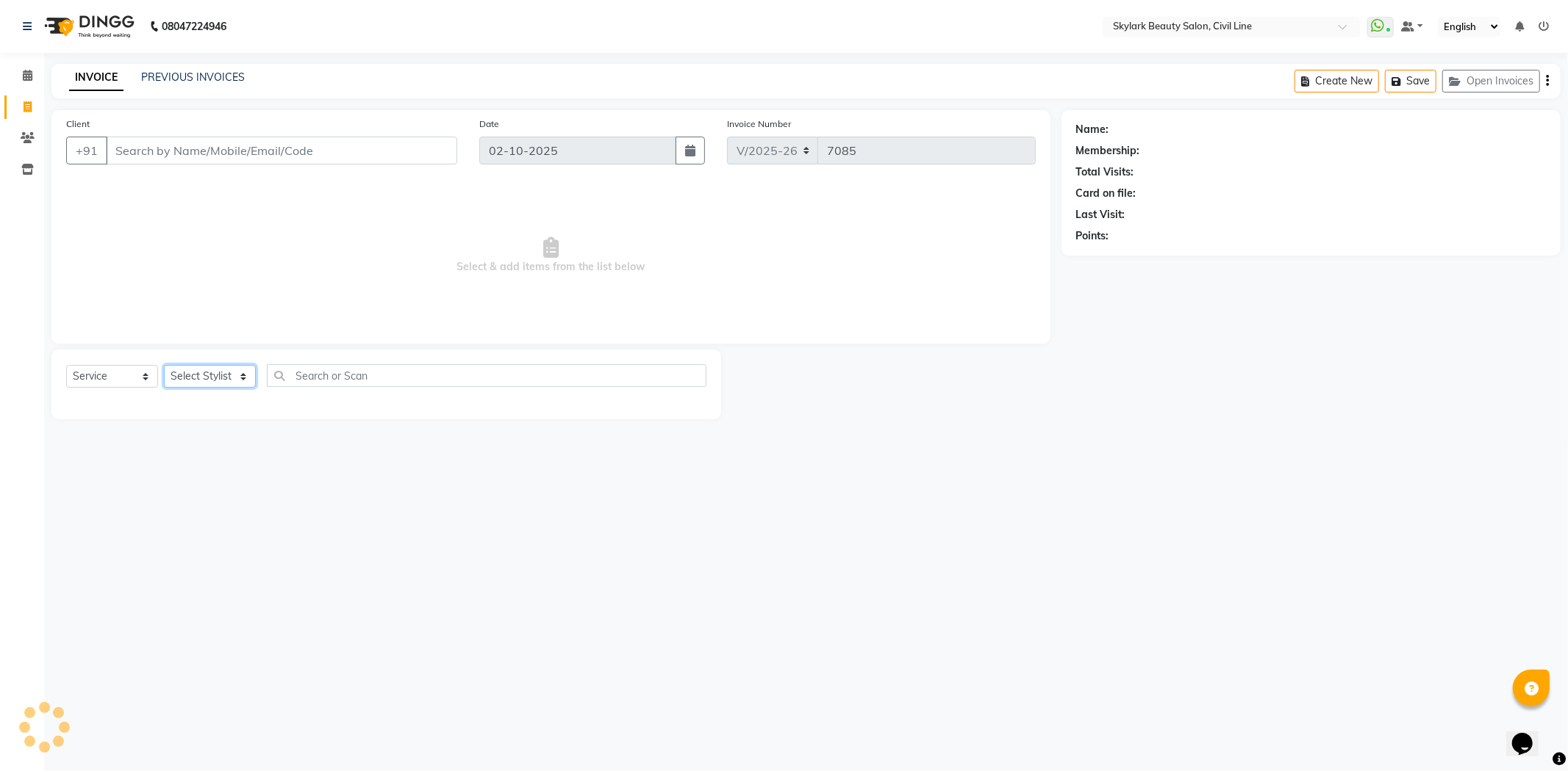
click at [208, 379] on select "Select Stylist aman Ankit GAGAN WAHLA GURWINDER SINGH WASU" at bounding box center [209, 376] width 92 height 23
select select "85071"
click at [163, 366] on select "Select Stylist aman Ankit GAGAN WAHLA GURWINDER SINGH WASU" at bounding box center [209, 376] width 92 height 23
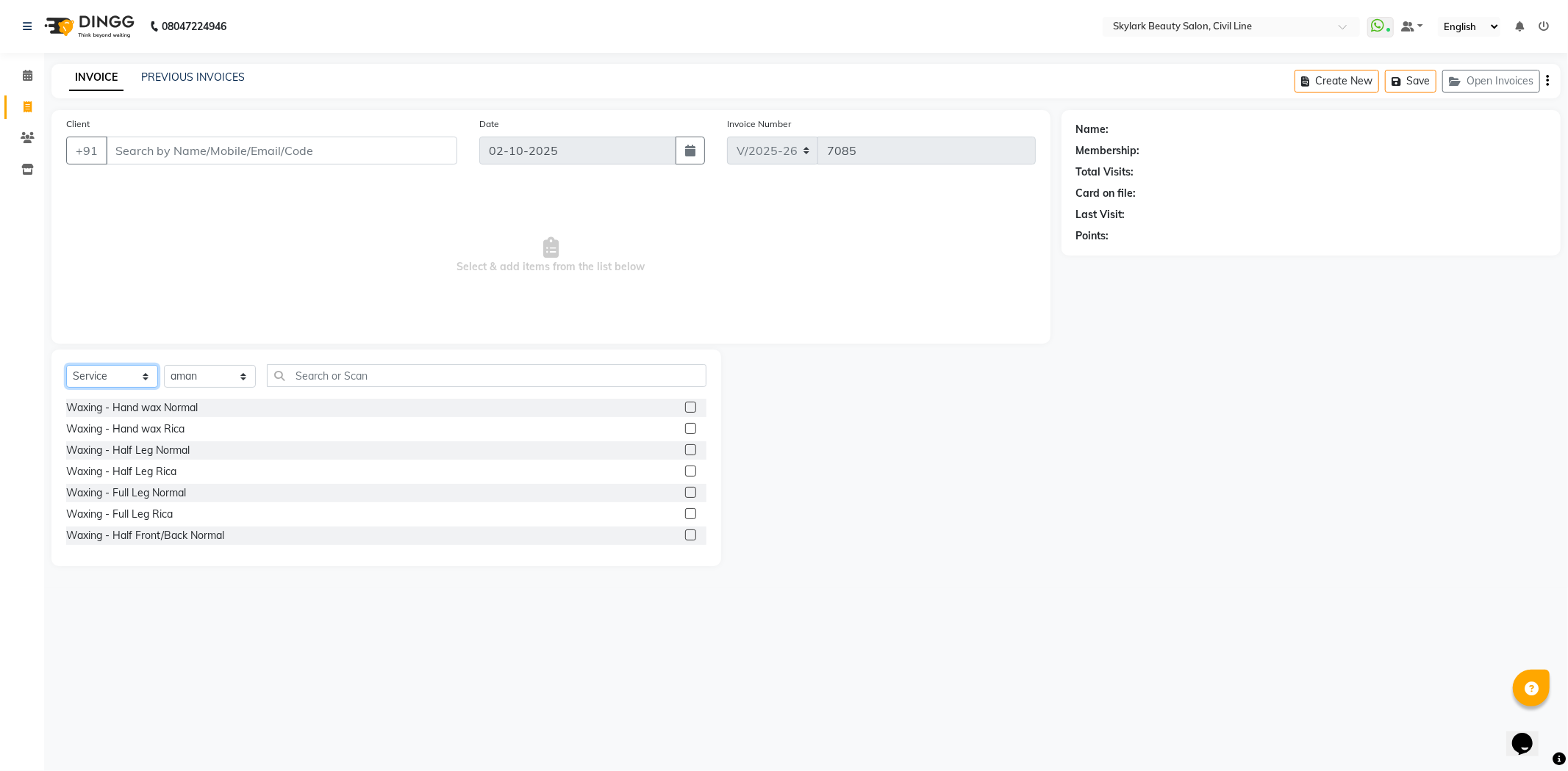
click at [134, 378] on select "Select Service Product Membership Package Voucher Prepaid Gift Card" at bounding box center [113, 376] width 92 height 23
drag, startPoint x: 858, startPoint y: 469, endPoint x: 849, endPoint y: 473, distance: 9.8
click at [858, 469] on div at bounding box center [892, 458] width 341 height 217
click at [216, 373] on select "Select Stylist aman Ankit GAGAN WAHLA GURWINDER SINGH WASU" at bounding box center [209, 376] width 92 height 23
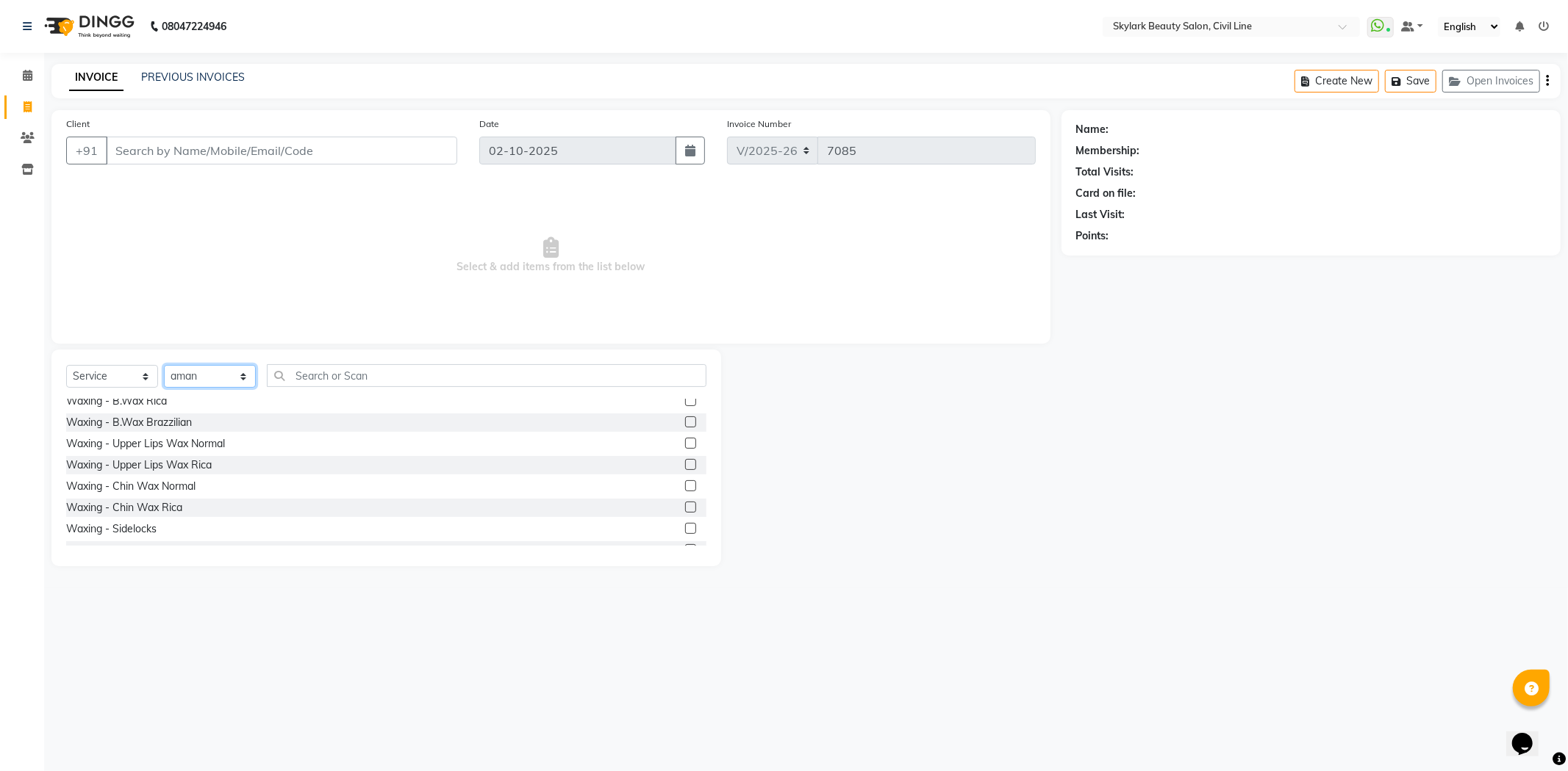
click at [163, 366] on select "Select Stylist aman Ankit GAGAN WAHLA GURWINDER SINGH WASU" at bounding box center [209, 376] width 92 height 23
click at [122, 382] on select "Select Service Product Membership Package Voucher Prepaid Gift Card" at bounding box center [113, 376] width 92 height 23
select select "V"
click at [67, 366] on select "Select Service Product Membership Package Voucher Prepaid Gift Card" at bounding box center [113, 376] width 92 height 23
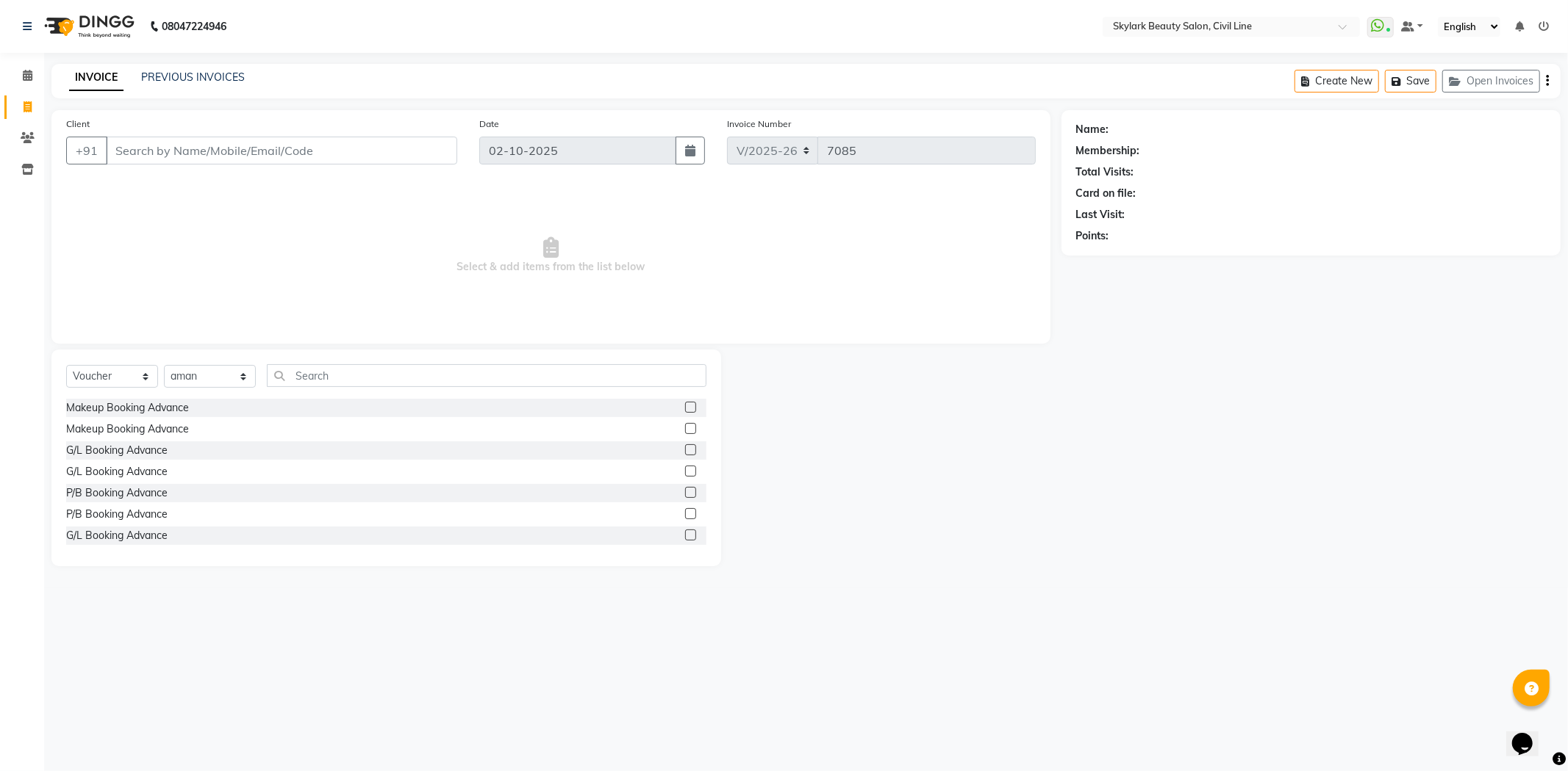
click at [685, 408] on label at bounding box center [690, 407] width 11 height 11
click at [685, 408] on input "checkbox" at bounding box center [690, 408] width 10 height 10
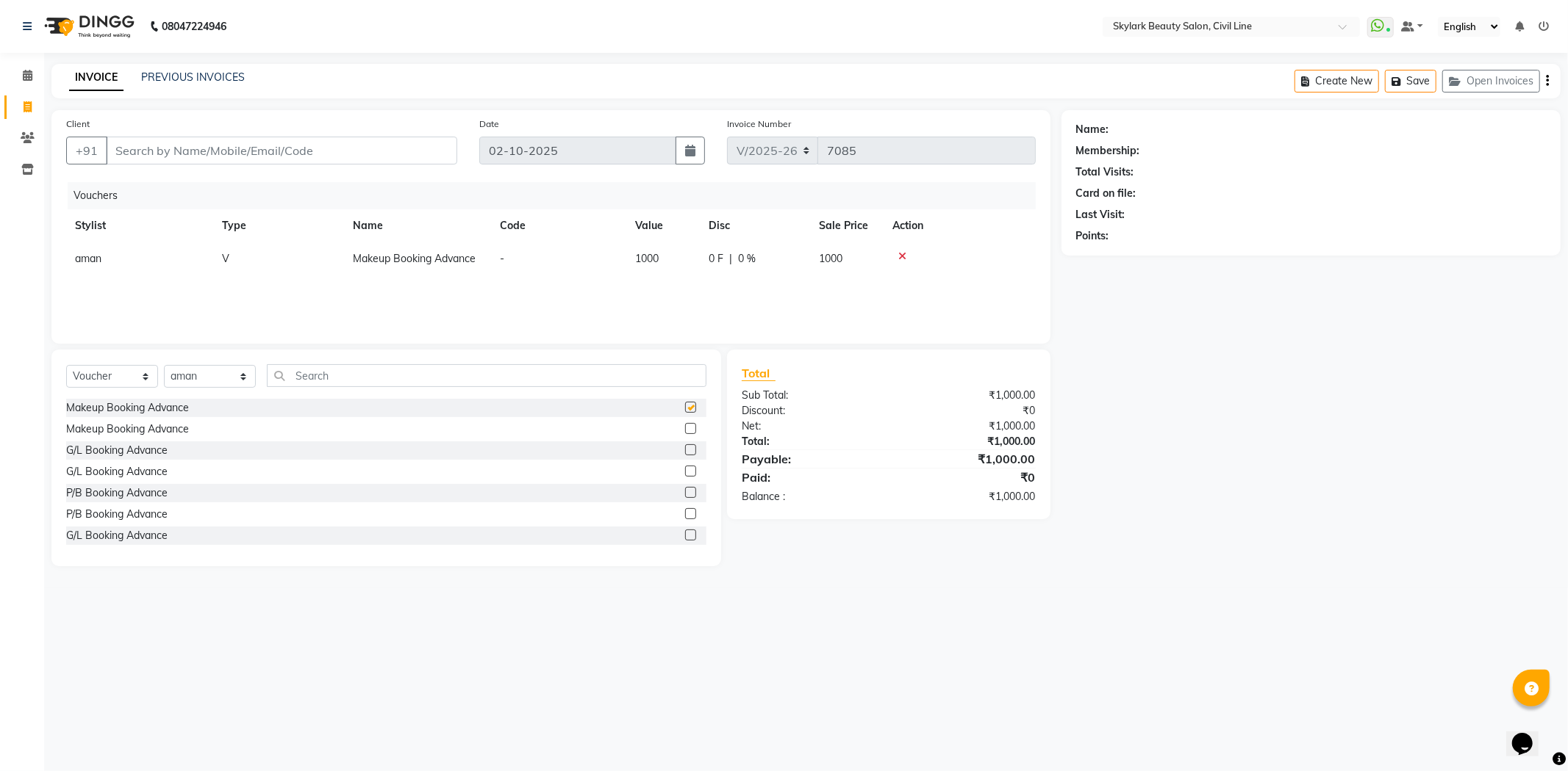
checkbox input "false"
drag, startPoint x: 694, startPoint y: 246, endPoint x: 680, endPoint y: 252, distance: 15.2
click at [689, 249] on table "Stylist Type Name Code Value Disc Sale Price Action aman V Makeup Booking Advan…" at bounding box center [551, 243] width 969 height 67
click at [662, 270] on td "1000" at bounding box center [663, 259] width 73 height 33
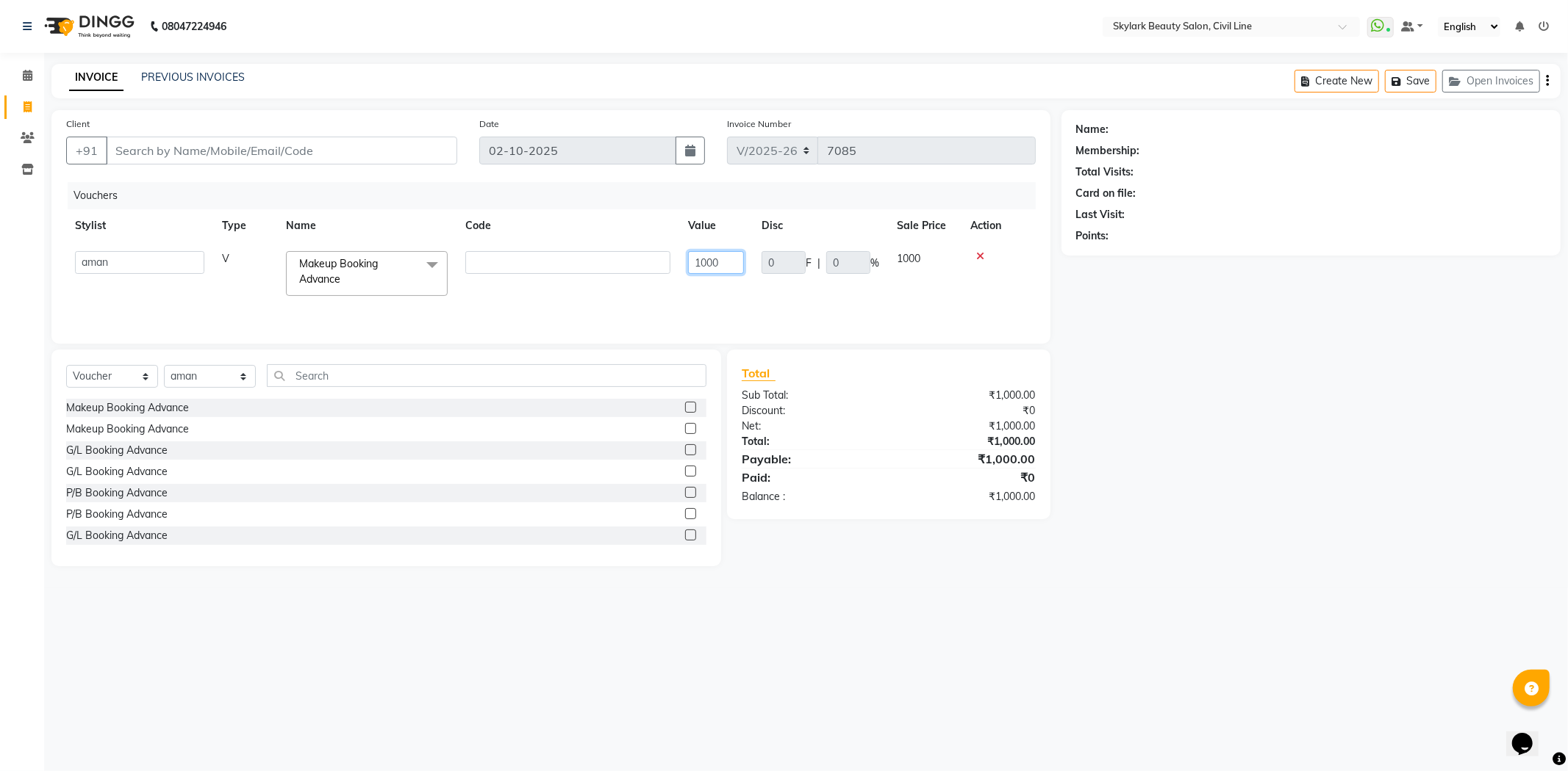
click at [716, 262] on input "1000" at bounding box center [715, 262] width 56 height 23
click at [736, 261] on input "1000" at bounding box center [715, 262] width 56 height 23
type input "1"
type input "500"
click at [692, 292] on div "Vouchers Stylist Type Name Code Value Disc Sale Price Action aman Ankit GAGAN W…" at bounding box center [551, 255] width 969 height 147
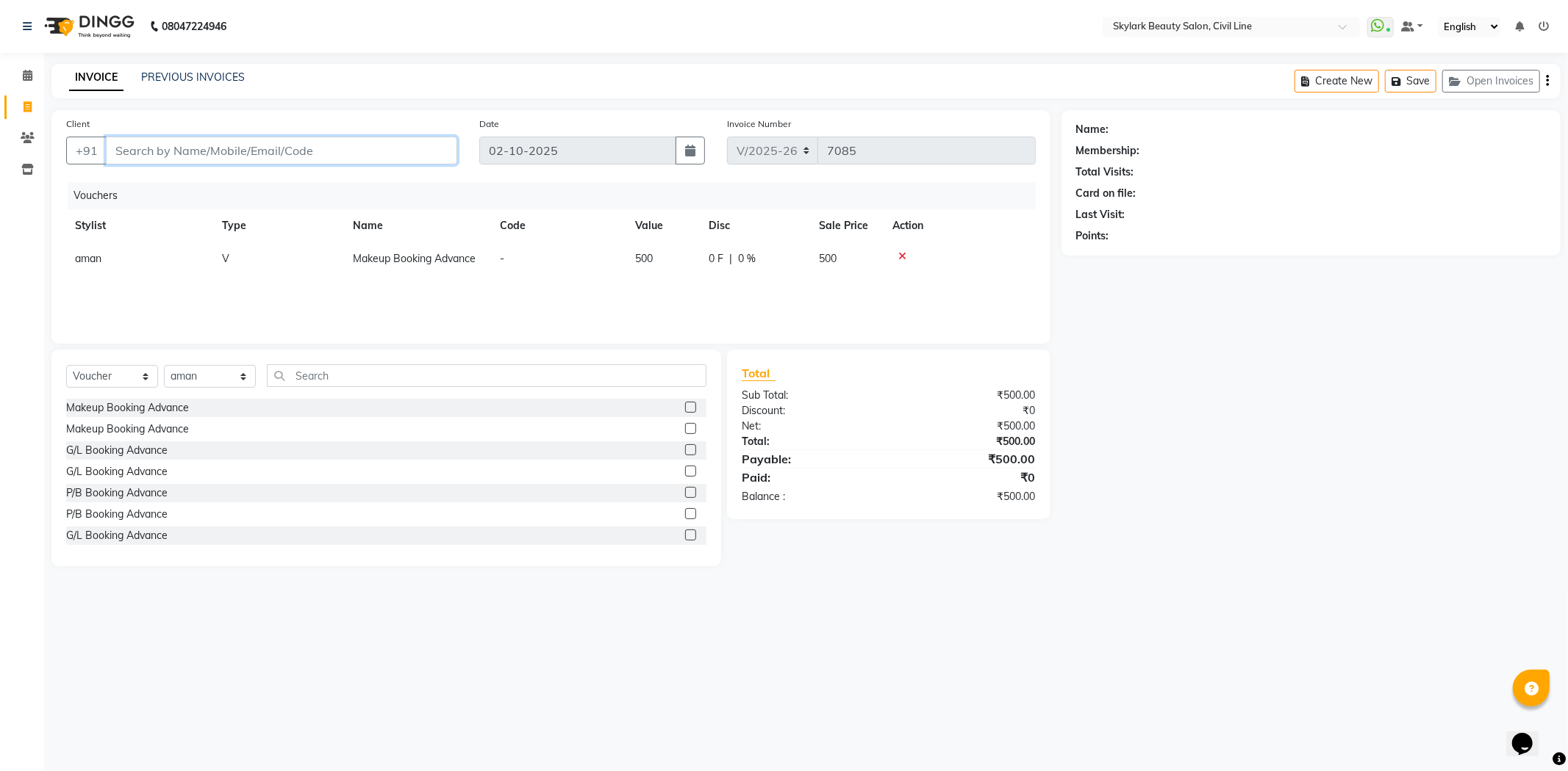
click at [349, 152] on input "Client" at bounding box center [281, 151] width 351 height 28
type input "9369718665"
click at [415, 142] on button "Add Client" at bounding box center [419, 151] width 75 height 28
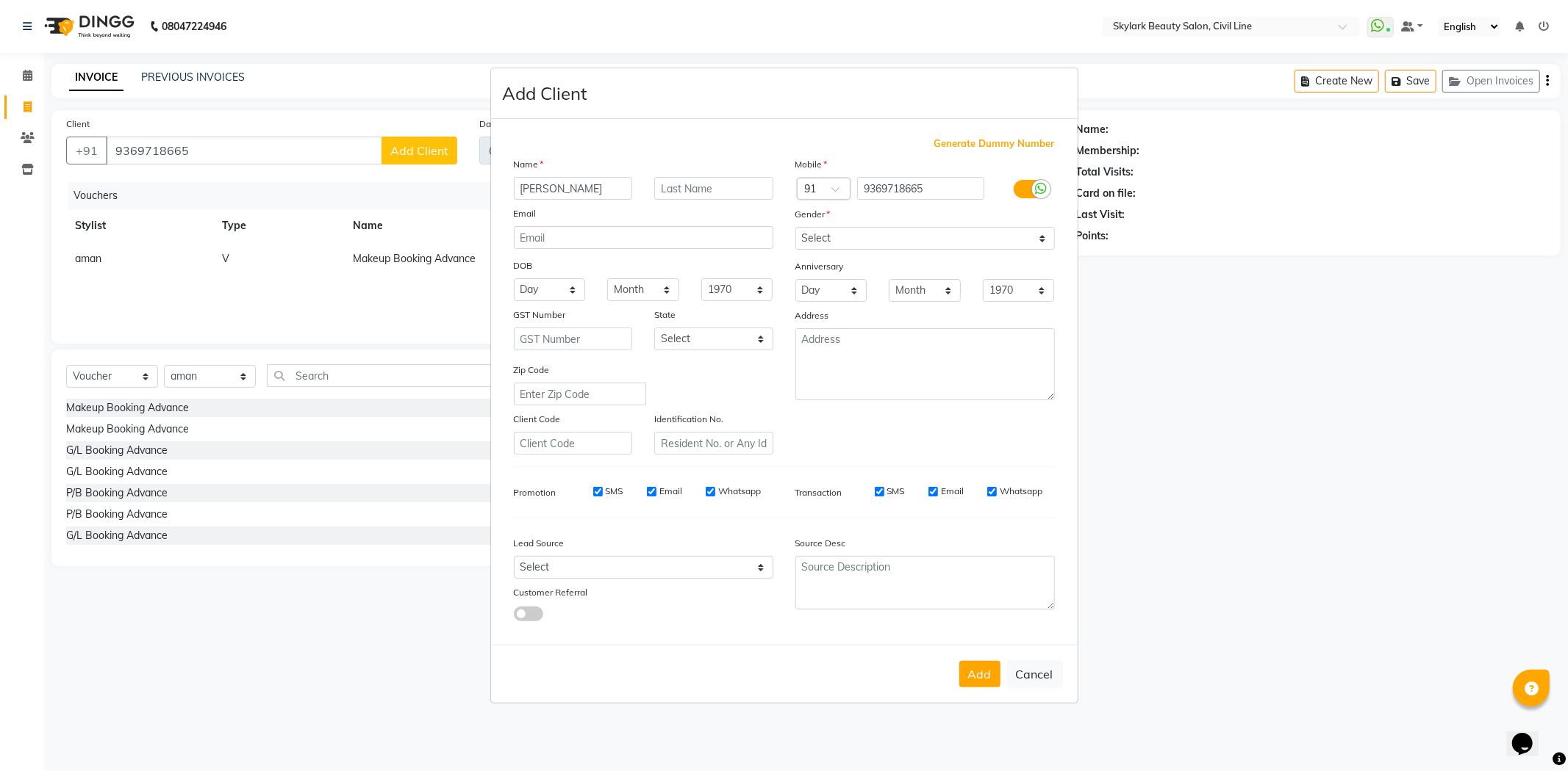
type input "KOMAL MISHRA"
type input "8-FEB-2026"
click at [869, 237] on select "Select Male Female Other Prefer Not To Say" at bounding box center [924, 238] width 259 height 23
select select "female"
click at [795, 227] on select "Select Male Female Other Prefer Not To Say" at bounding box center [924, 238] width 259 height 23
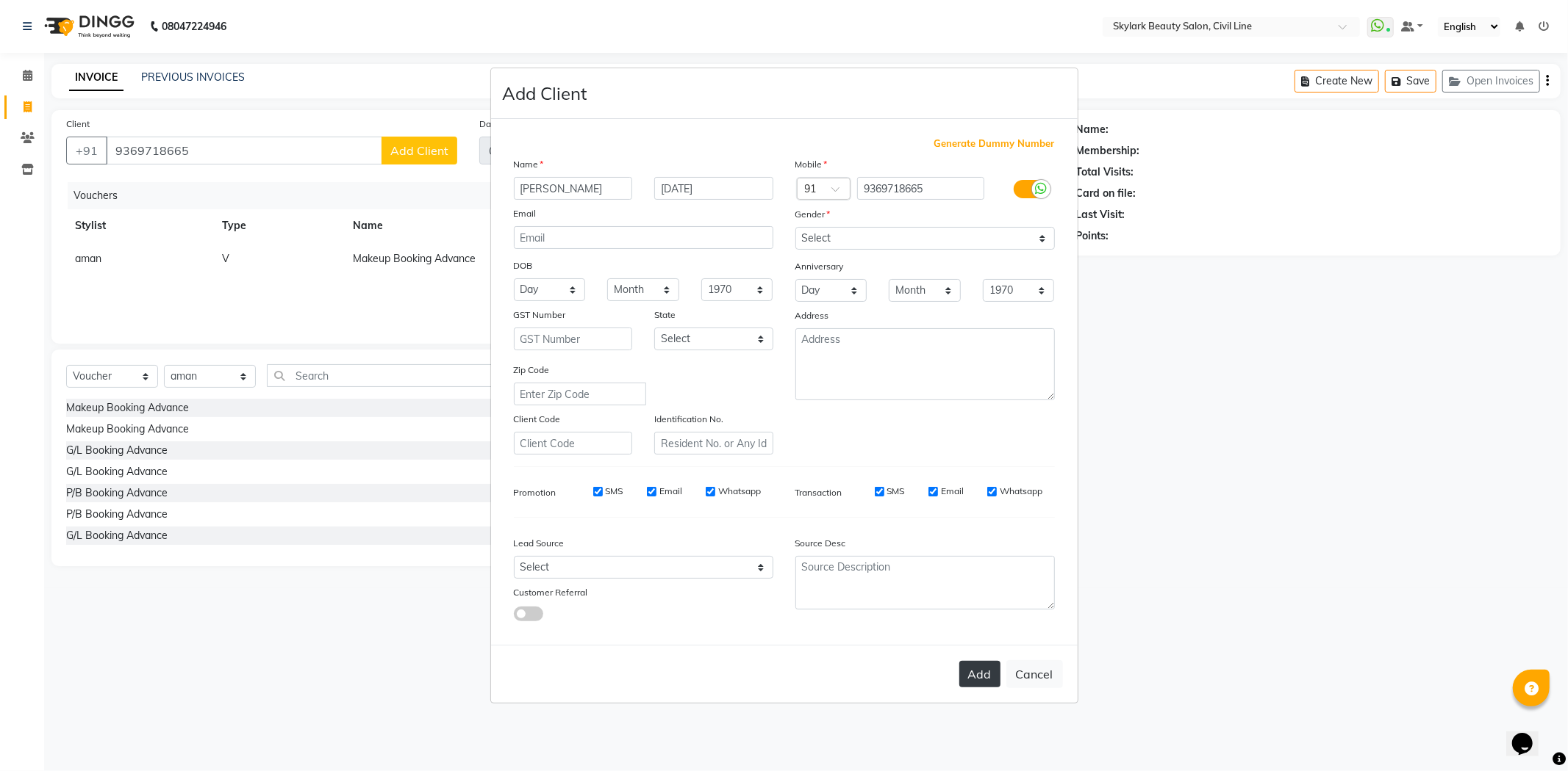
click at [982, 670] on button "Add" at bounding box center [980, 674] width 41 height 26
select select
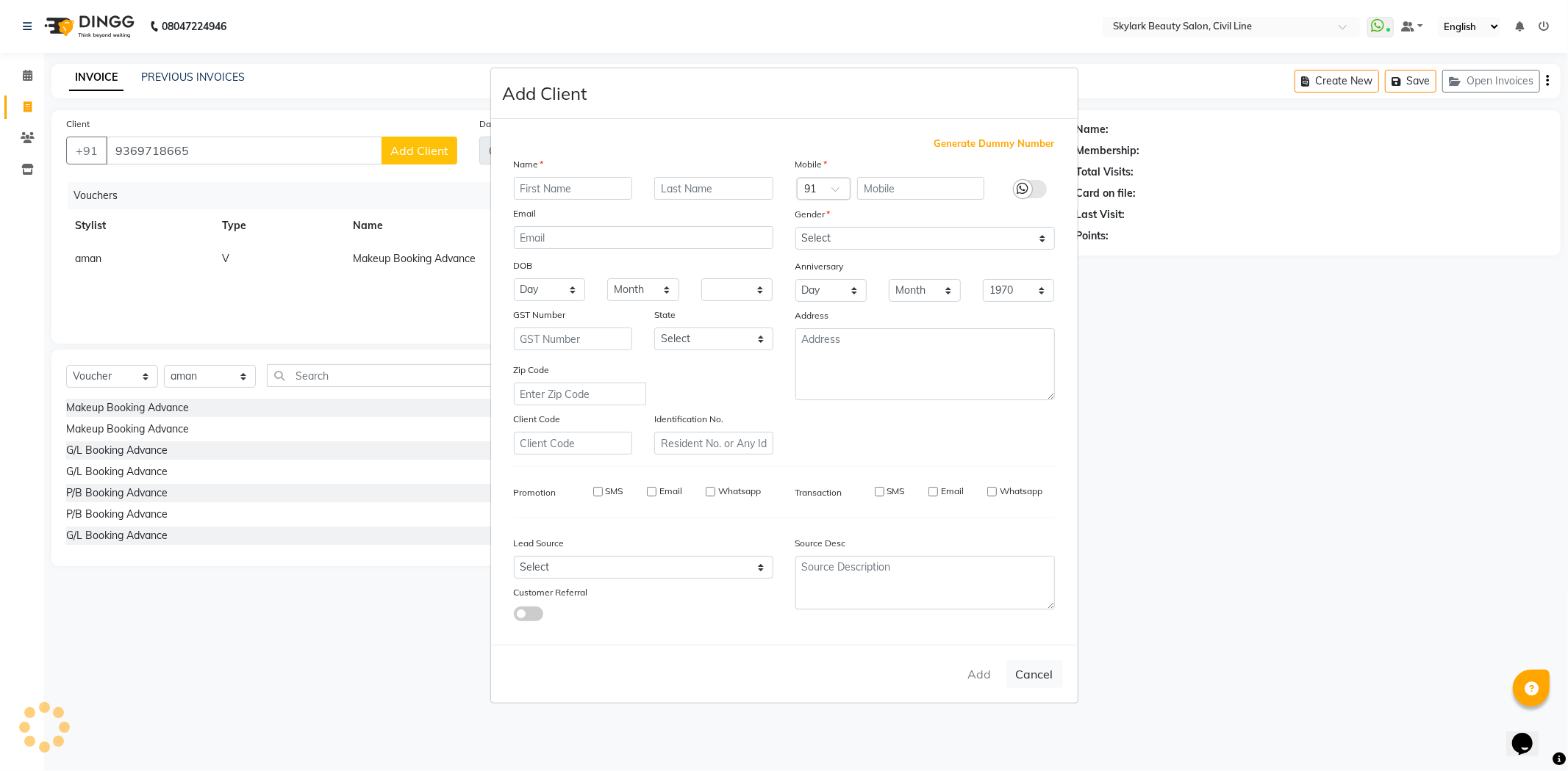
select select
checkbox input "false"
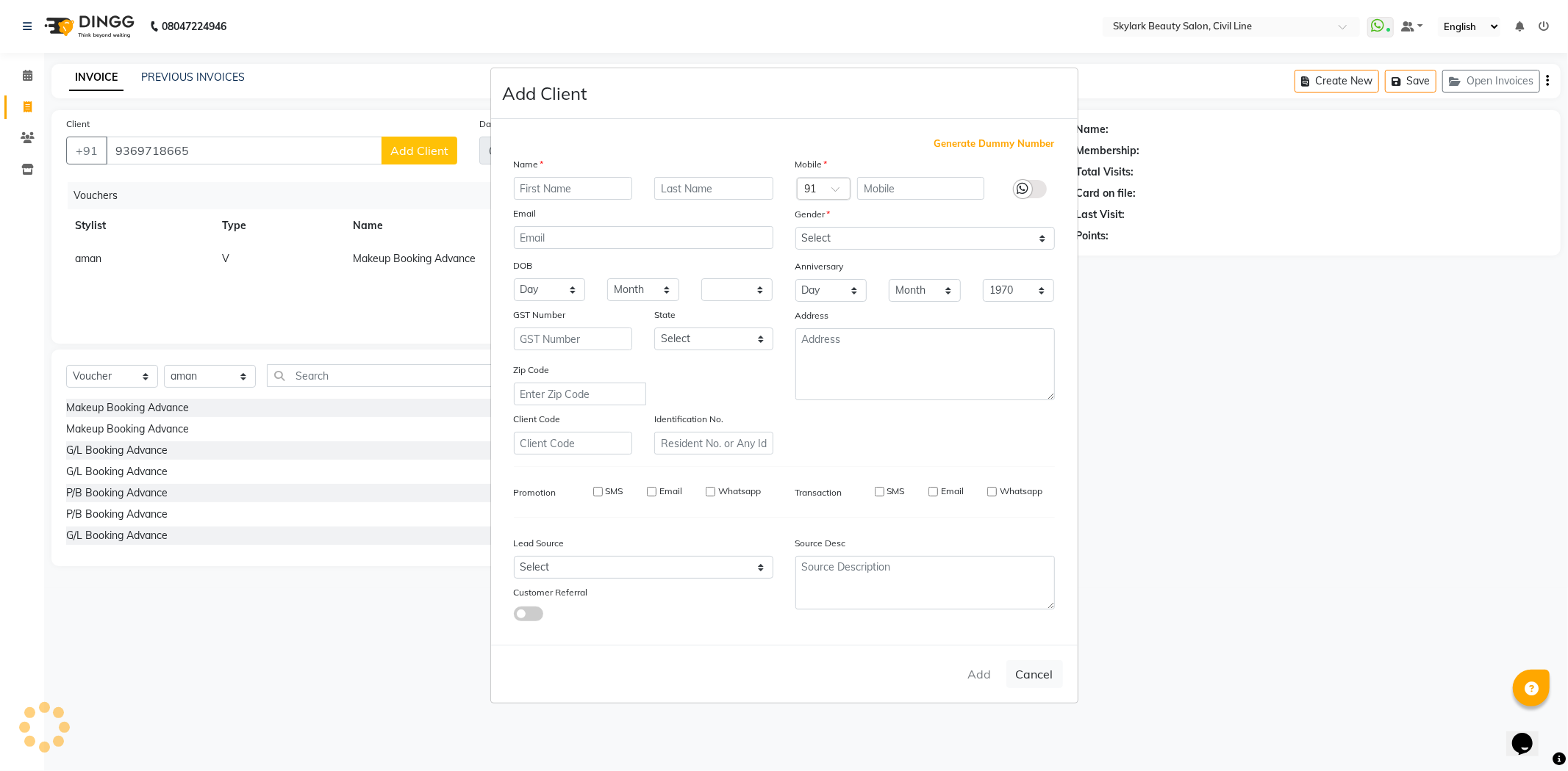
checkbox input "false"
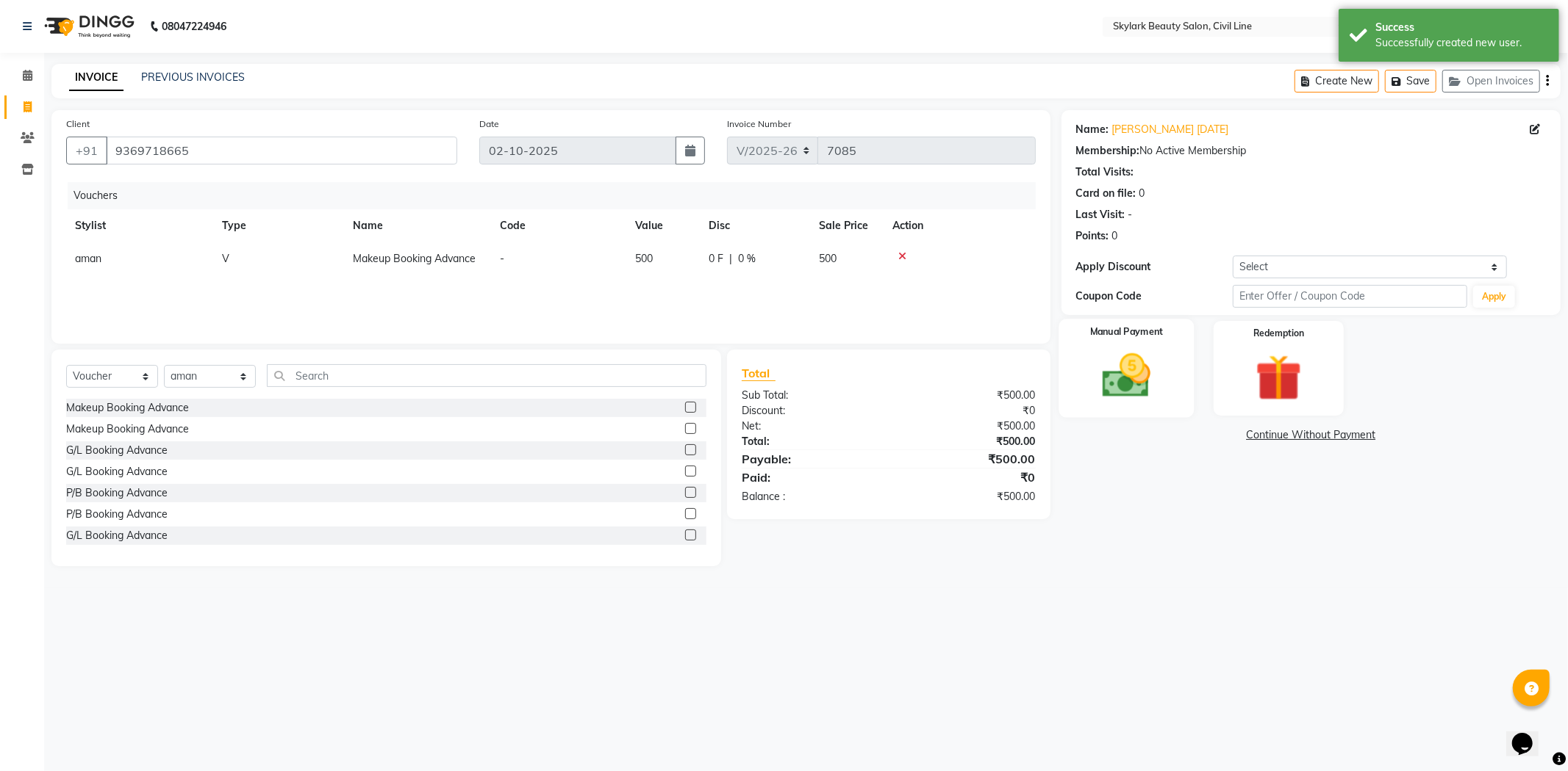
click at [1126, 386] on img at bounding box center [1127, 376] width 78 height 56
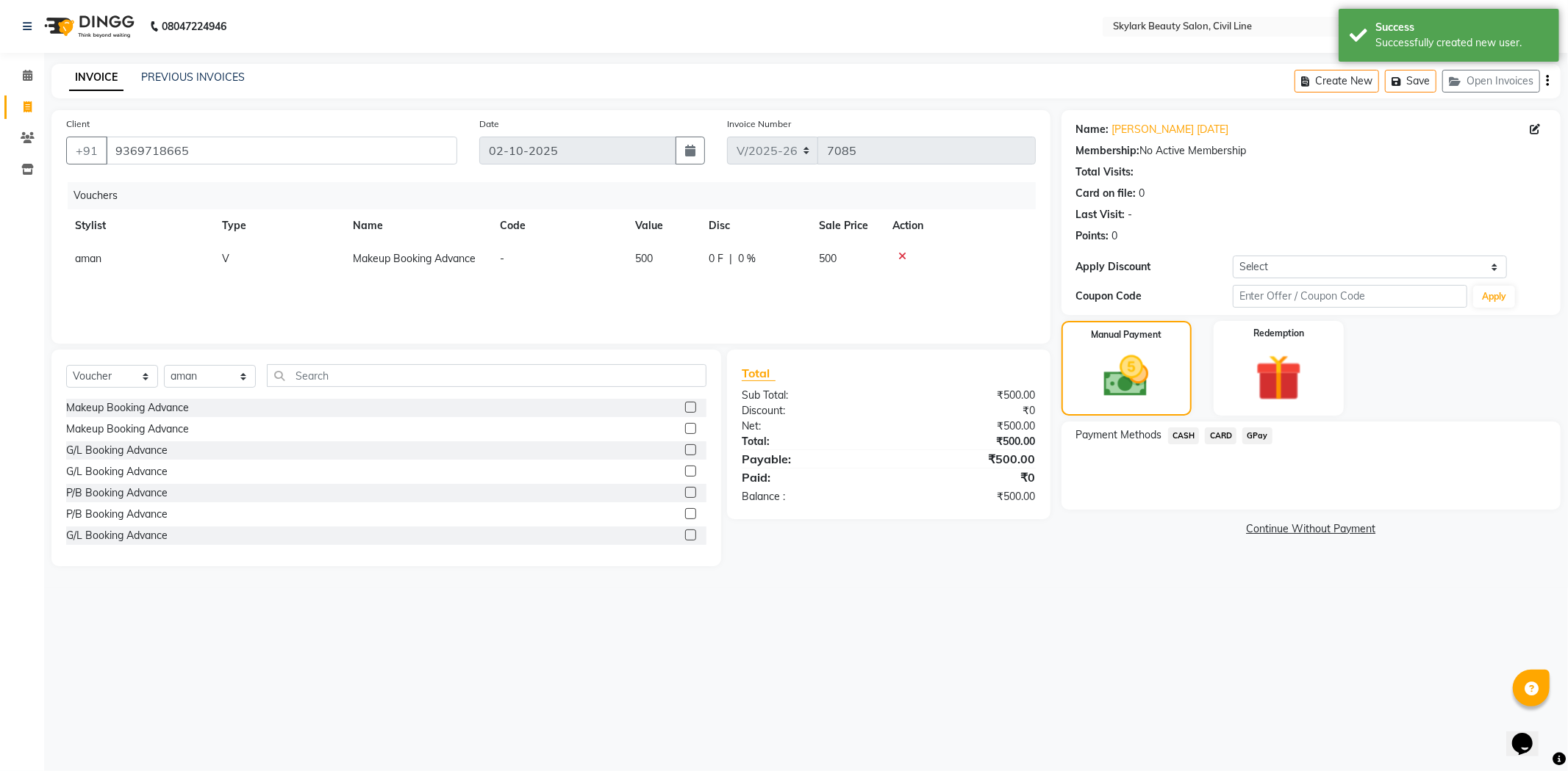
click at [1260, 434] on span "GPay" at bounding box center [1257, 435] width 30 height 17
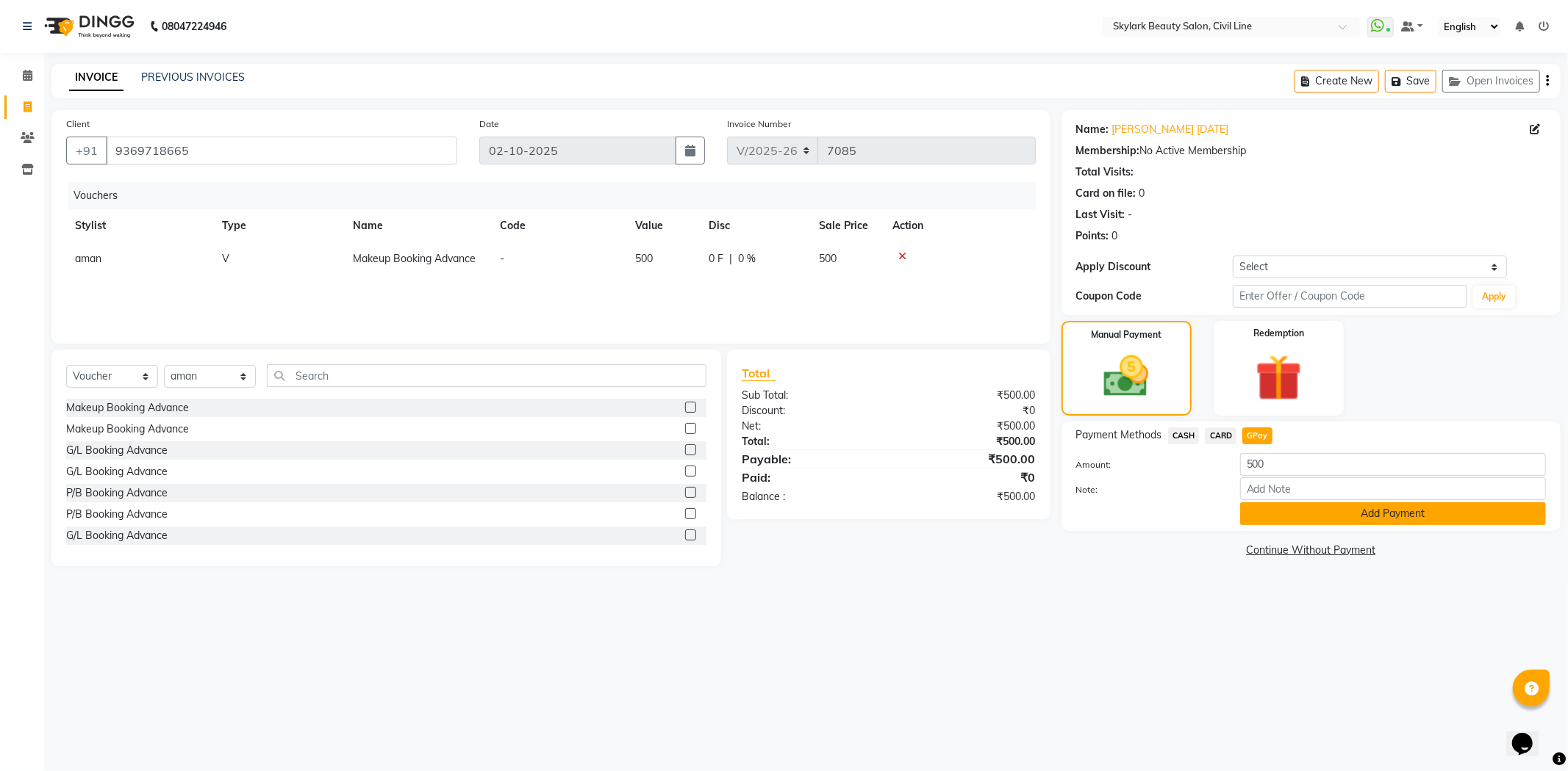
click at [1319, 512] on button "Add Payment" at bounding box center [1393, 514] width 305 height 23
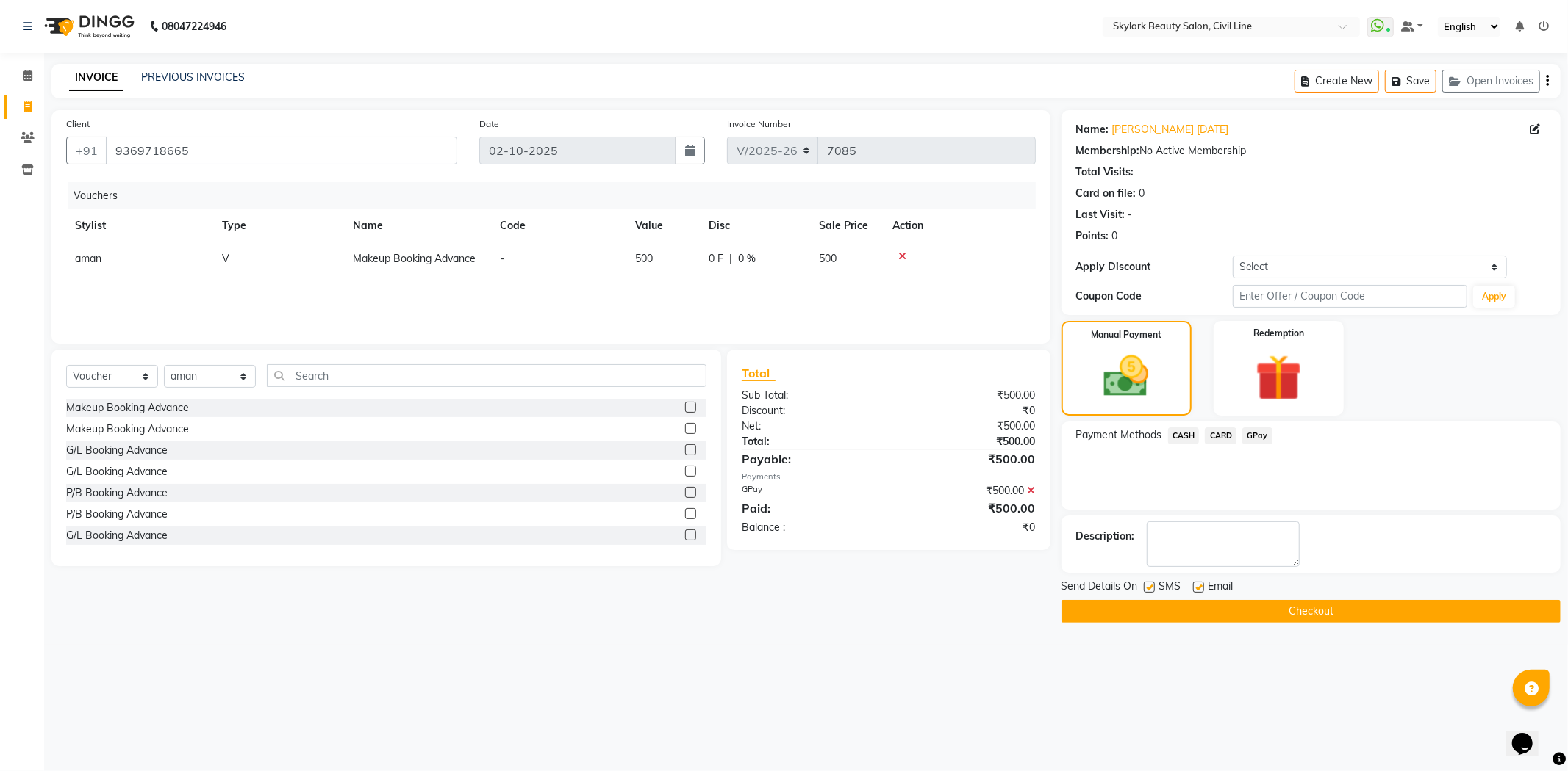
click at [1348, 612] on button "Checkout" at bounding box center [1311, 611] width 499 height 23
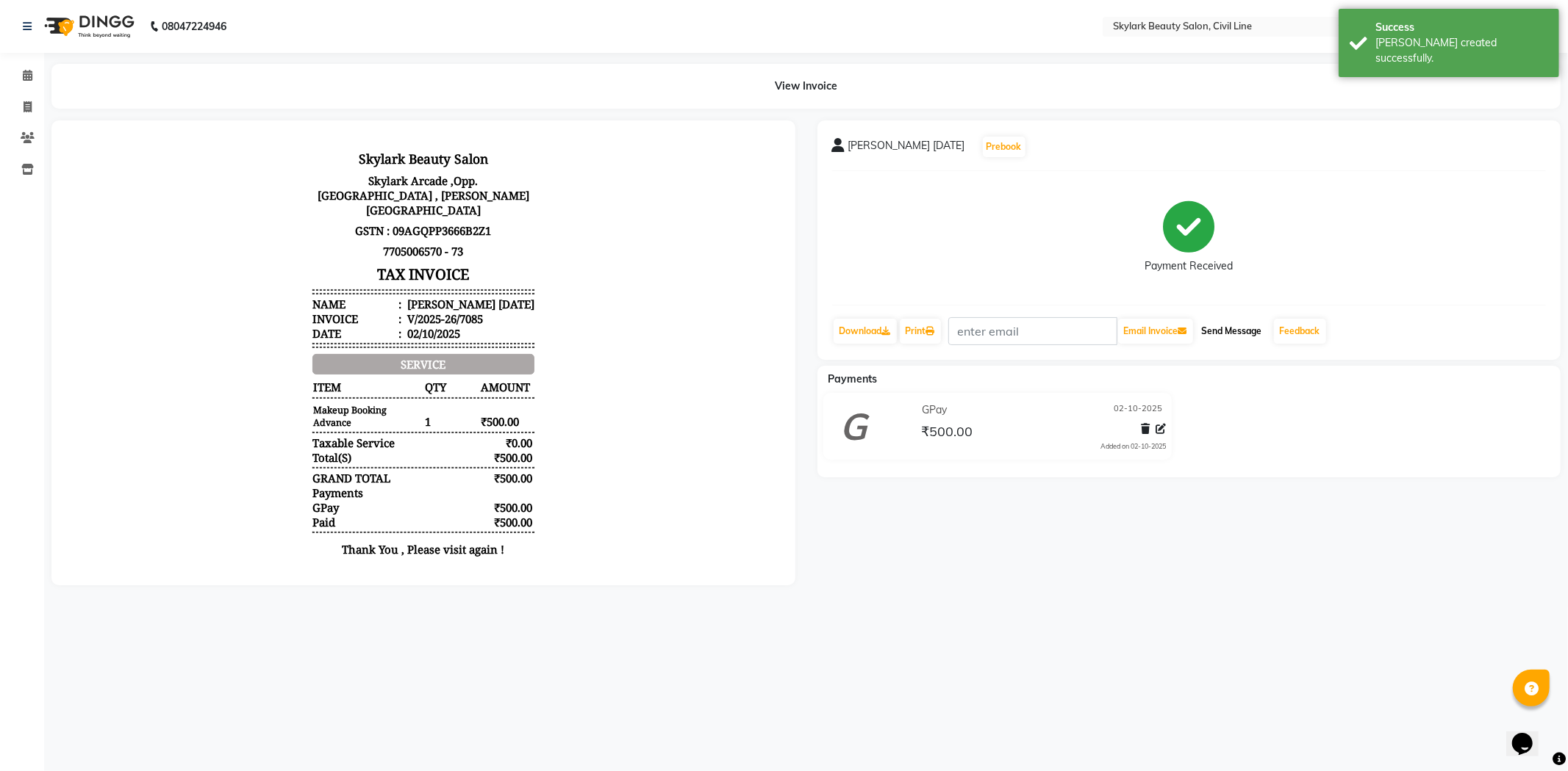
click at [1235, 337] on button "Send Message" at bounding box center [1232, 332] width 72 height 25
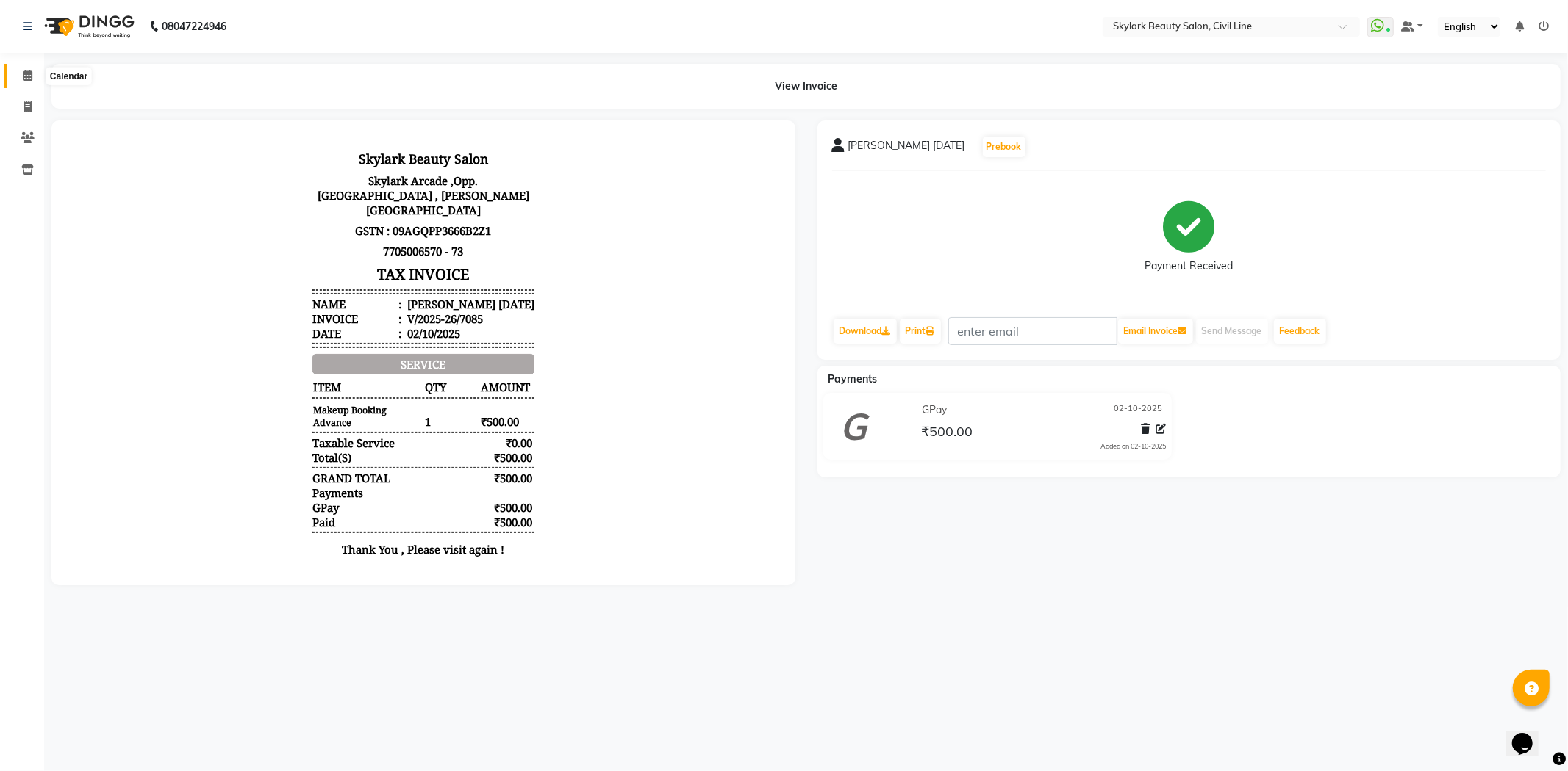
click at [23, 75] on icon at bounding box center [27, 74] width 10 height 11
